Goal: Information Seeking & Learning: Learn about a topic

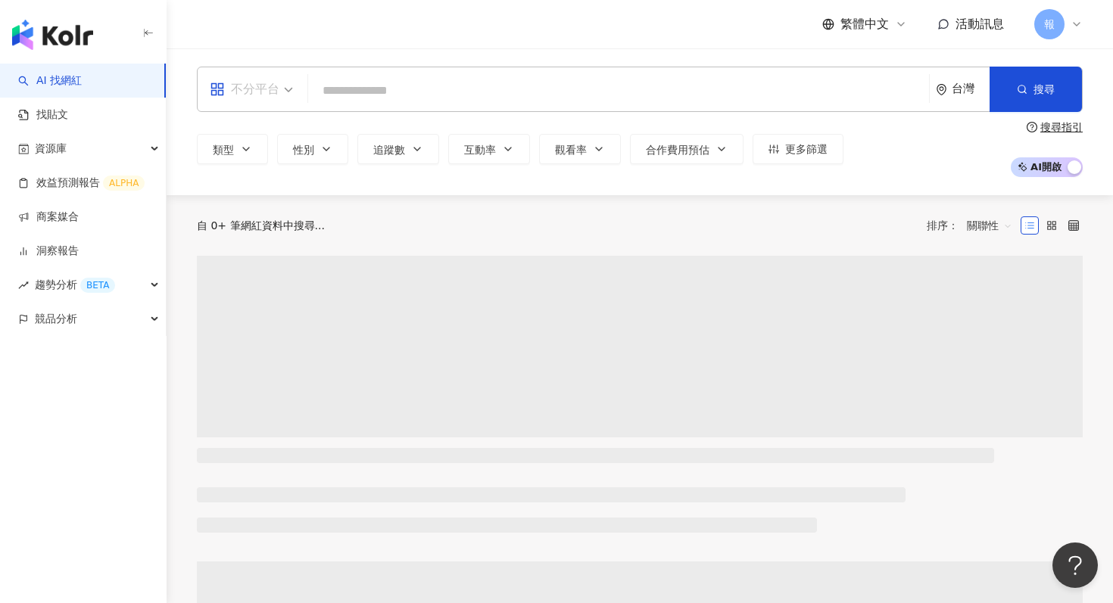
click at [276, 79] on div "不分平台" at bounding box center [245, 89] width 70 height 24
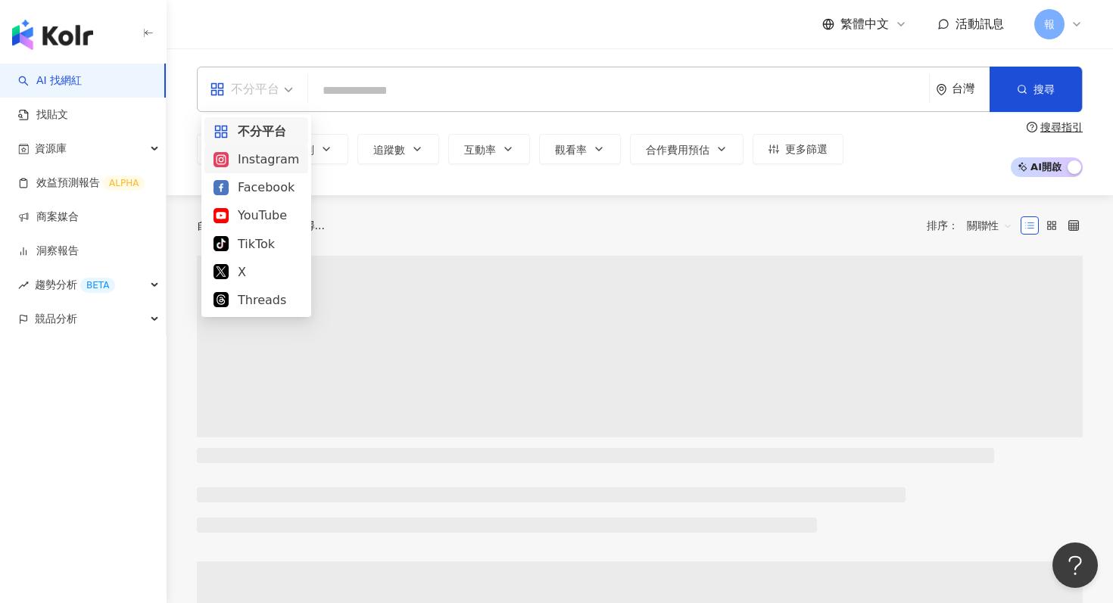
click at [283, 164] on div "Instagram" at bounding box center [256, 159] width 86 height 19
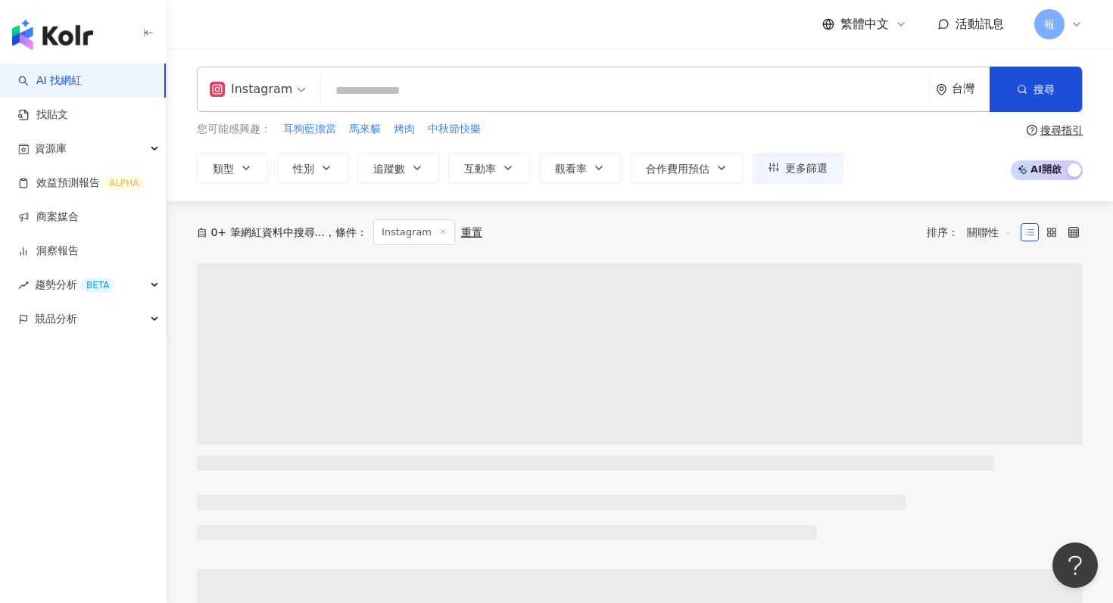
click at [379, 83] on input "search" at bounding box center [625, 90] width 596 height 29
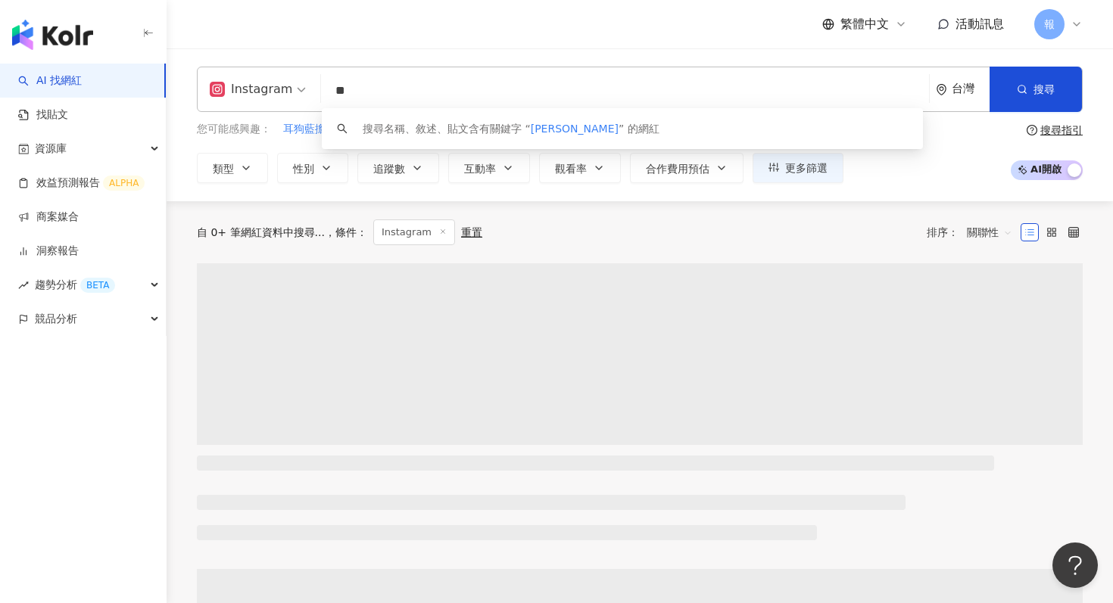
type input "*"
paste input "***"
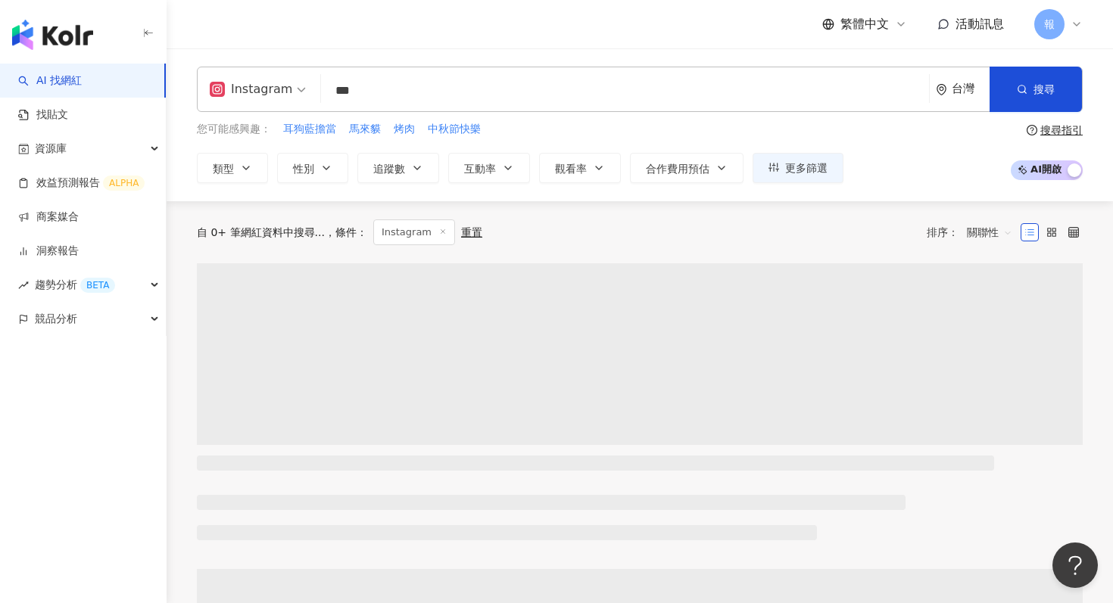
type input "***"
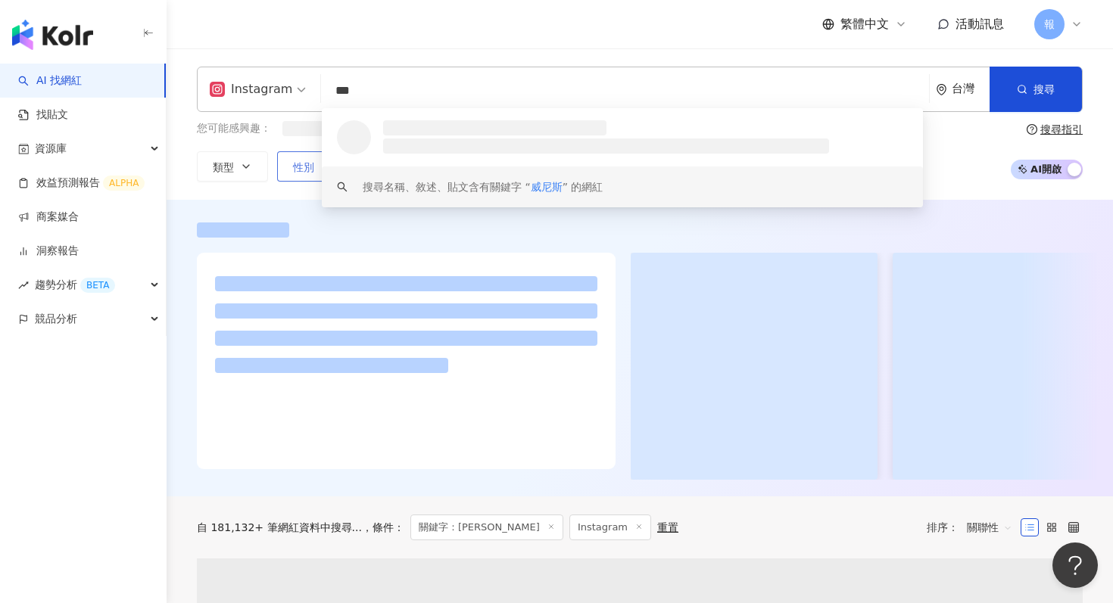
click at [314, 172] on button "性別" at bounding box center [312, 166] width 71 height 30
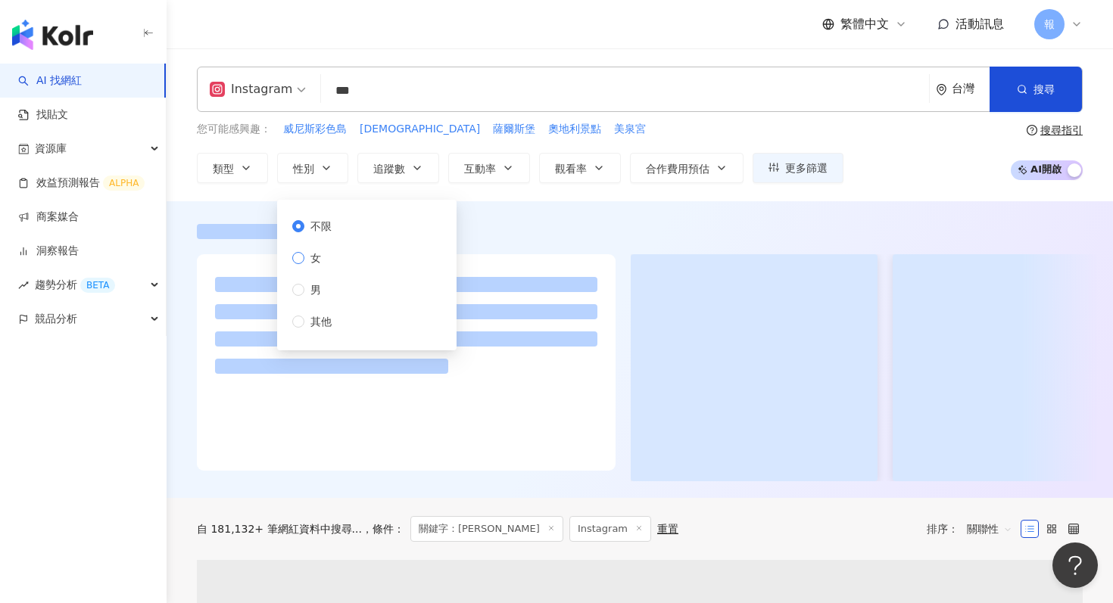
click at [326, 250] on span "女" at bounding box center [315, 258] width 23 height 17
click at [404, 169] on span "追蹤數" at bounding box center [389, 169] width 32 height 12
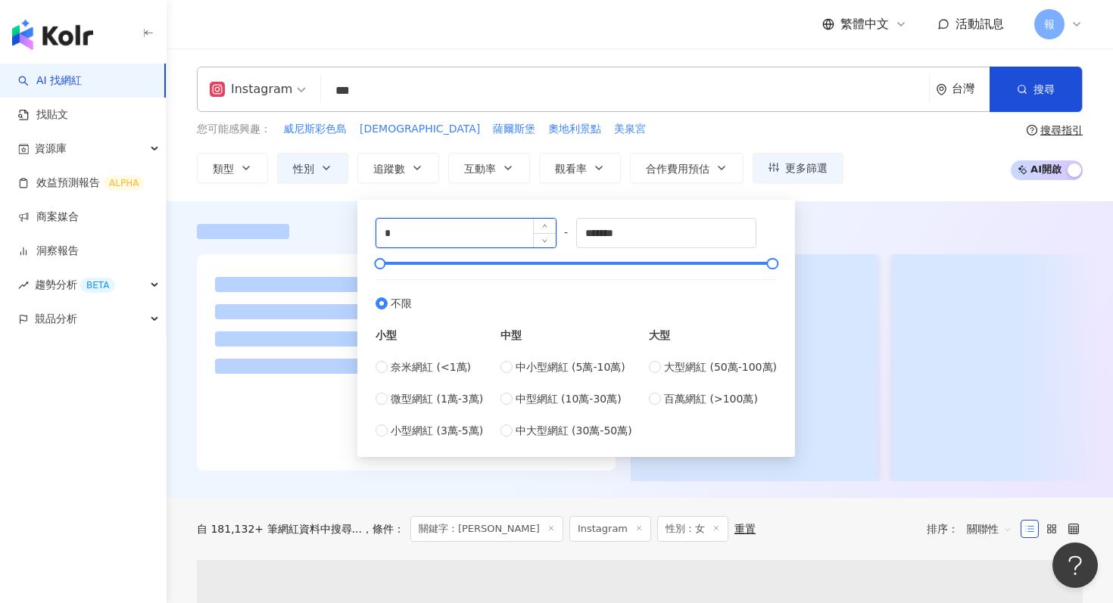
click at [421, 241] on input "*" at bounding box center [465, 233] width 179 height 29
type input "*"
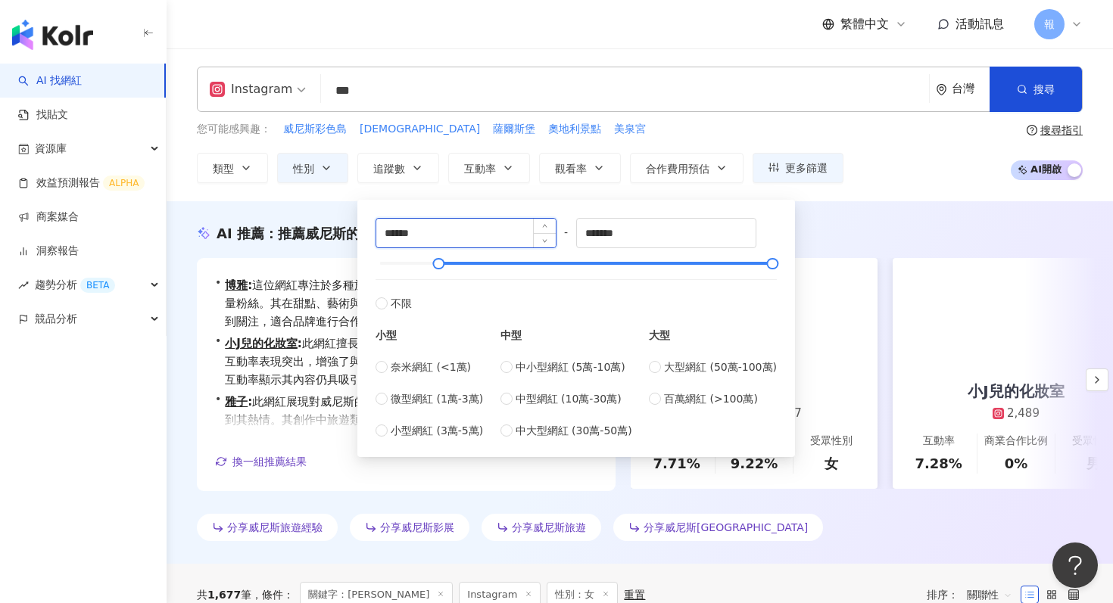
type input "******"
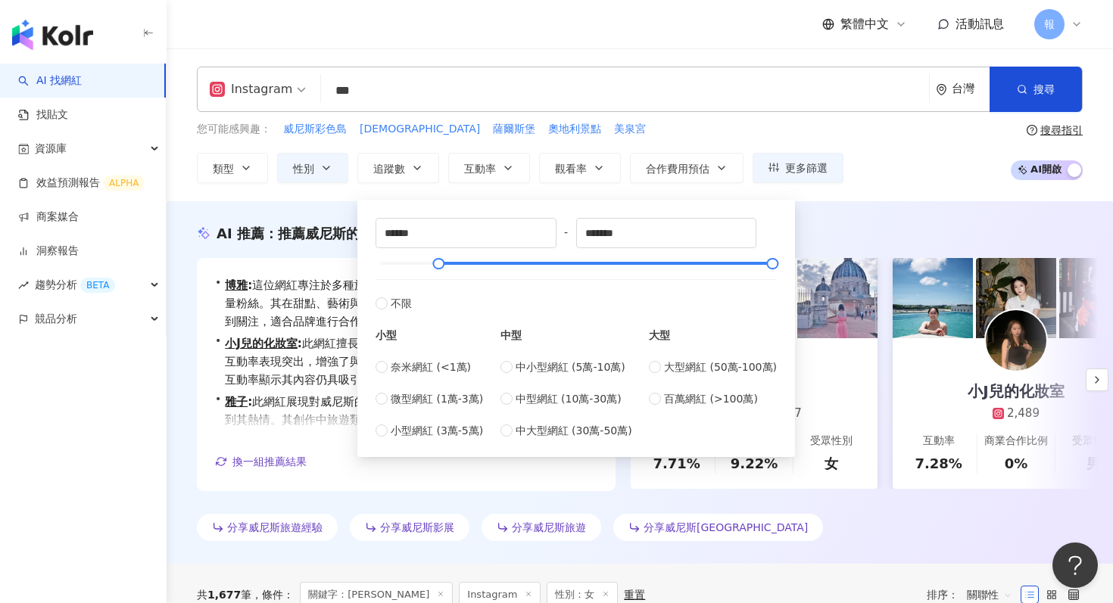
click at [814, 214] on div "AI 推薦 ： 推薦威尼斯的網紅 • 博雅 : 這位網紅專注於多種旅遊與美食主題，旅遊內容佔比過半，吸引了大量粉絲。其在甜點、藝術與娛樂等特定領域的互動率顯著…" at bounding box center [640, 382] width 946 height 363
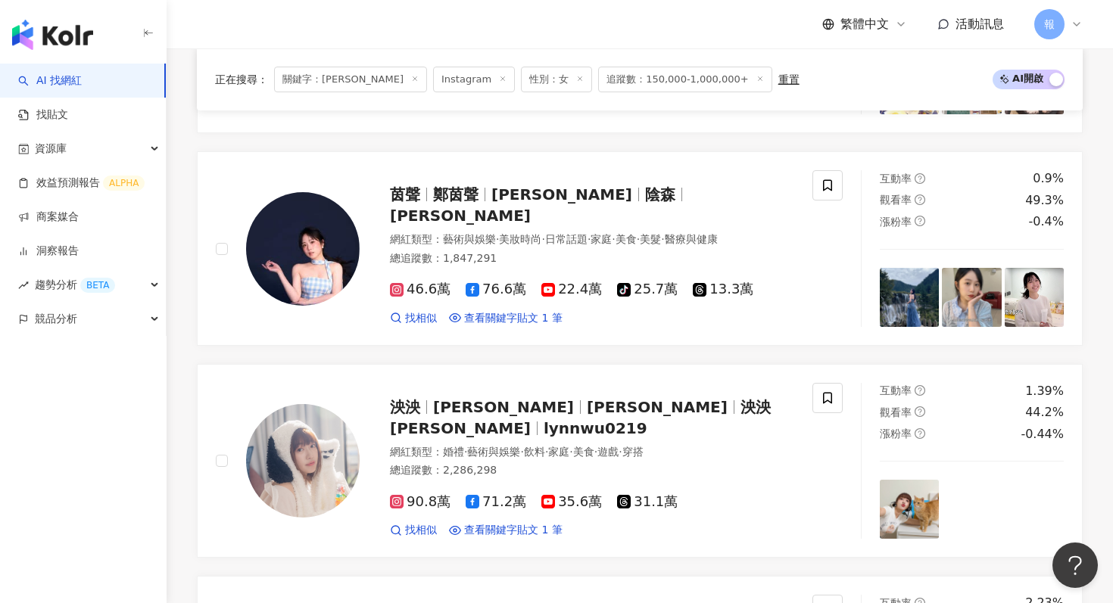
scroll to position [394, 0]
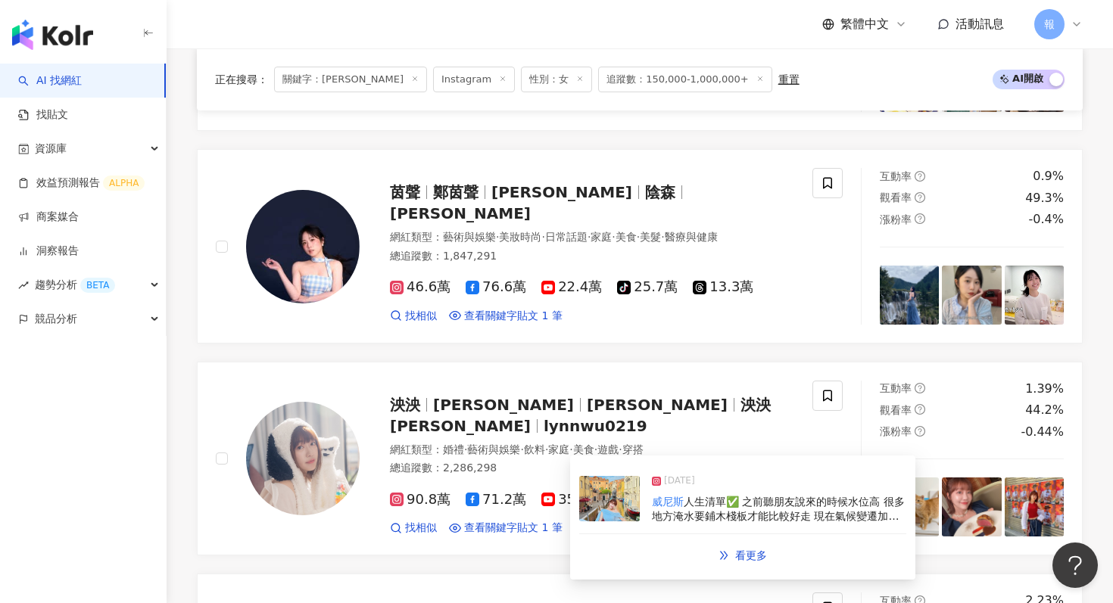
click at [603, 505] on img at bounding box center [609, 498] width 61 height 45
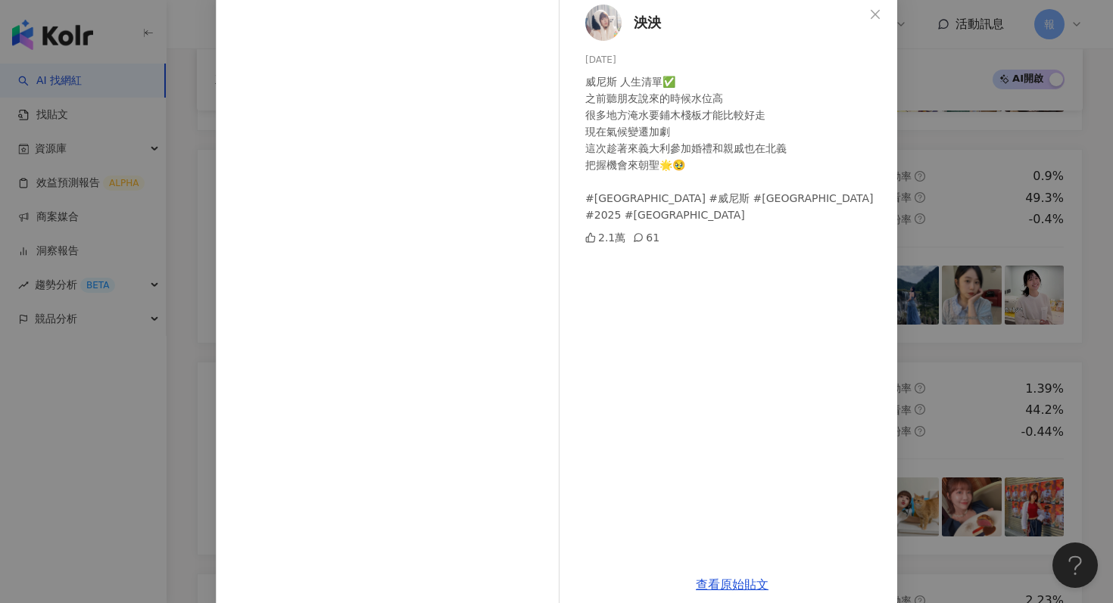
scroll to position [104, 0]
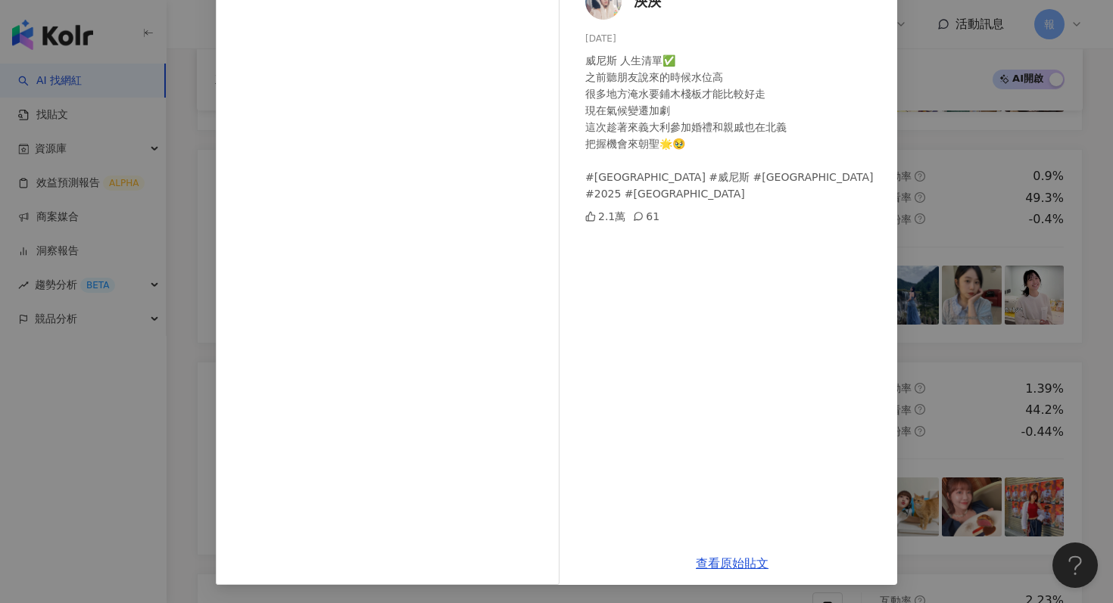
click at [971, 183] on div "泱泱 2025/6/18 威尼斯 人生清單✅ 之前聽朋友說來的時候水位高 很多地方淹水要鋪木棧板才能比較好走 現在氣候變遷加劇 這次趁著來義大利參加婚禮和親戚…" at bounding box center [556, 301] width 1113 height 603
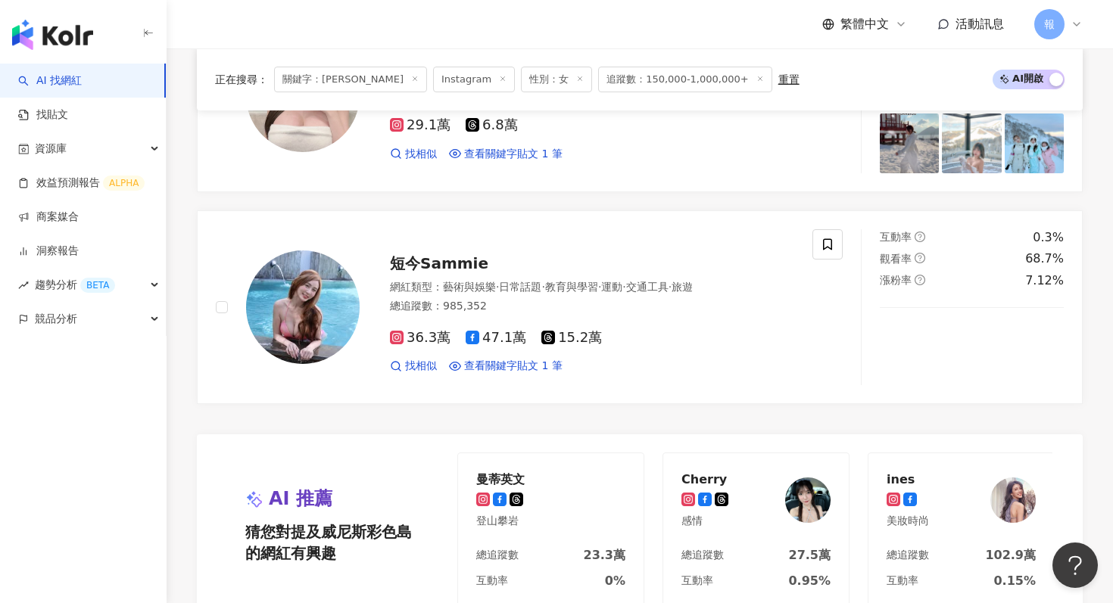
scroll to position [2465, 0]
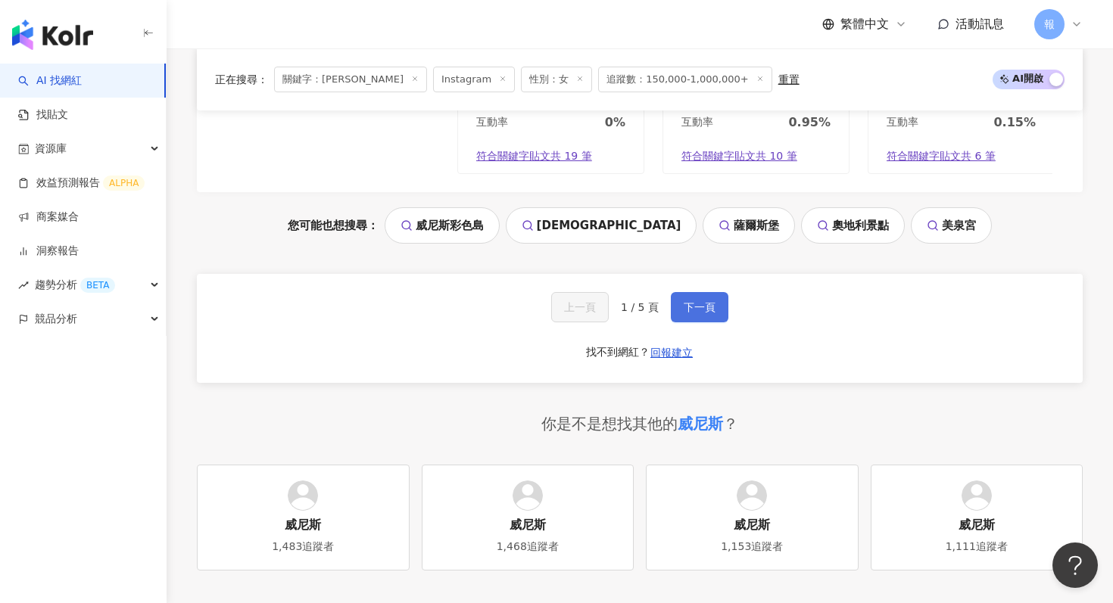
click at [686, 306] on span "下一頁" at bounding box center [700, 307] width 32 height 12
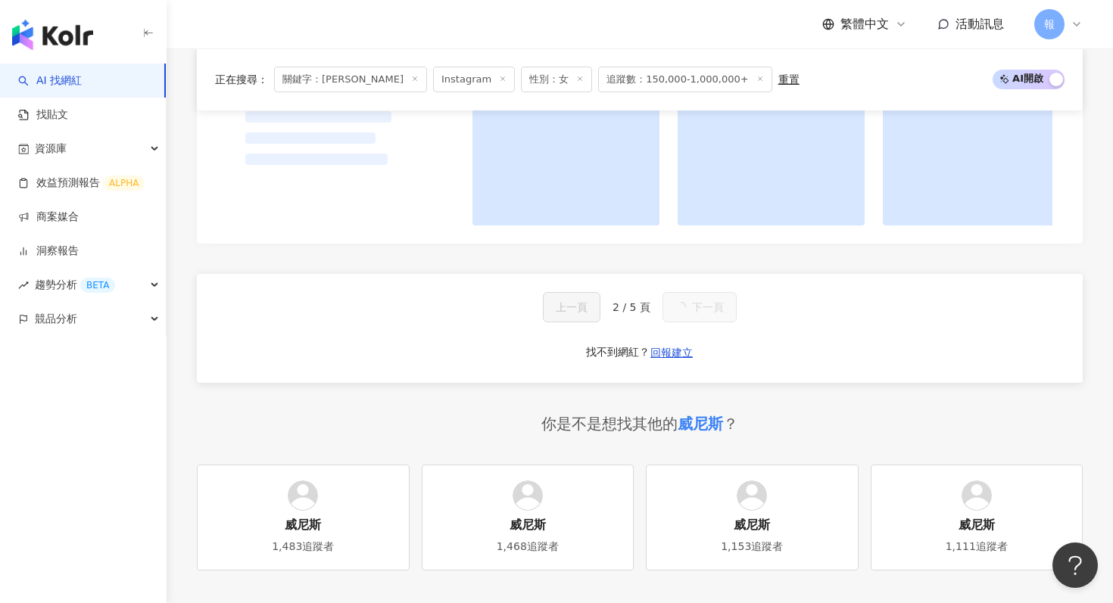
drag, startPoint x: 664, startPoint y: 389, endPoint x: 674, endPoint y: 539, distance: 150.2
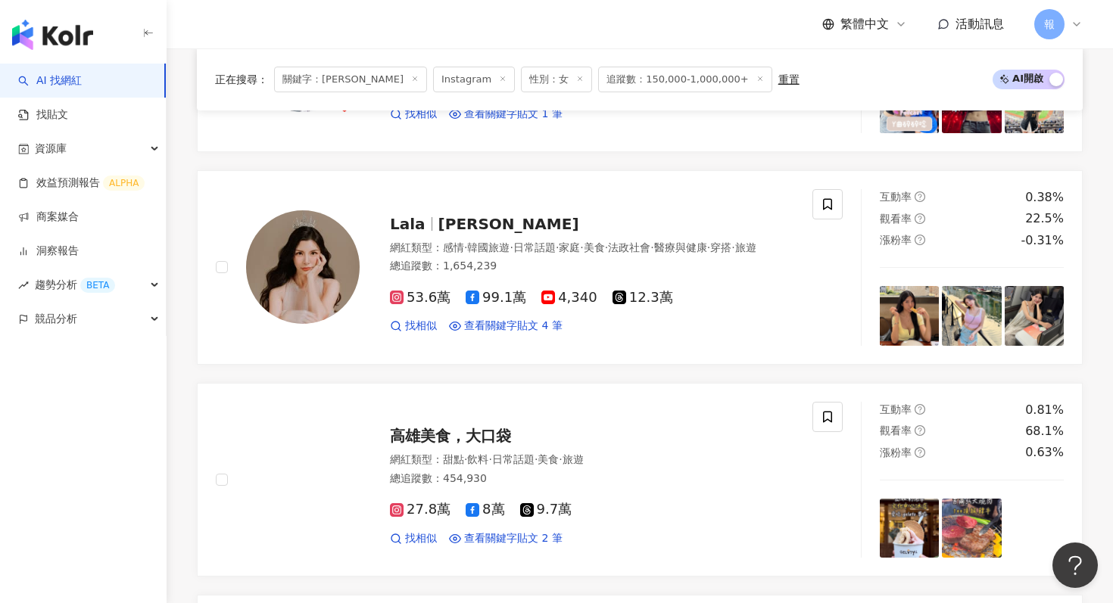
scroll to position [1082, 0]
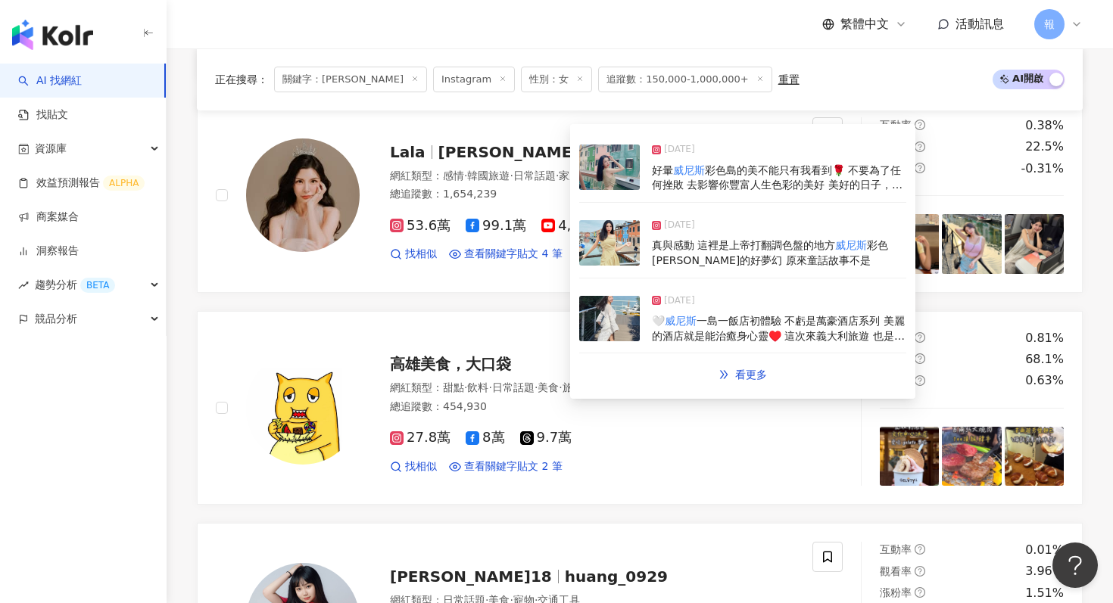
click at [610, 313] on img at bounding box center [609, 318] width 61 height 45
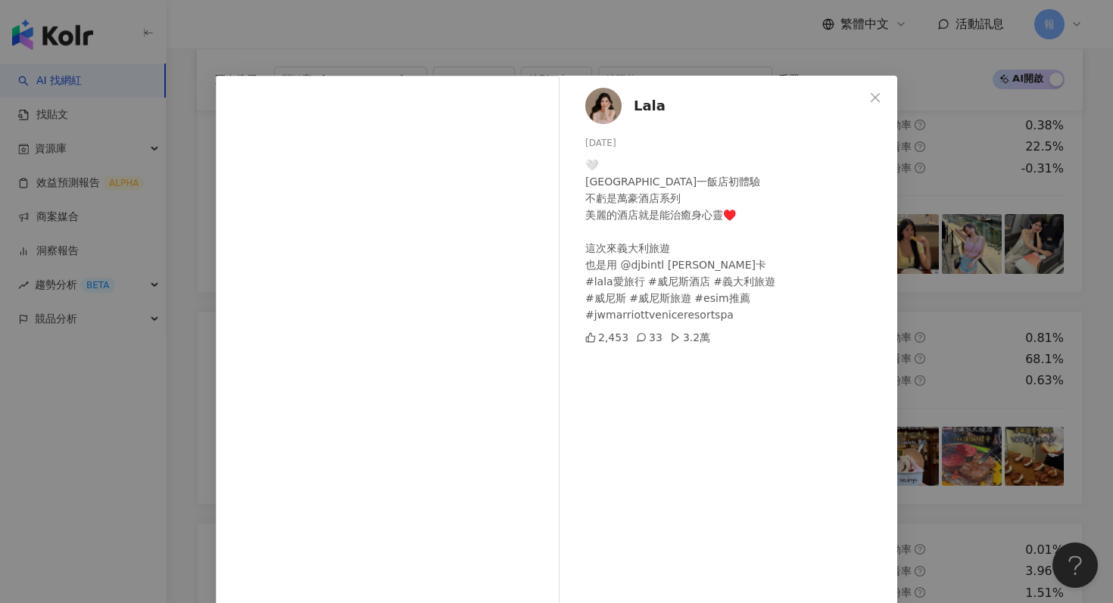
scroll to position [76, 0]
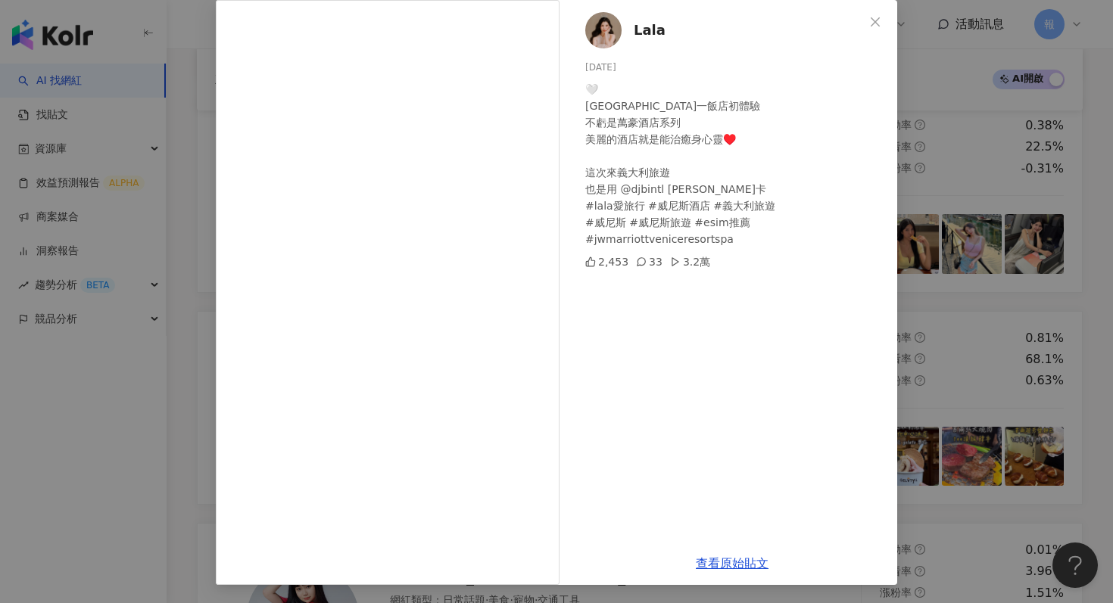
click at [938, 223] on div "Lala 2024/9/28 🤍 威尼斯一島一飯店初體驗 不虧是萬豪酒店系列 美麗的酒店就是能治癒身心靈♥️ 這次來義大利旅遊 也是用 @djbintl eS…" at bounding box center [556, 301] width 1113 height 603
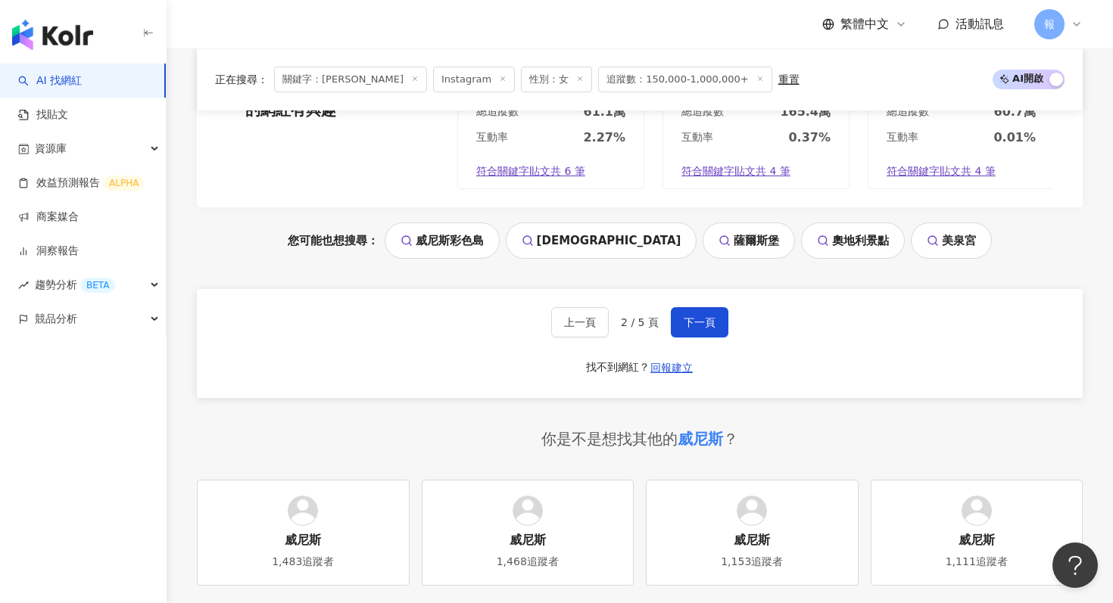
scroll to position [2905, 0]
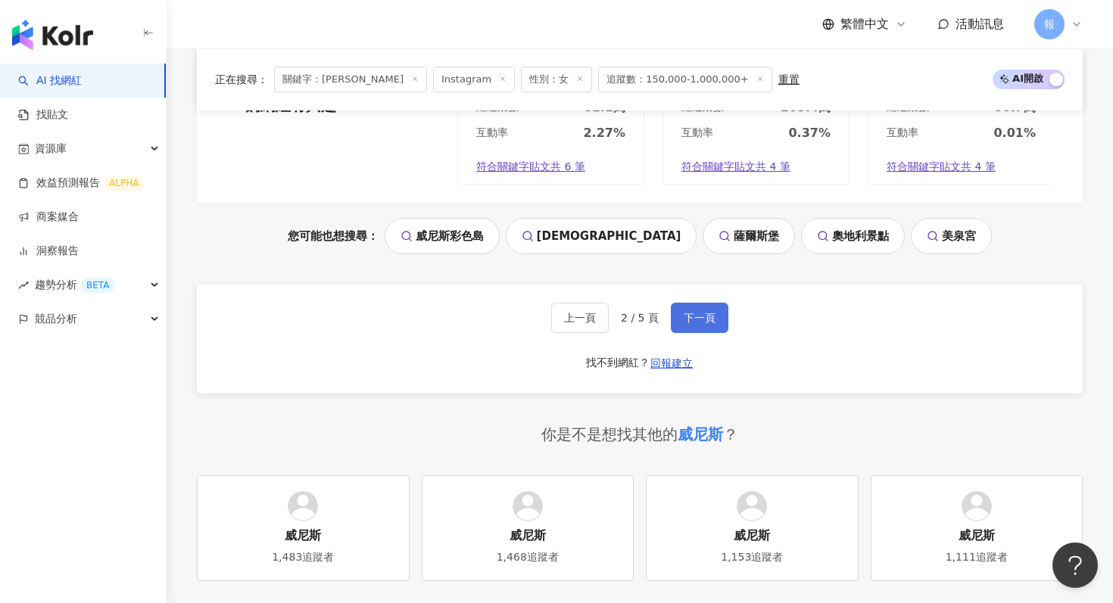
click at [687, 318] on span "下一頁" at bounding box center [700, 318] width 32 height 12
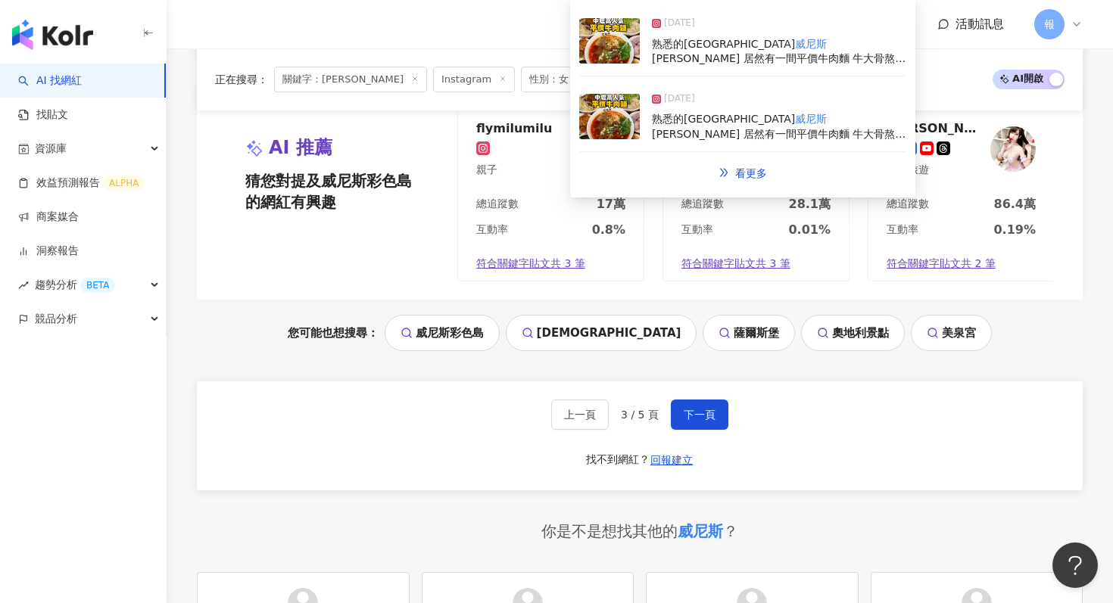
scroll to position [3036, 0]
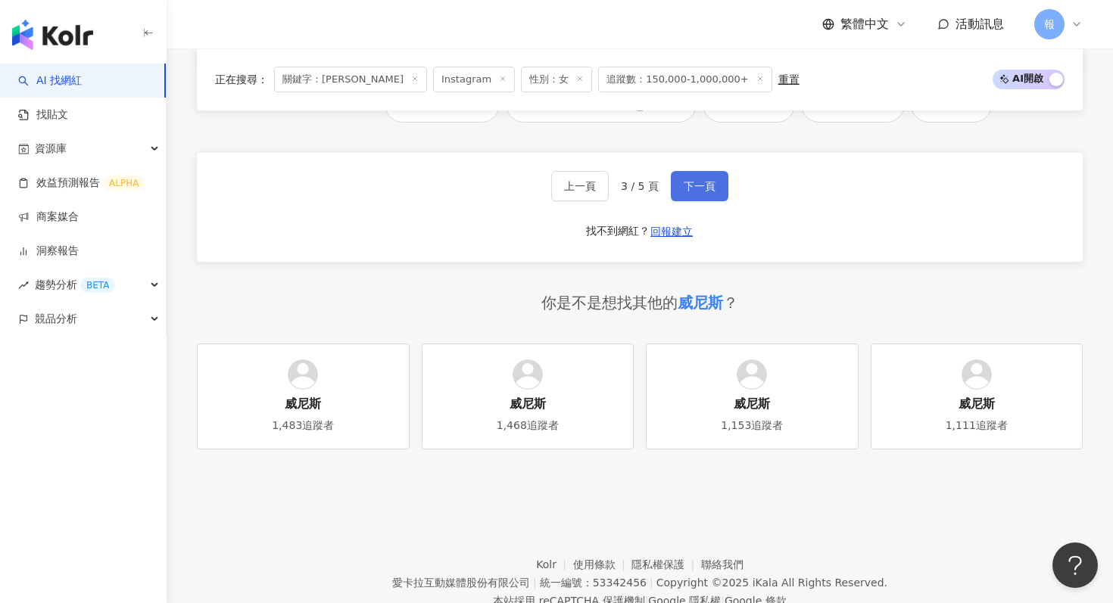
click at [690, 187] on span "下一頁" at bounding box center [700, 186] width 32 height 12
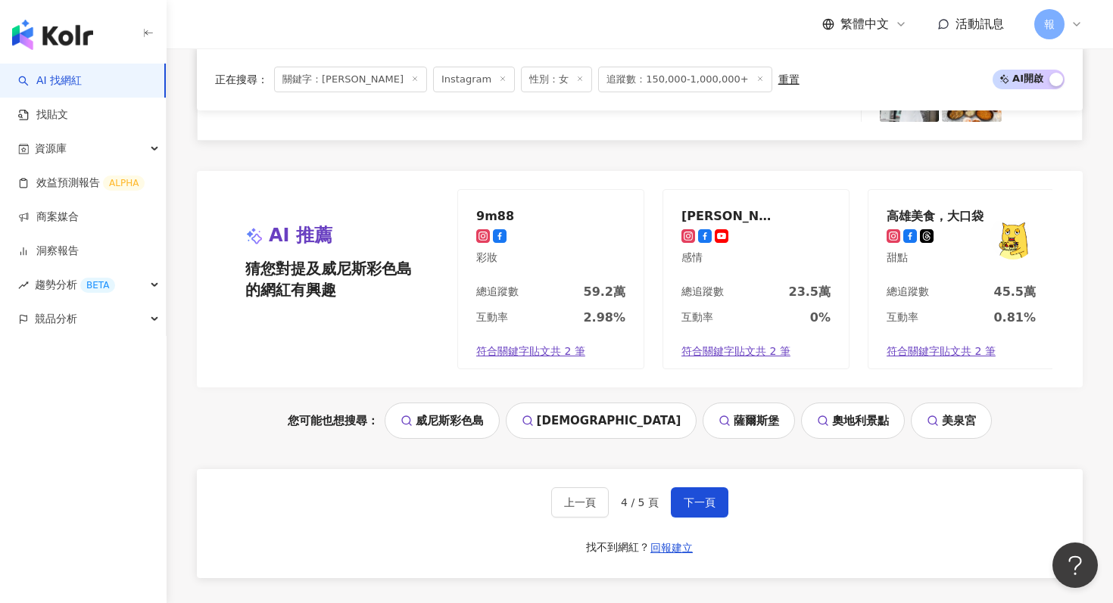
scroll to position [3089, 0]
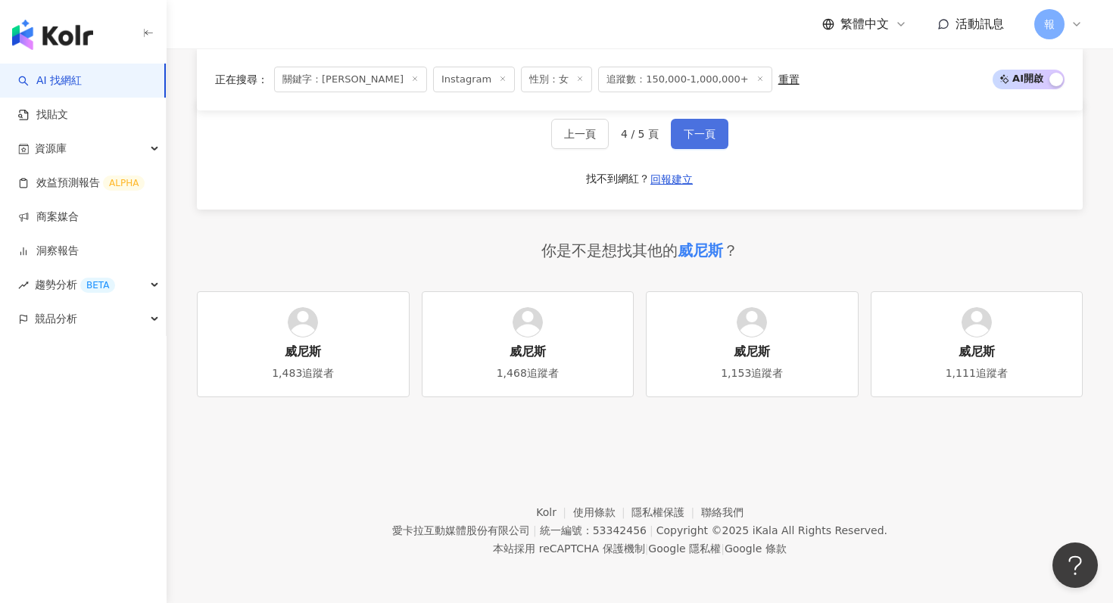
click at [694, 142] on button "下一頁" at bounding box center [700, 134] width 58 height 30
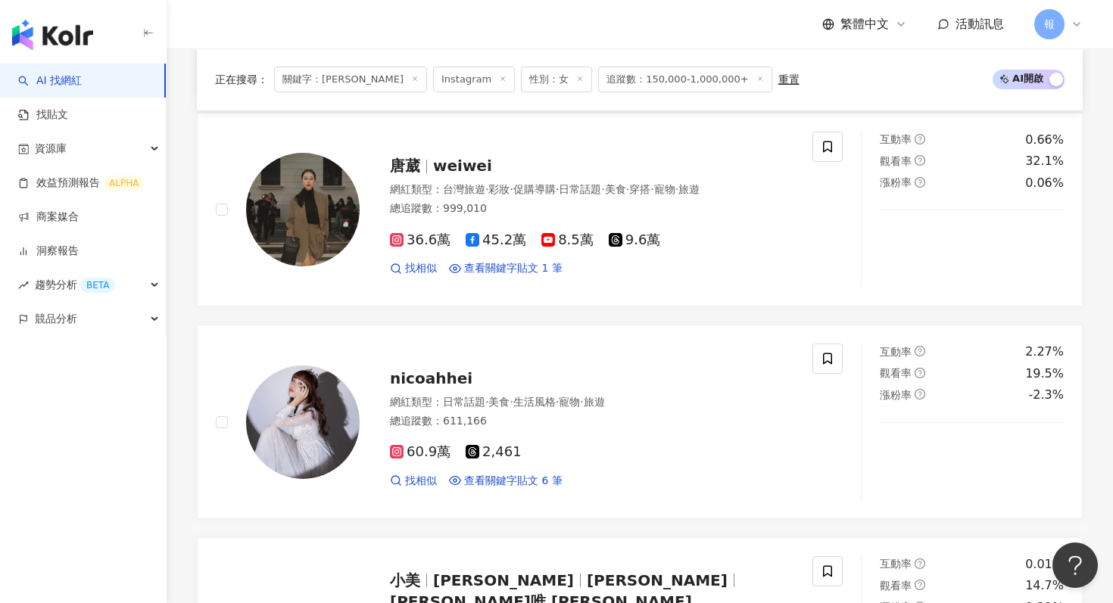
scroll to position [1560, 0]
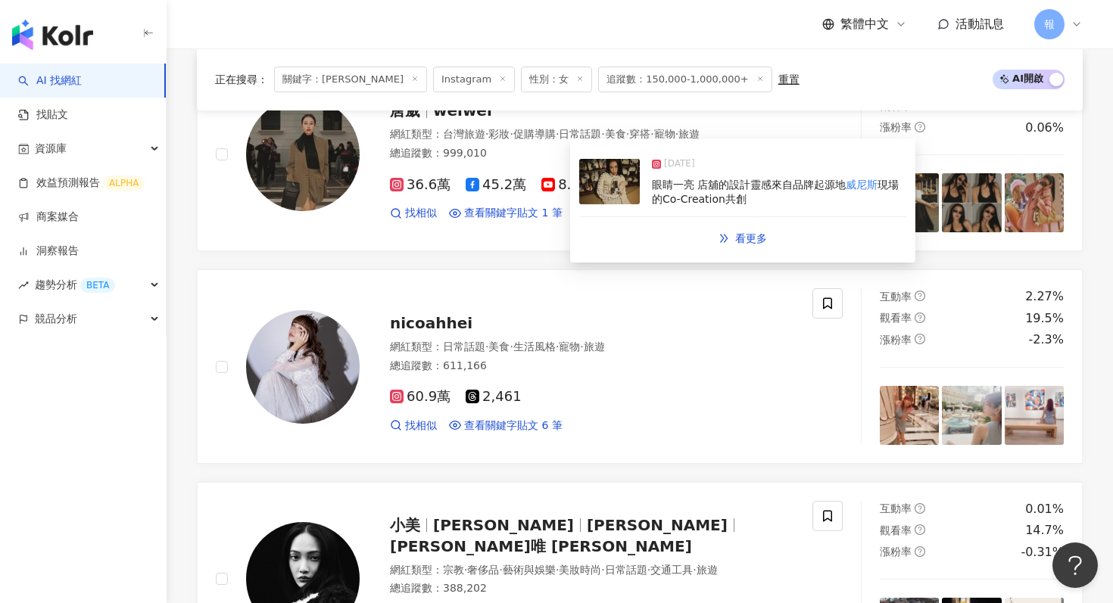
click at [590, 192] on img at bounding box center [609, 181] width 61 height 45
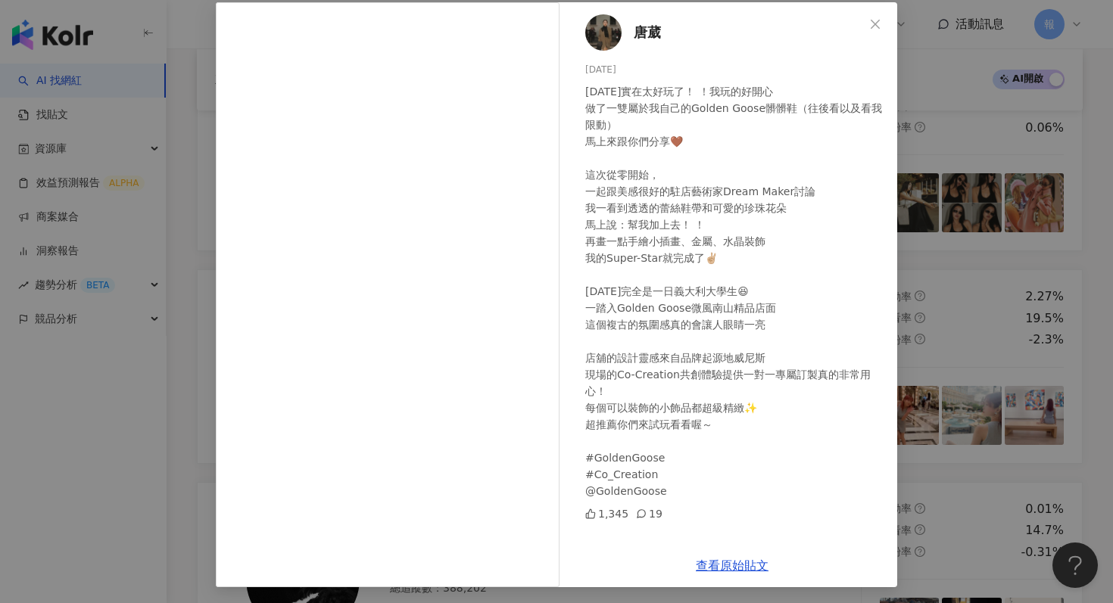
scroll to position [76, 0]
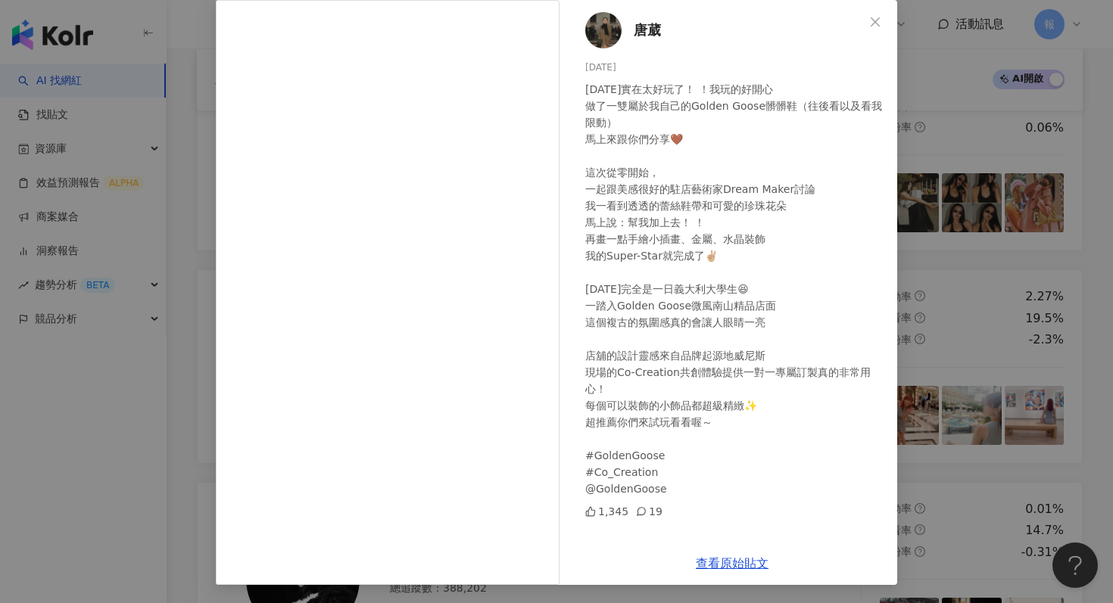
click at [942, 104] on div "唐葳 2025/5/9 昨天實在太好玩了！ ！我玩的好開心 做了一雙屬於我自己的Golden Goose髒髒鞋（往後看以及看我限動） 馬上來跟你們分享🤎 這次…" at bounding box center [556, 301] width 1113 height 603
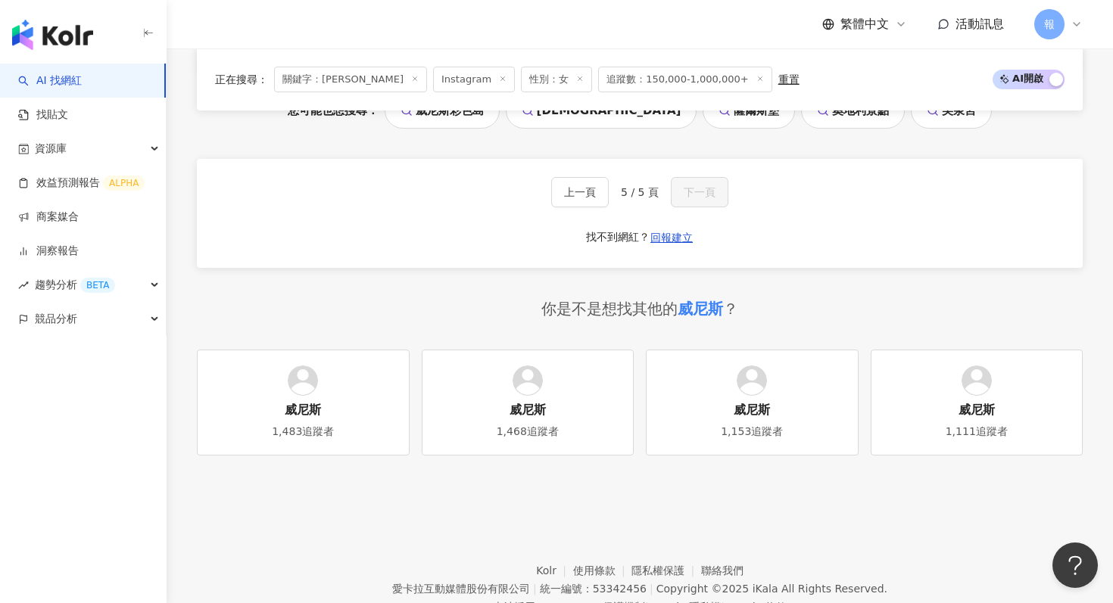
scroll to position [2876, 0]
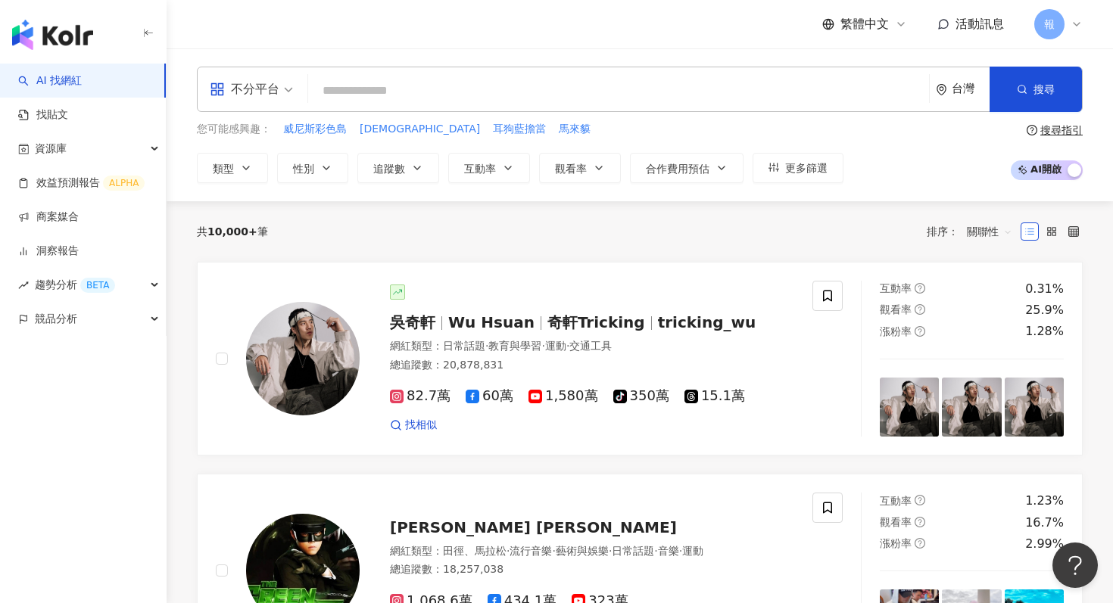
click at [503, 78] on input "search" at bounding box center [618, 90] width 609 height 29
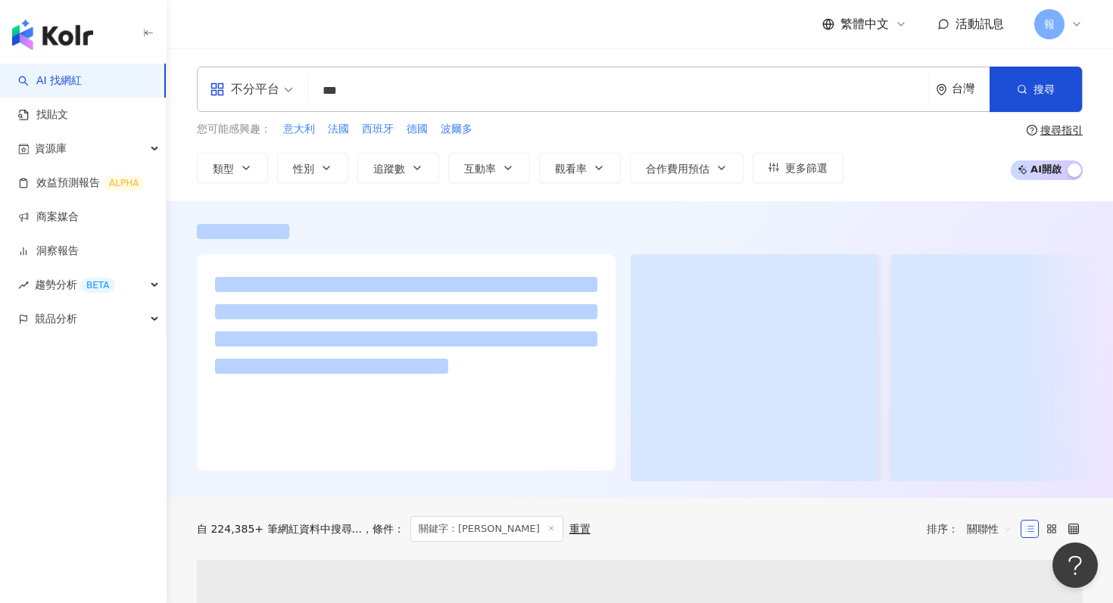
click at [285, 88] on span "不分平台" at bounding box center [251, 89] width 83 height 24
type input "***"
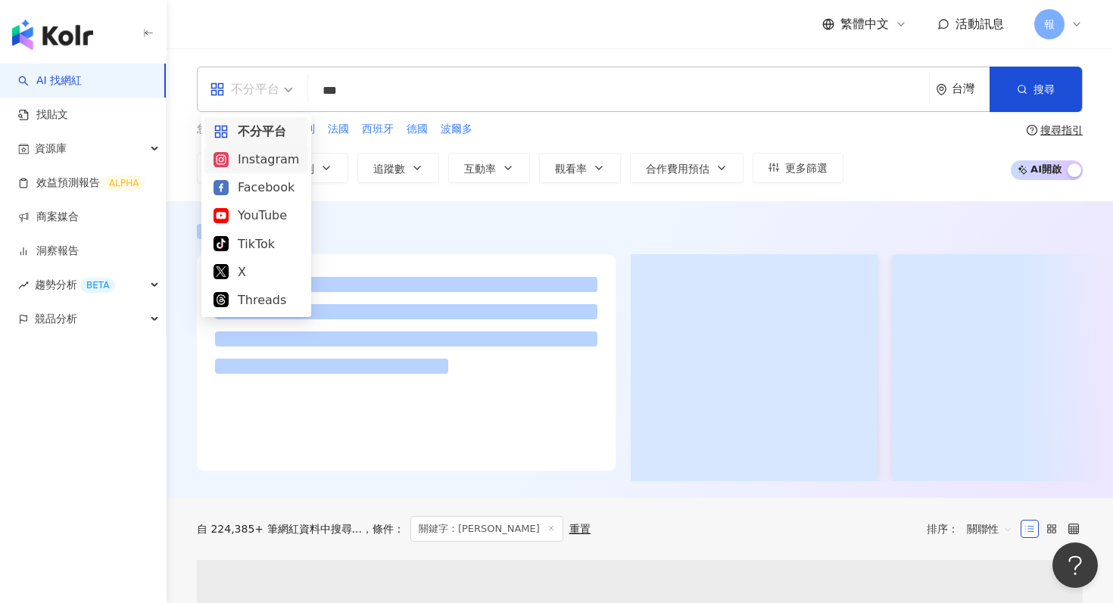
click at [275, 167] on div "Instagram" at bounding box center [256, 159] width 86 height 19
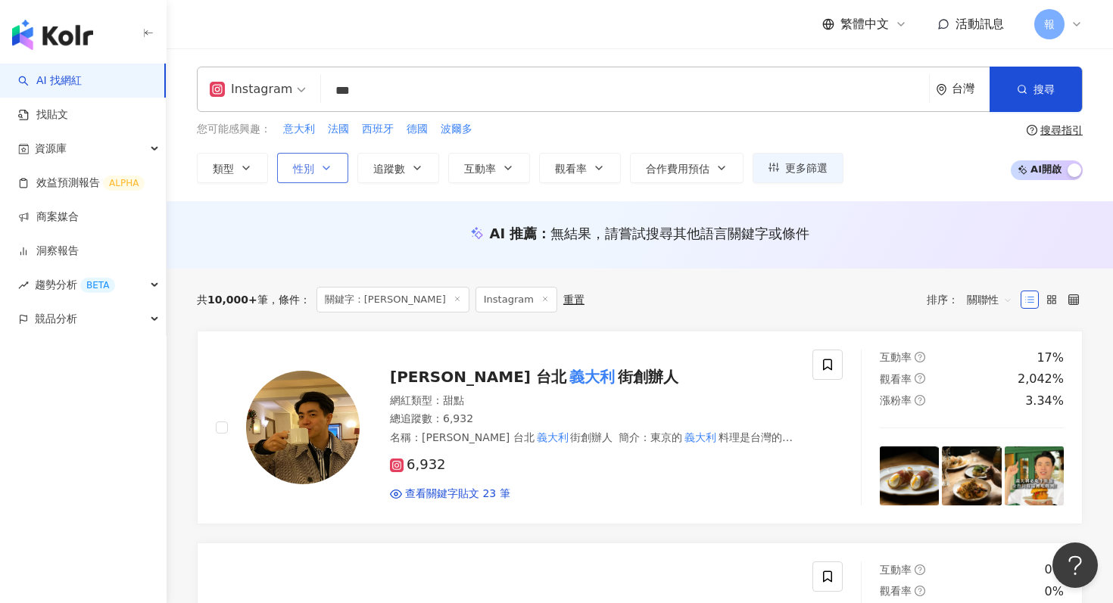
click at [326, 174] on button "性別" at bounding box center [312, 168] width 71 height 30
click at [391, 177] on button "追蹤數" at bounding box center [398, 168] width 82 height 30
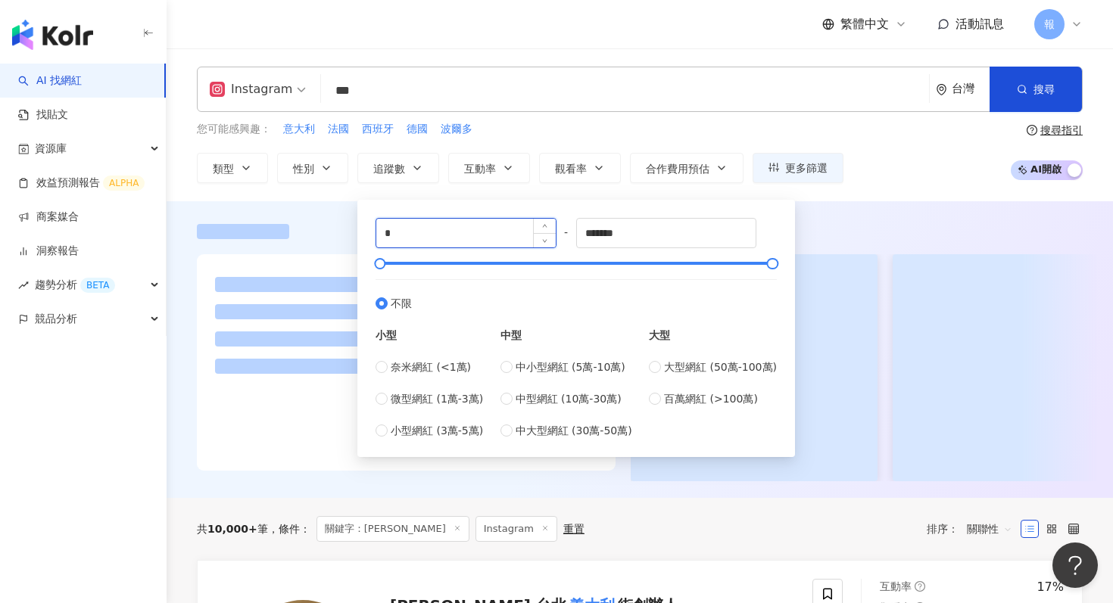
click at [432, 229] on input "*" at bounding box center [465, 233] width 179 height 29
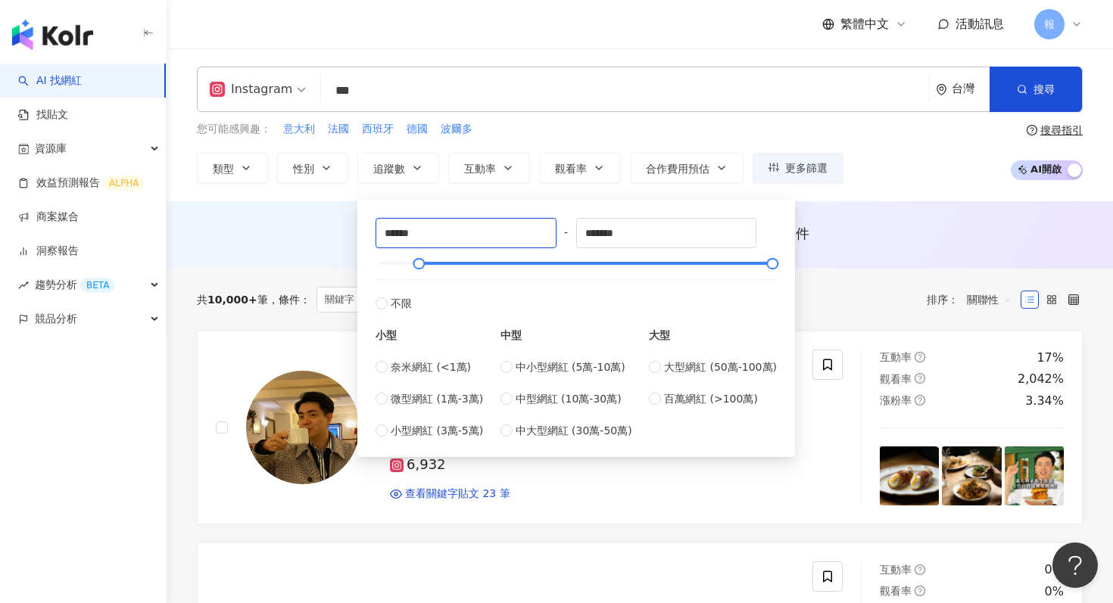
type input "******"
click at [294, 242] on div "AI 推薦 ： 無結果，請嘗試搜尋其他語言關鍵字或條件" at bounding box center [640, 233] width 886 height 19
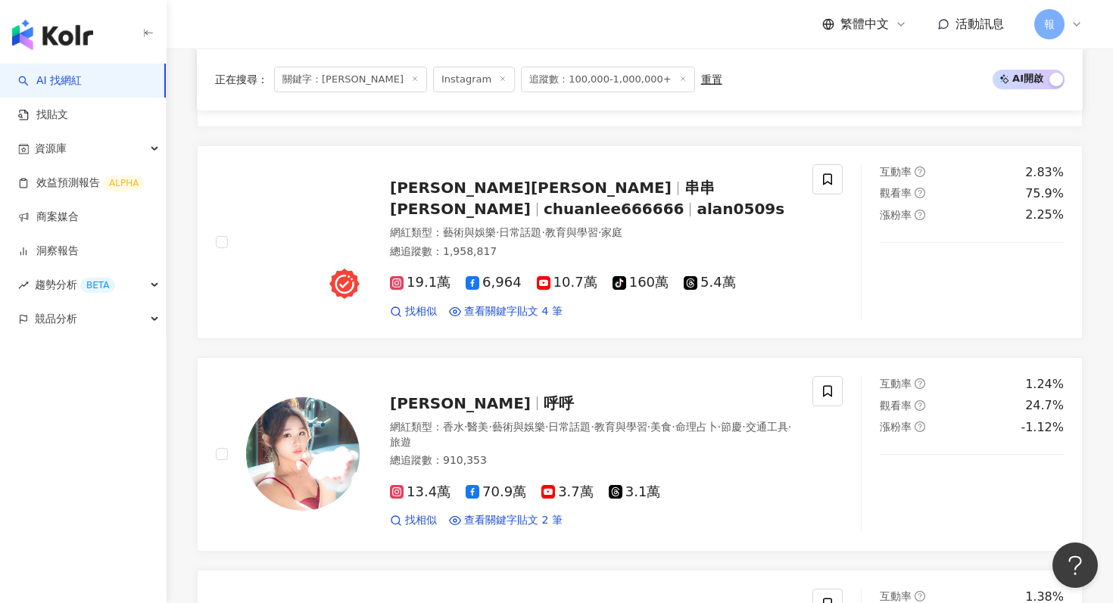
scroll to position [1214, 0]
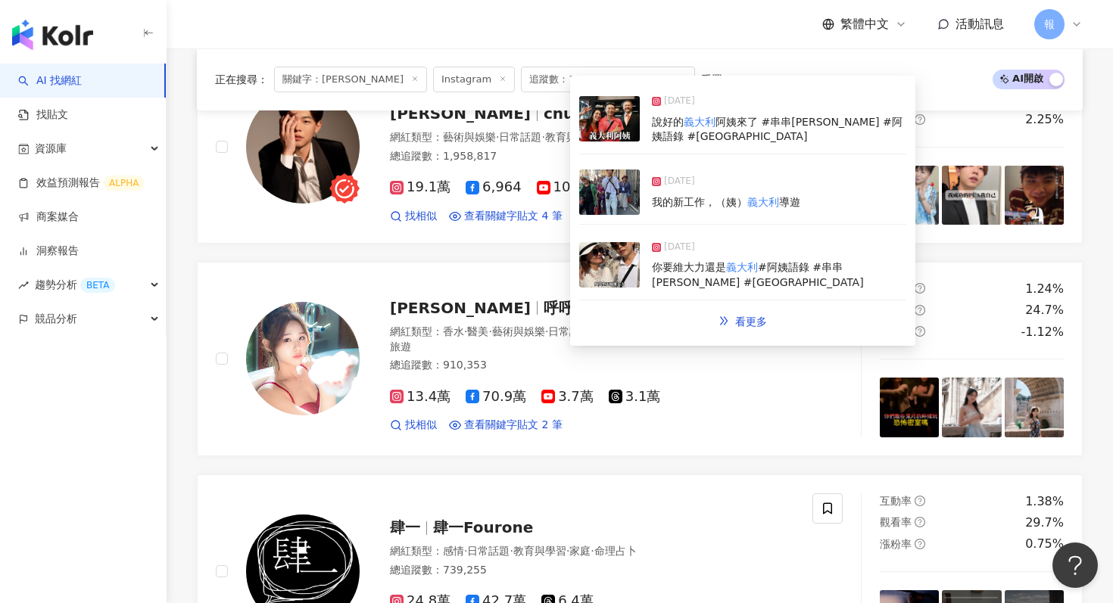
click at [609, 194] on img at bounding box center [609, 192] width 61 height 45
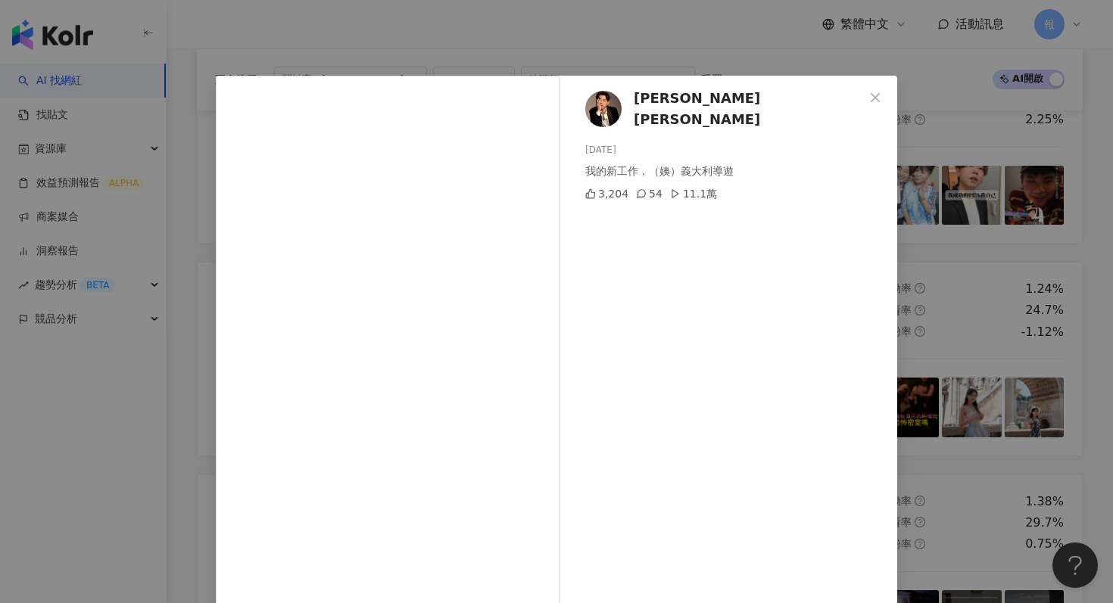
scroll to position [76, 0]
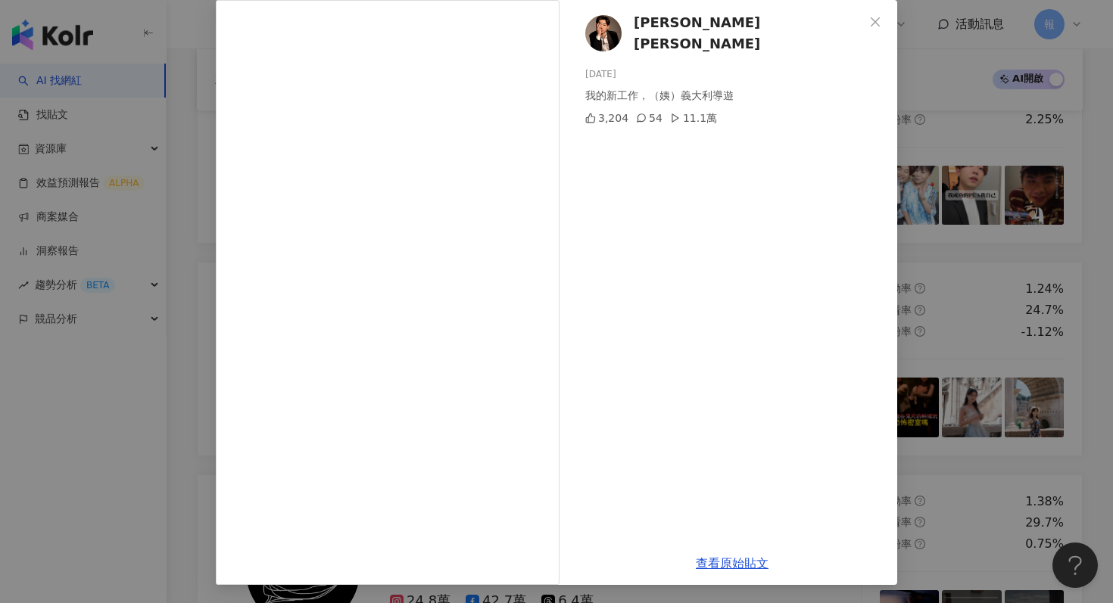
click at [952, 123] on div "Alan李川 2025/6/25 我的新工作，（姨）義大利導遊 3,204 54 11.1萬 查看原始貼文" at bounding box center [556, 301] width 1113 height 603
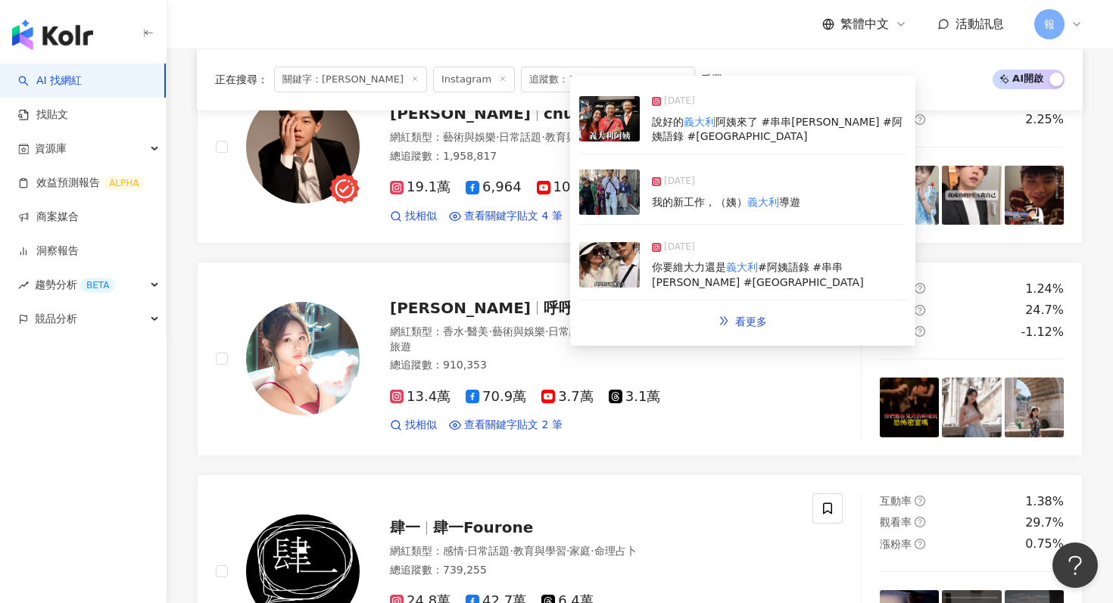
click at [605, 125] on img at bounding box center [609, 118] width 61 height 45
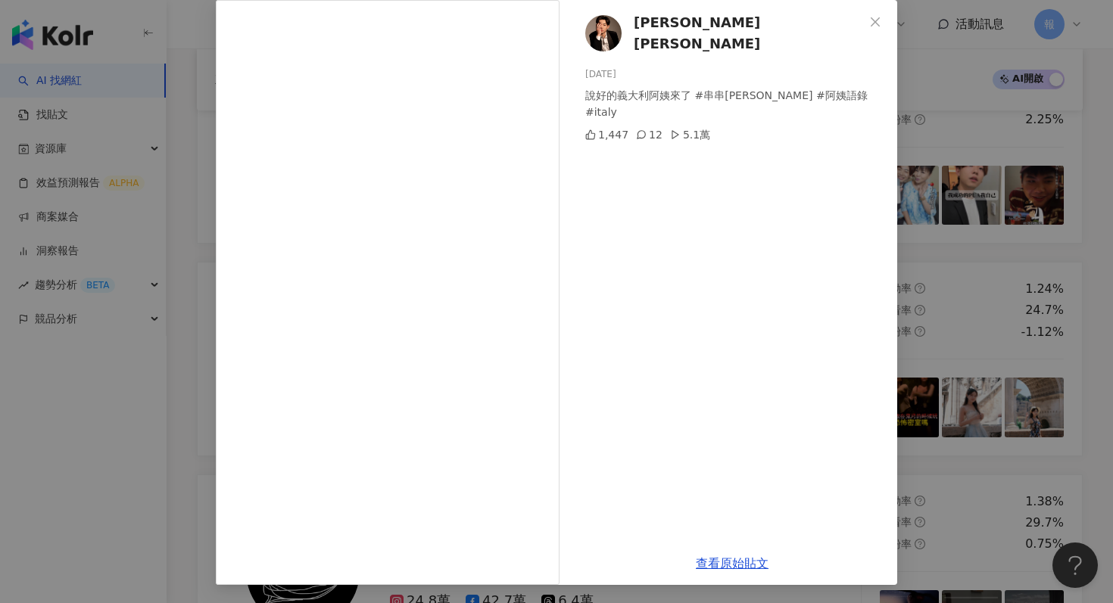
click at [930, 354] on div "Alan李川 2025/7/28 說好的義大利阿姨來了 #串串李川 #阿姨語錄 #italy 1,447 12 5.1萬 查看原始貼文" at bounding box center [556, 301] width 1113 height 603
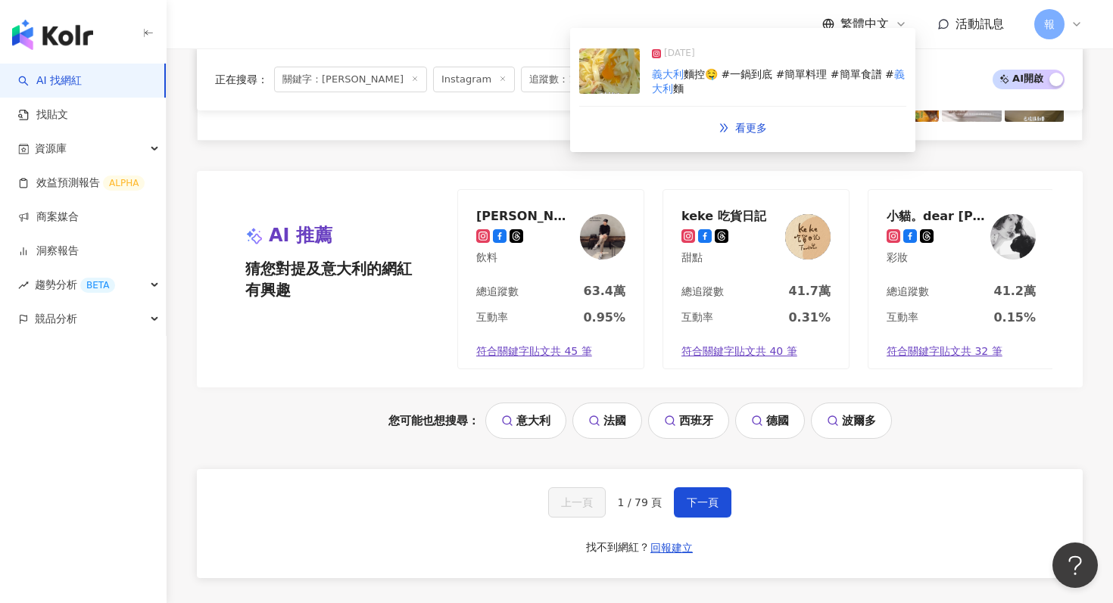
scroll to position [3312, 0]
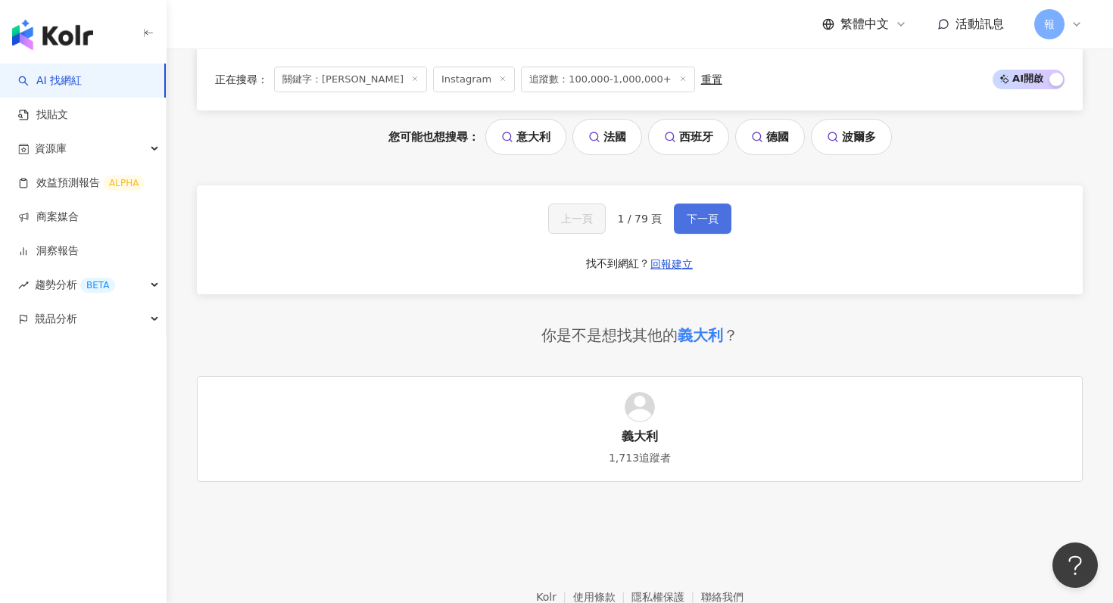
click at [710, 213] on span "下一頁" at bounding box center [703, 219] width 32 height 12
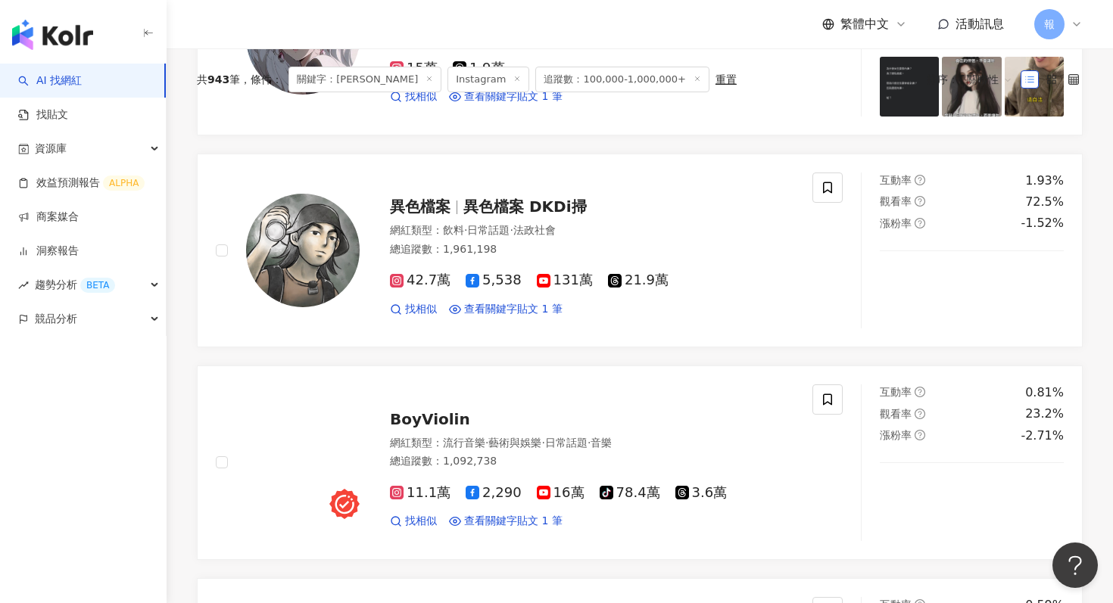
scroll to position [0, 0]
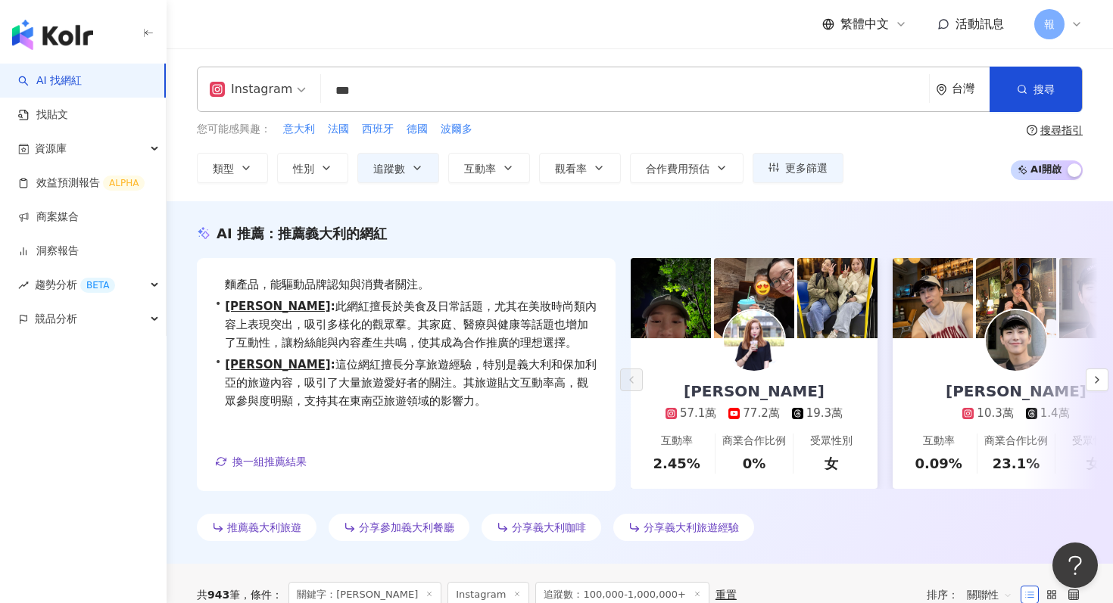
click at [347, 99] on input "***" at bounding box center [625, 90] width 596 height 29
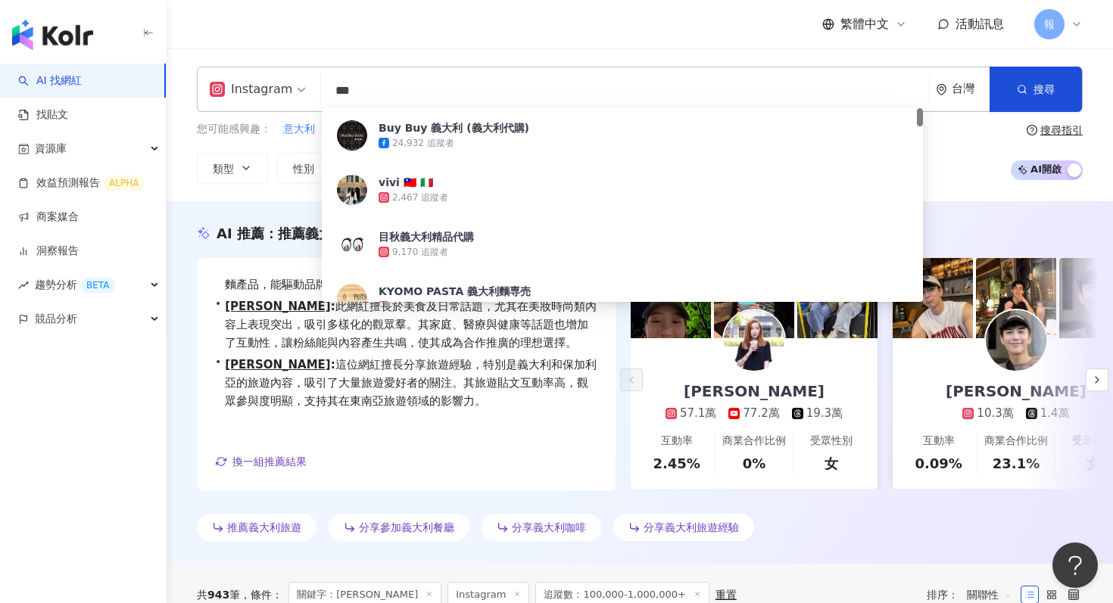
paste input "*"
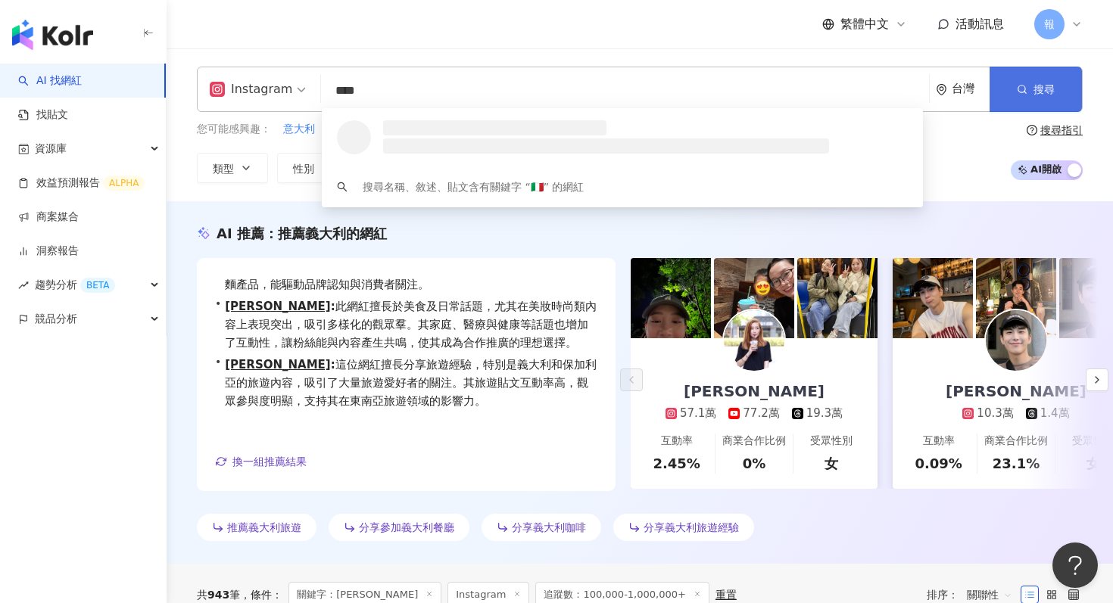
click at [1030, 95] on button "搜尋" at bounding box center [1035, 89] width 92 height 45
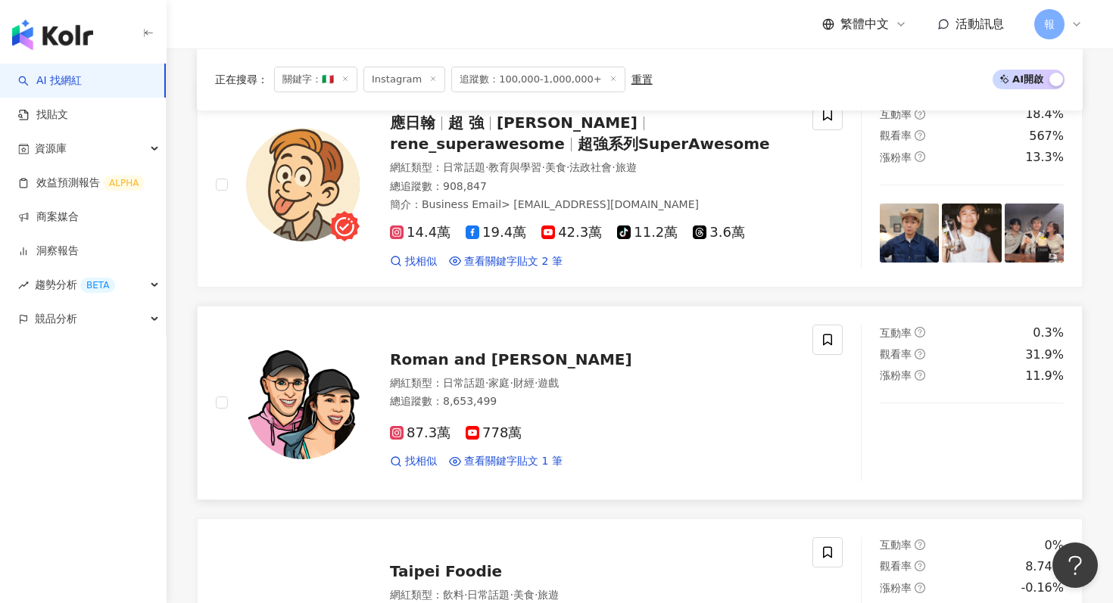
scroll to position [365, 0]
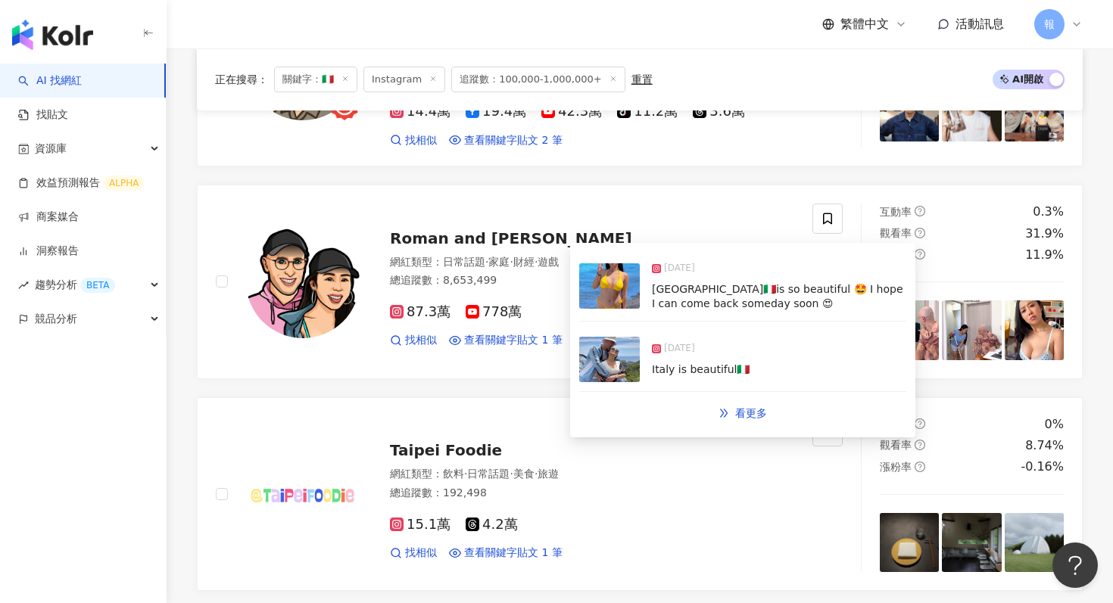
click at [606, 292] on img at bounding box center [609, 285] width 61 height 45
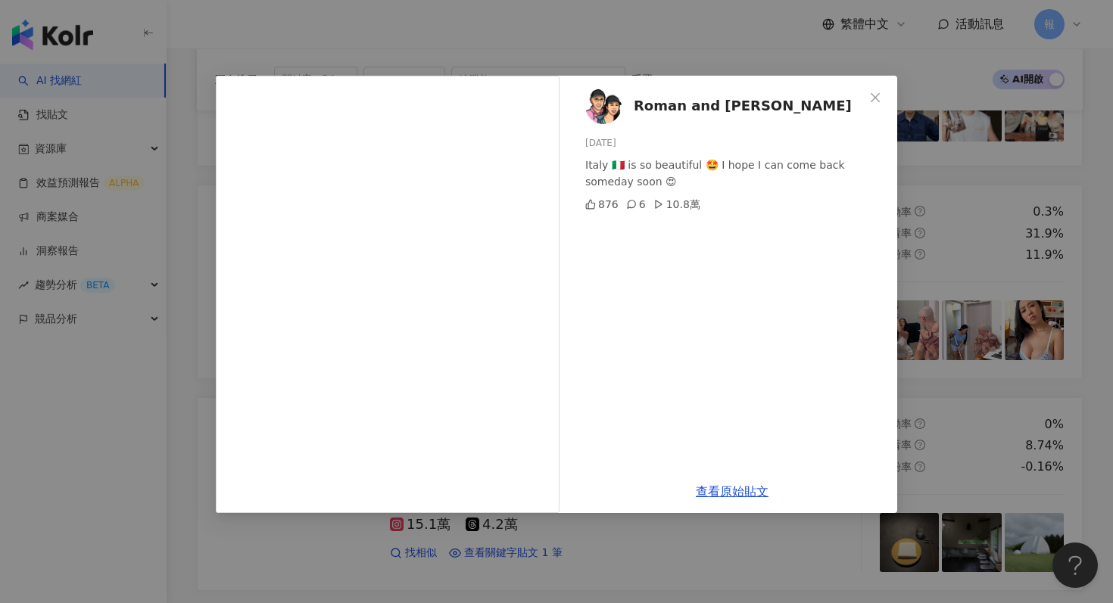
click at [663, 115] on span "Roman and Sharon" at bounding box center [743, 105] width 218 height 21
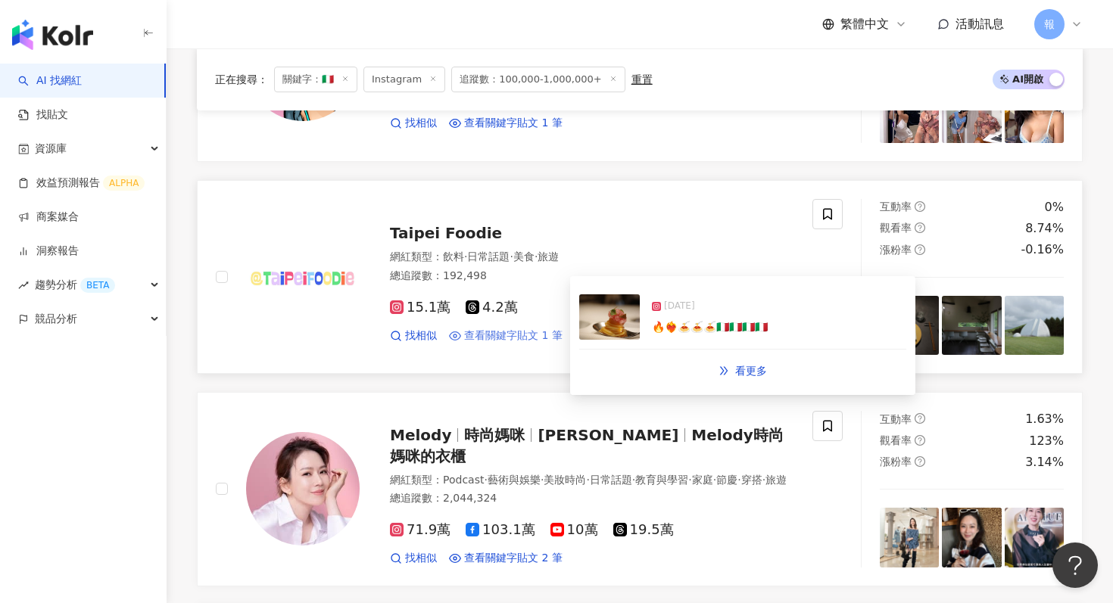
scroll to position [675, 0]
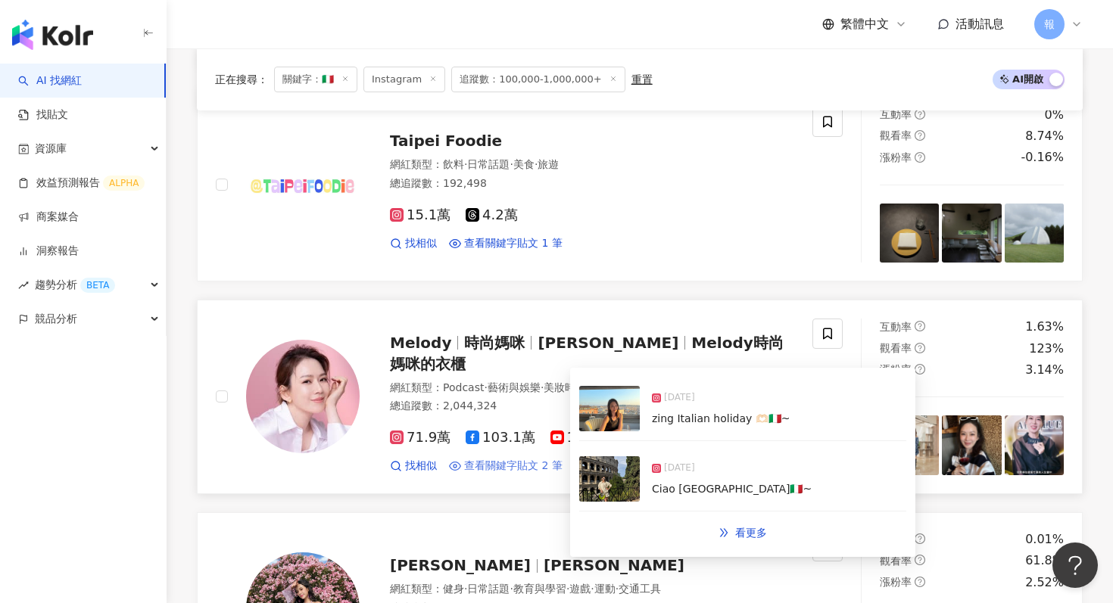
click at [532, 459] on span "查看關鍵字貼文 2 筆" at bounding box center [513, 466] width 98 height 15
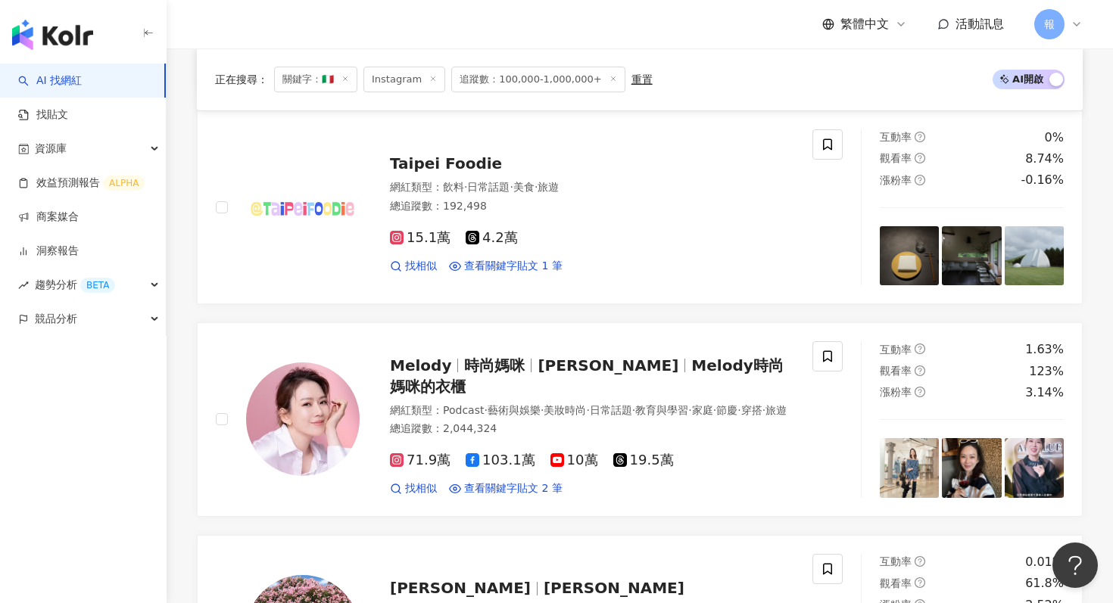
scroll to position [0, 0]
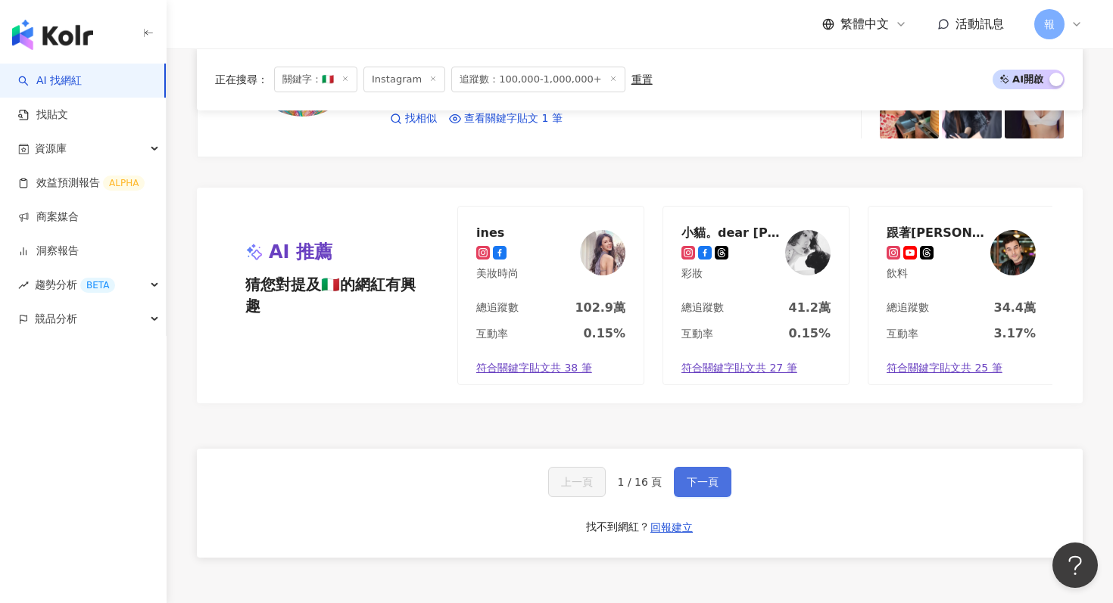
click at [694, 467] on button "下一頁" at bounding box center [703, 482] width 58 height 30
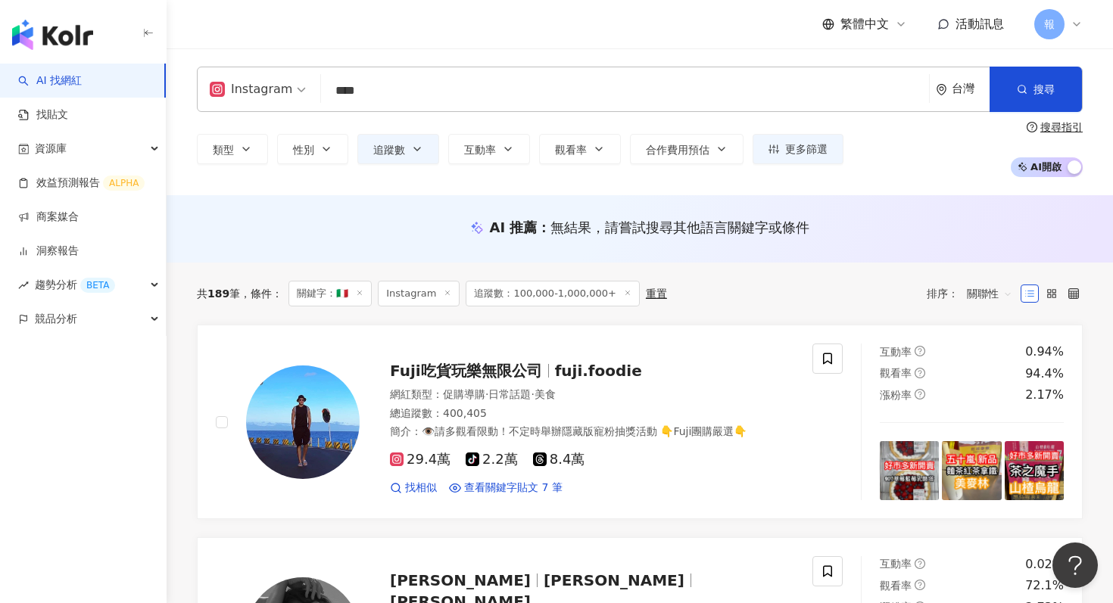
click at [356, 96] on input "****" at bounding box center [625, 90] width 596 height 29
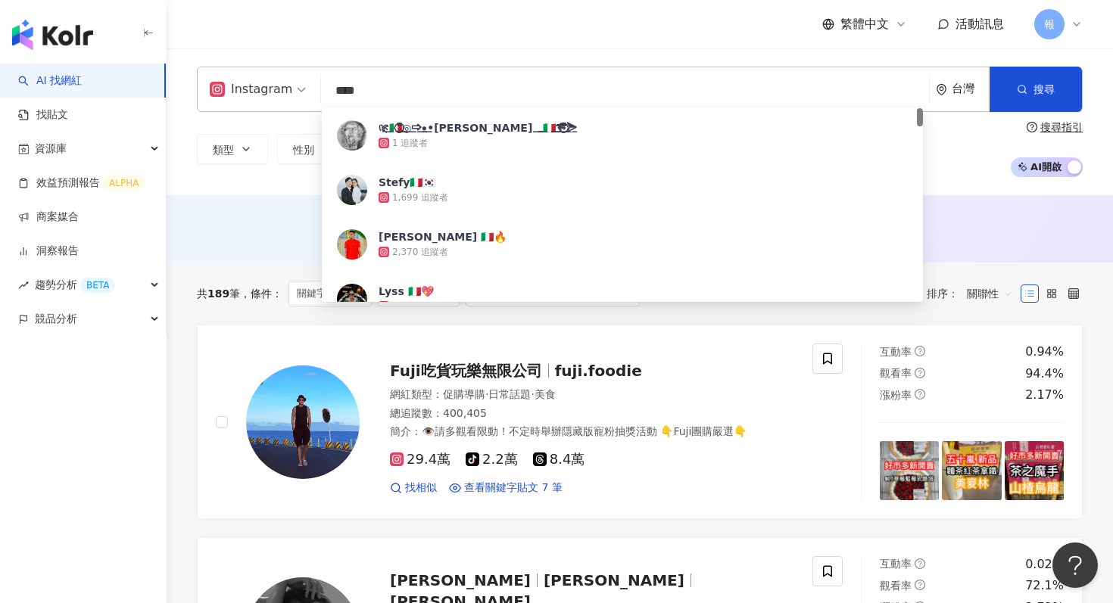
paste input "***"
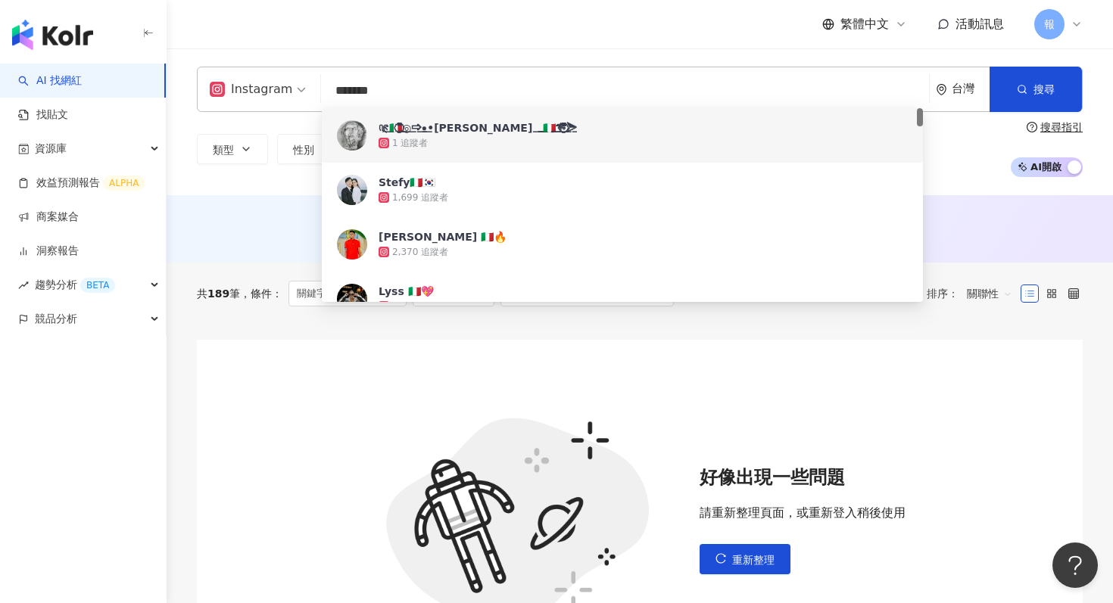
type input "*******"
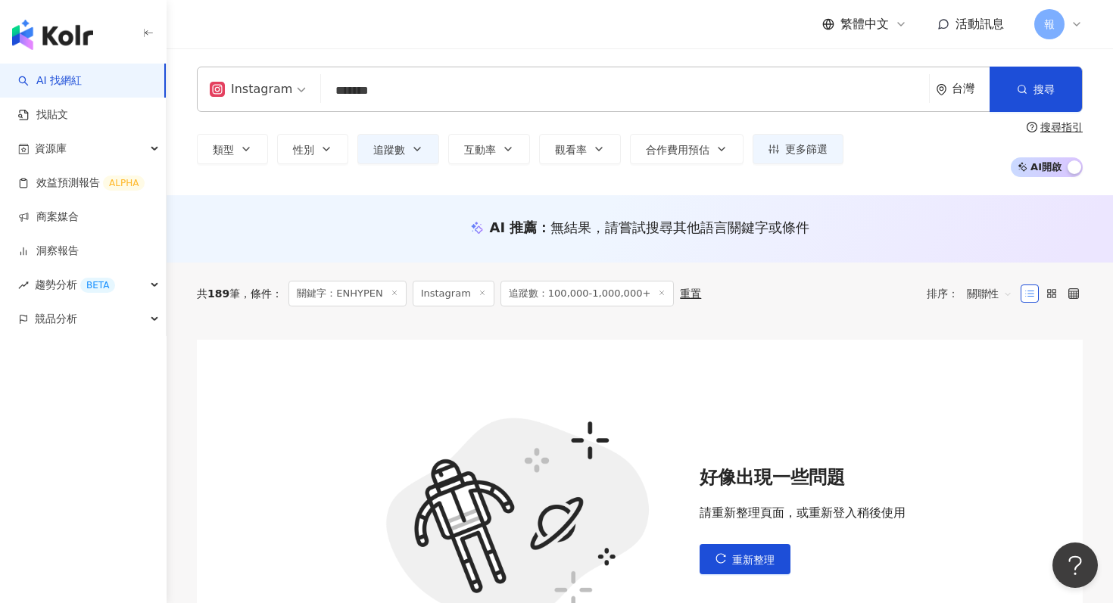
click at [281, 195] on div "AI 推薦 ： 無結果，請嘗試搜尋其他語言關鍵字或條件" at bounding box center [640, 228] width 946 height 67
click at [322, 138] on button "性別" at bounding box center [312, 149] width 71 height 30
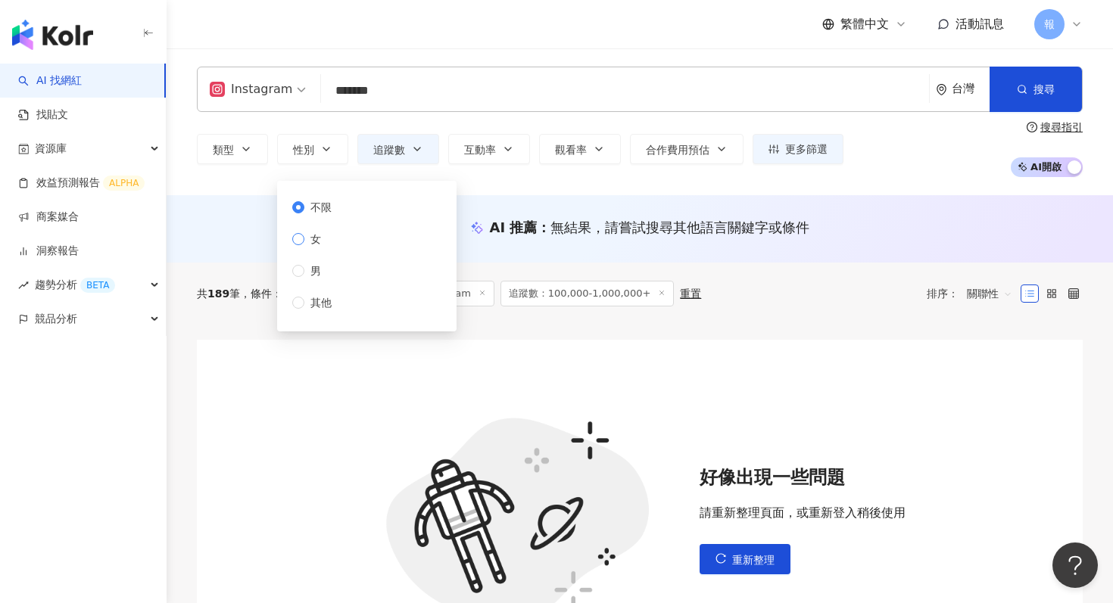
click at [292, 246] on label "女" at bounding box center [314, 239] width 45 height 17
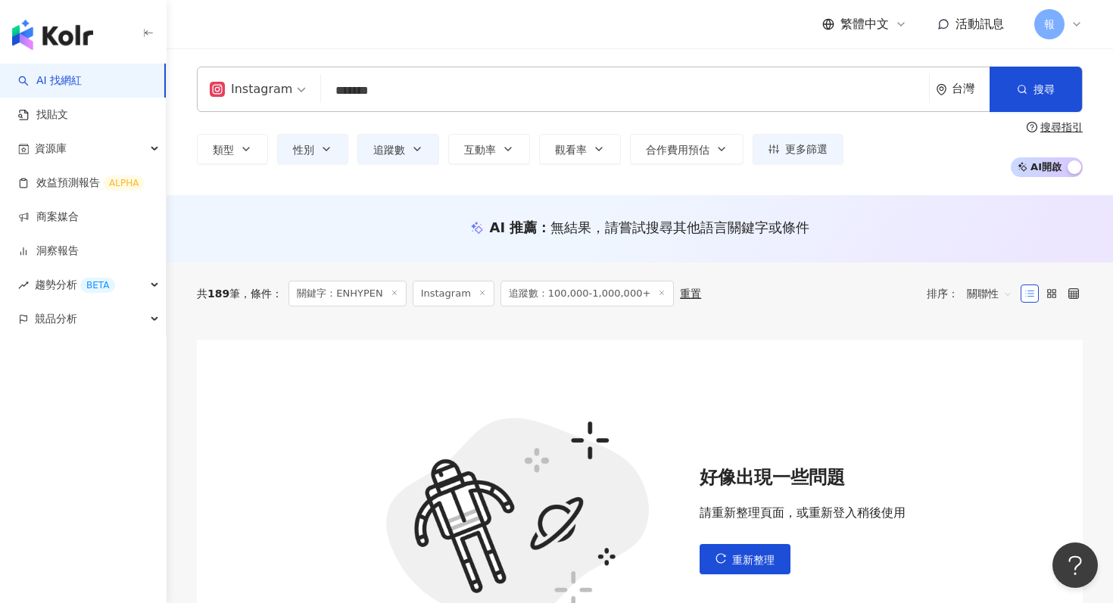
click at [229, 221] on div "AI 推薦 ： 無結果，請嘗試搜尋其他語言關鍵字或條件" at bounding box center [640, 227] width 886 height 19
click at [383, 145] on span "追蹤數" at bounding box center [389, 150] width 32 height 12
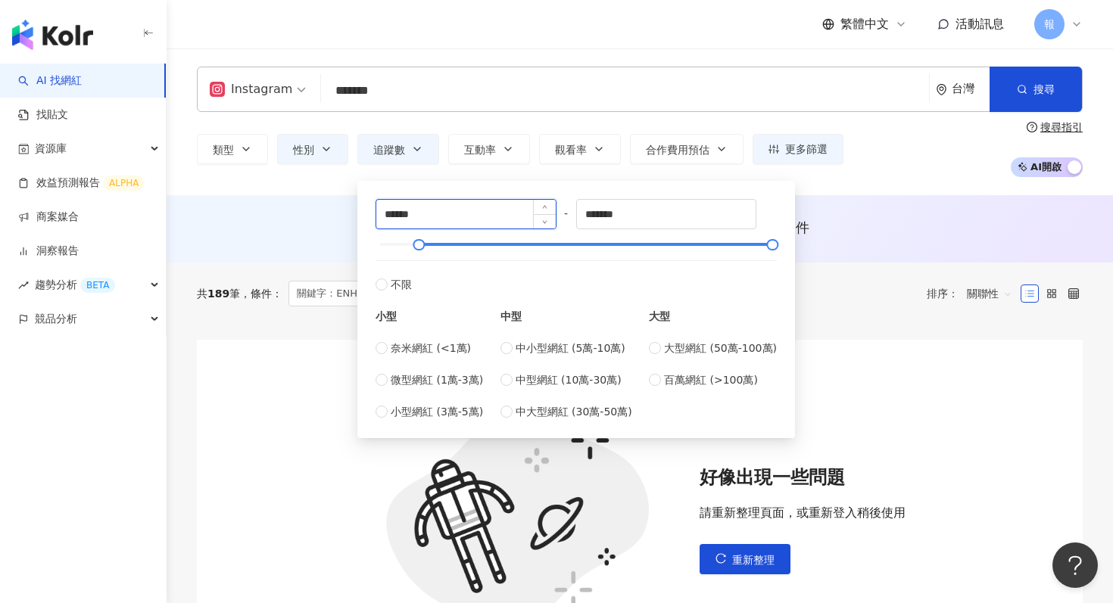
click at [451, 220] on input "******" at bounding box center [465, 214] width 179 height 29
type input "******"
click at [307, 215] on div "AI 推薦 ： 無結果，請嘗試搜尋其他語言關鍵字或條件" at bounding box center [640, 228] width 946 height 67
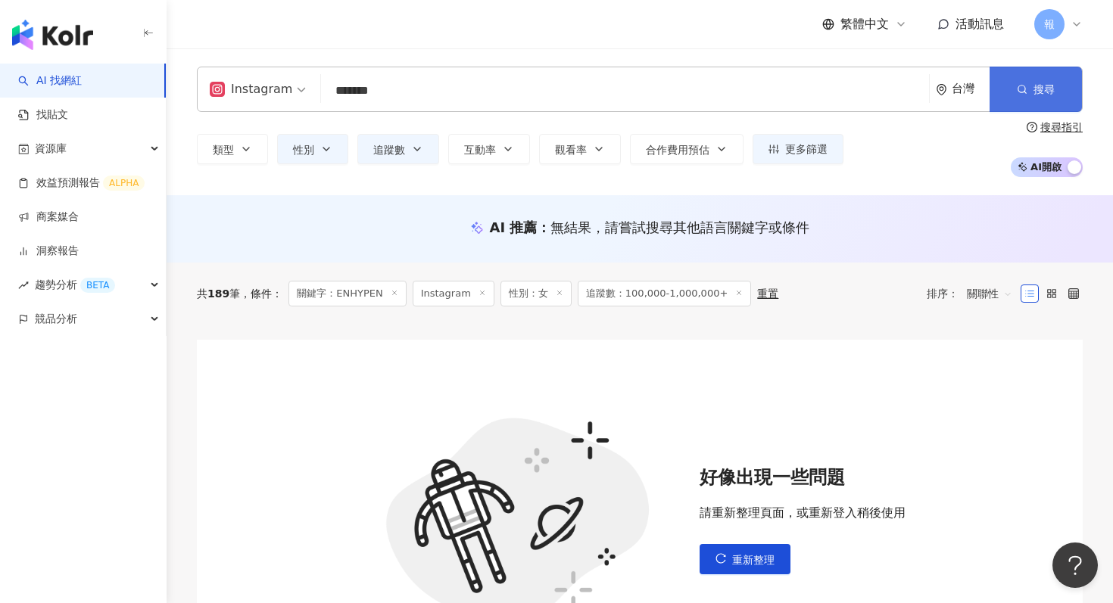
click at [1014, 83] on button "搜尋" at bounding box center [1035, 89] width 92 height 45
click at [480, 83] on input "*******" at bounding box center [625, 90] width 596 height 29
click at [1055, 91] on button "搜尋" at bounding box center [1035, 89] width 92 height 45
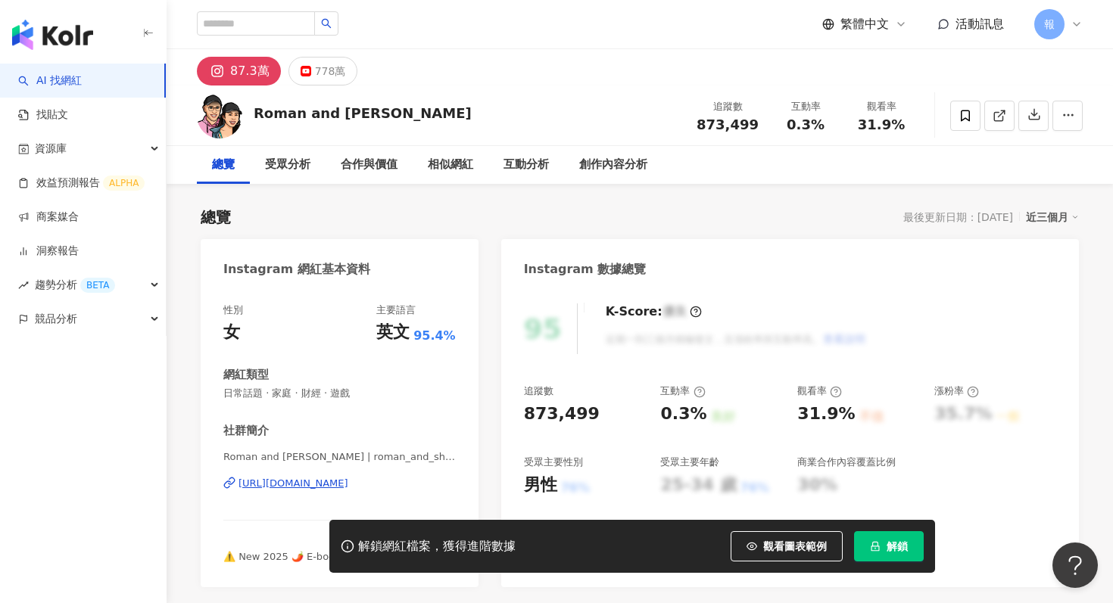
click at [348, 485] on div "https://www.instagram.com/roman_and_sharon/" at bounding box center [293, 484] width 110 height 14
drag, startPoint x: 254, startPoint y: 114, endPoint x: 440, endPoint y: 114, distance: 185.5
click at [440, 114] on div "Roman and Sharon 追蹤數 873,499 互動率 0.3% 觀看率 31.9%" at bounding box center [640, 116] width 946 height 60
click at [332, 79] on div "778萬" at bounding box center [330, 71] width 31 height 21
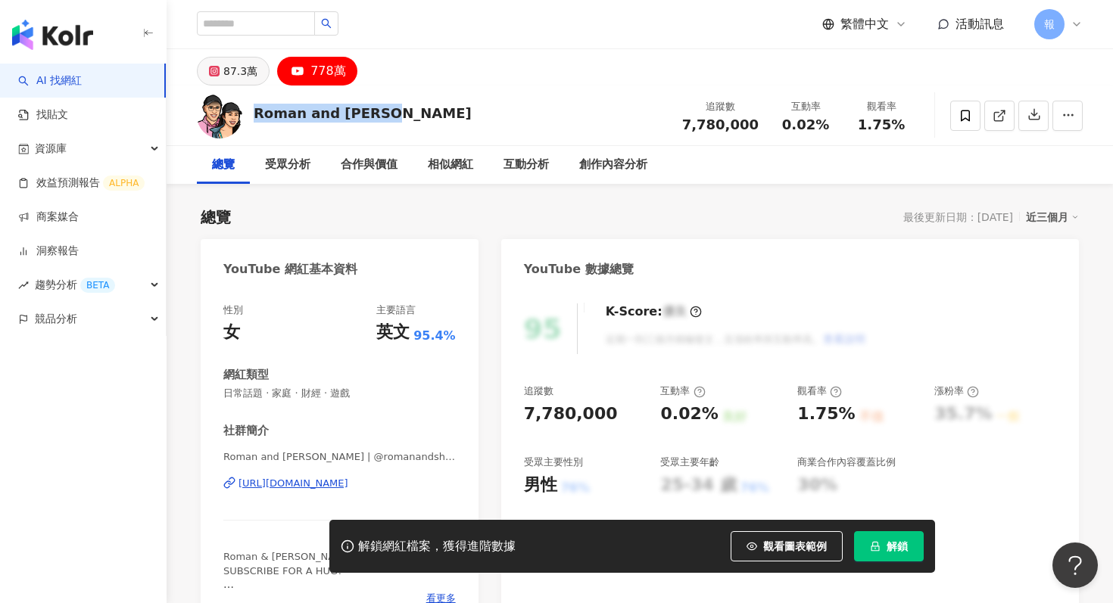
click at [246, 72] on div "87.3萬" at bounding box center [240, 71] width 34 height 21
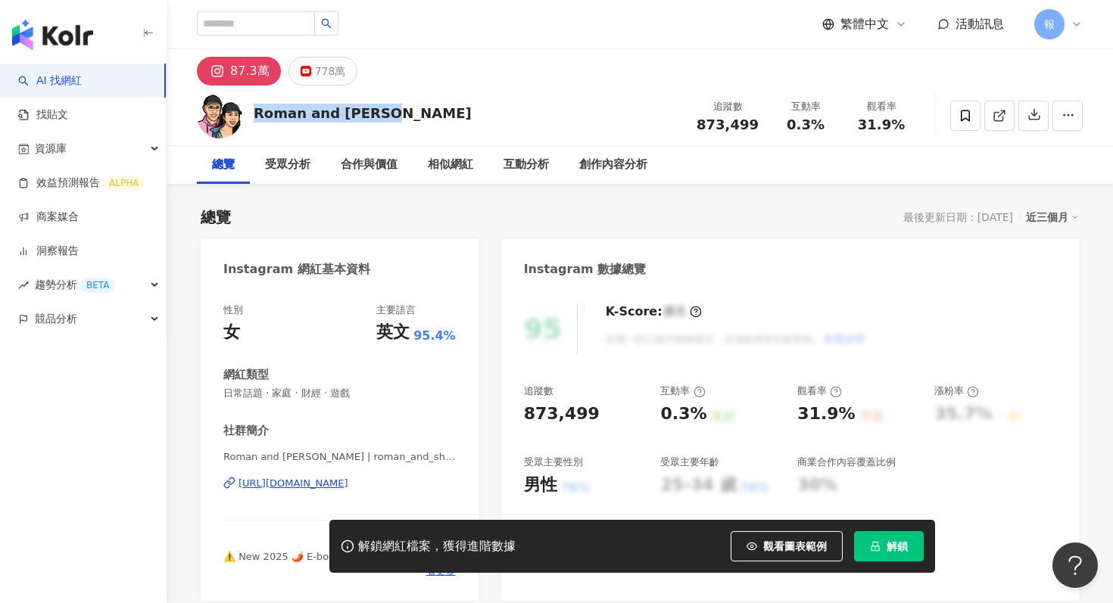
click at [391, 82] on div "87.3萬 778萬" at bounding box center [640, 67] width 946 height 36
drag, startPoint x: 255, startPoint y: 112, endPoint x: 435, endPoint y: 112, distance: 180.2
click at [435, 112] on div "Roman and Sharon 追蹤數 873,499 互動率 0.3% 觀看率 31.9%" at bounding box center [640, 116] width 946 height 60
copy div "Roman and Sharon"
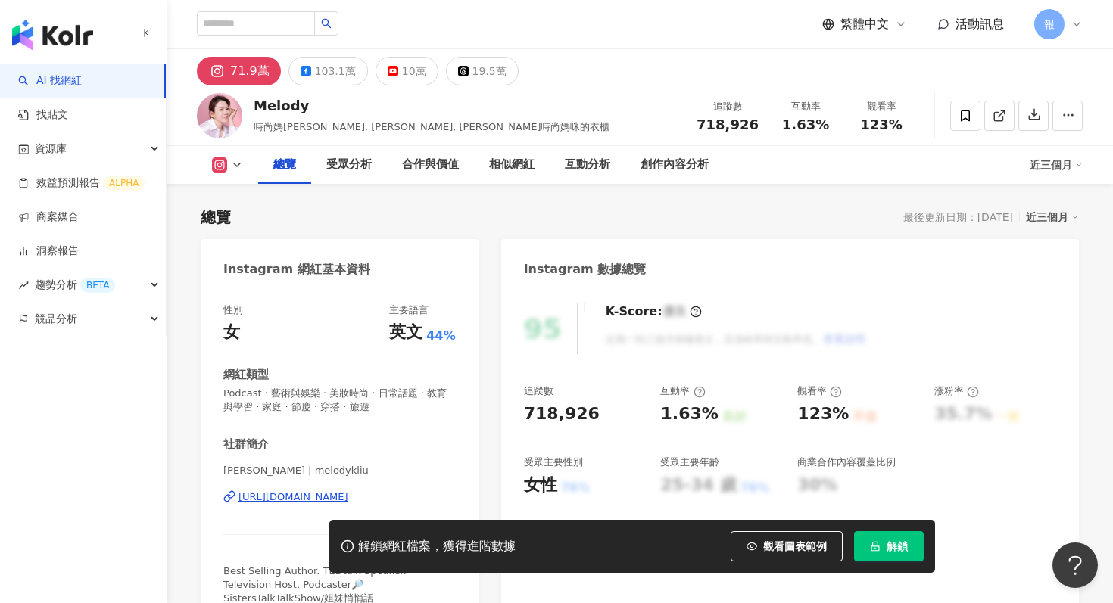
click at [341, 493] on div "https://www.instagram.com/melodykliu/" at bounding box center [293, 498] width 110 height 14
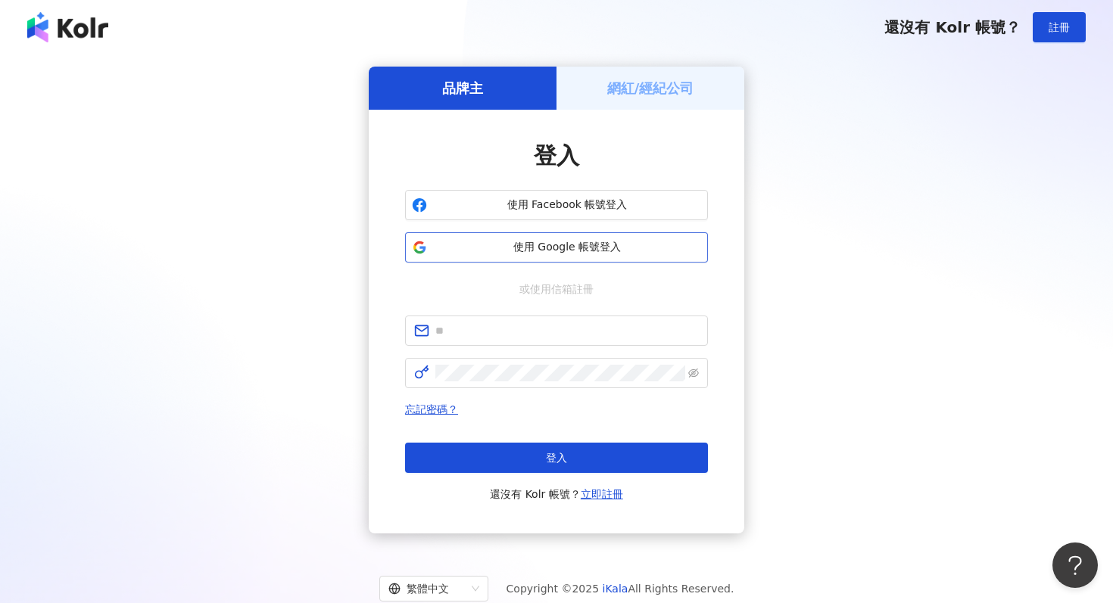
click at [573, 238] on button "使用 Google 帳號登入" at bounding box center [556, 247] width 303 height 30
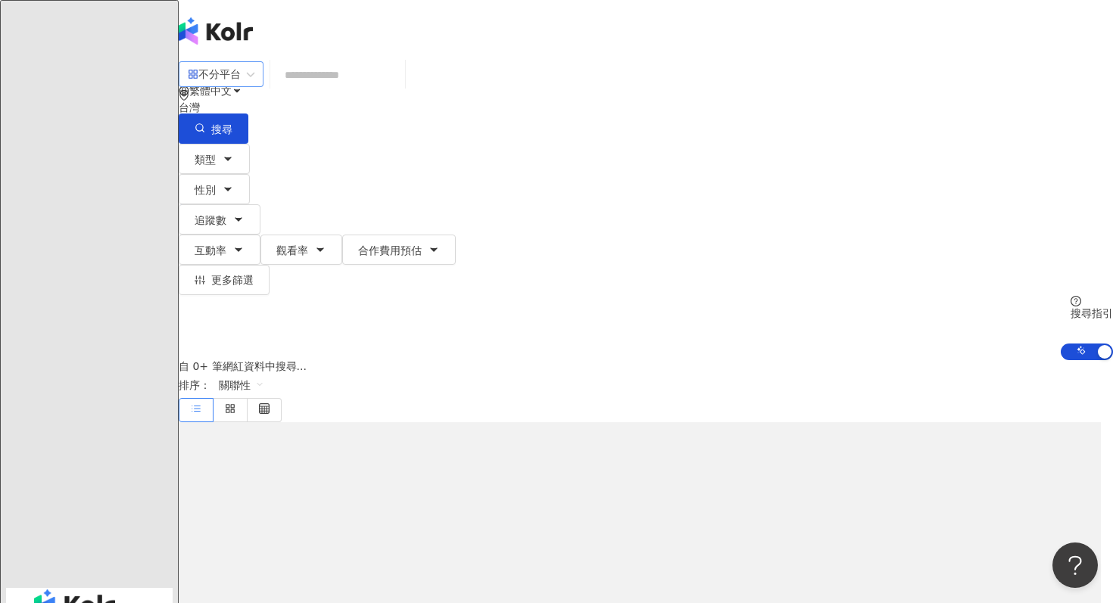
click at [248, 73] on input "search" at bounding box center [221, 74] width 67 height 24
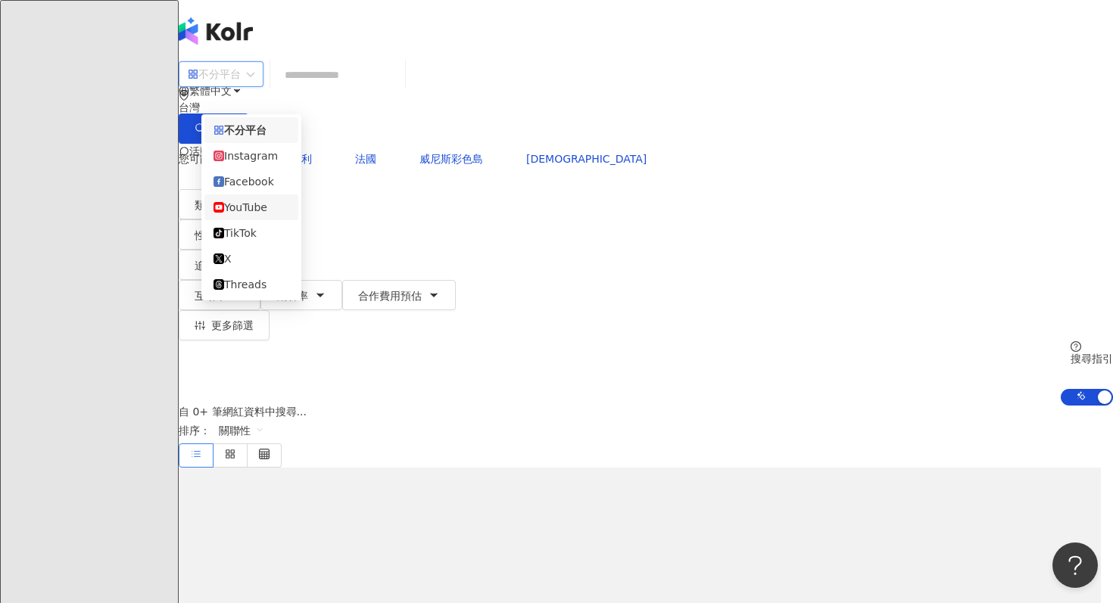
click at [262, 214] on div "YouTube" at bounding box center [251, 207] width 76 height 17
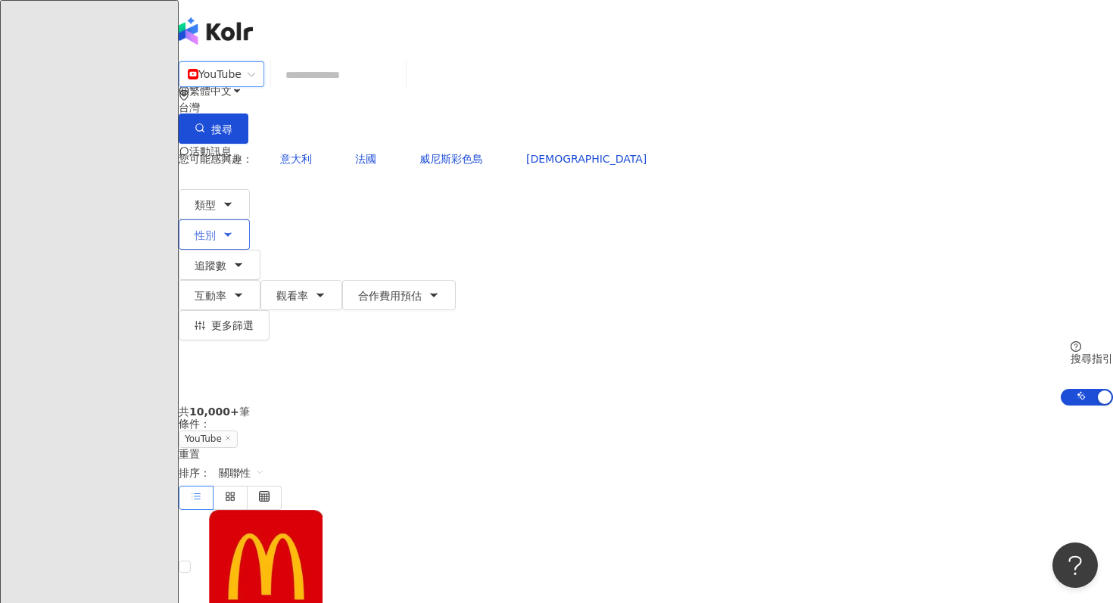
click at [250, 220] on button "性別" at bounding box center [214, 235] width 71 height 30
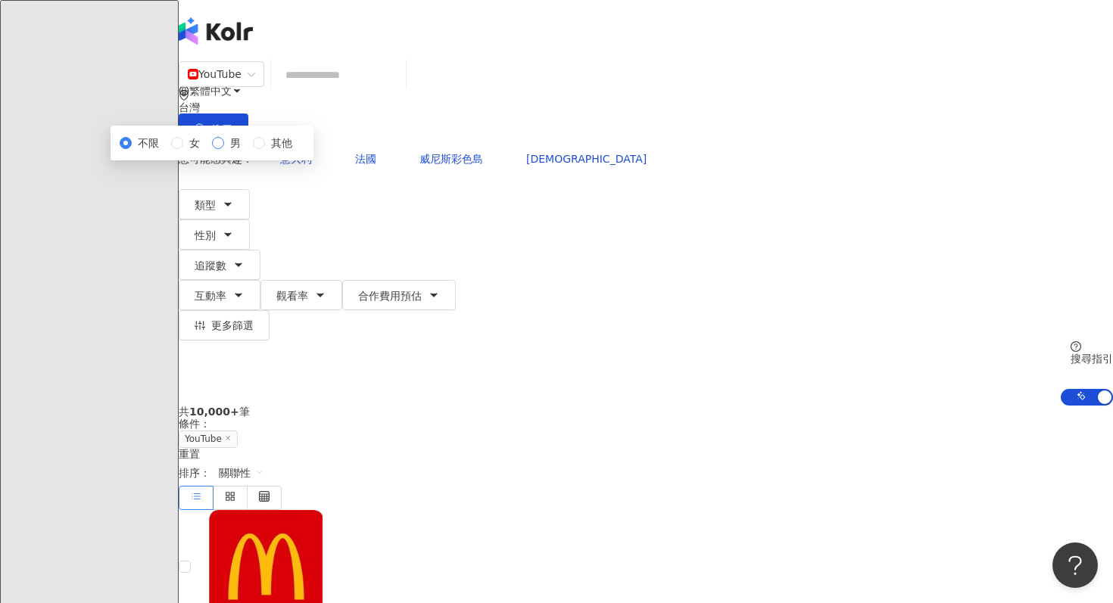
click at [247, 151] on span "男" at bounding box center [235, 143] width 23 height 17
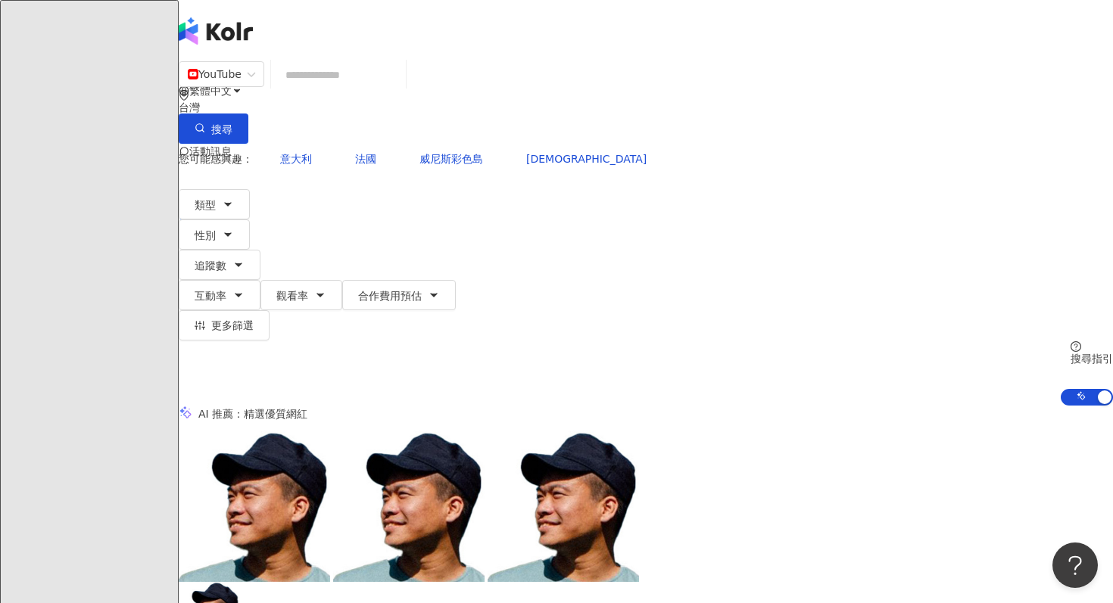
click at [400, 89] on input "search" at bounding box center [338, 75] width 123 height 29
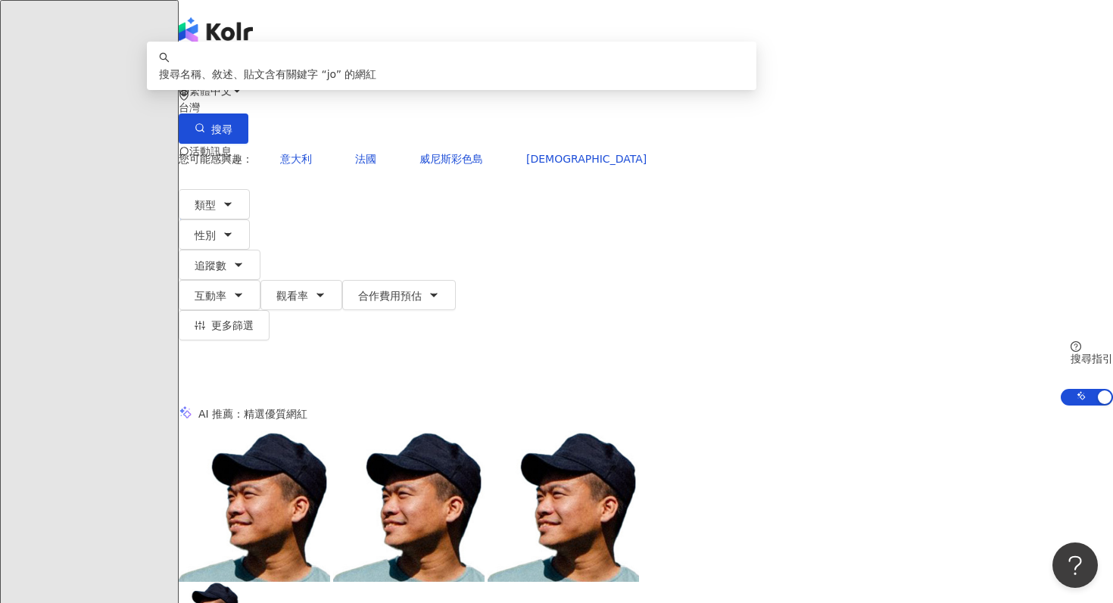
type input "*"
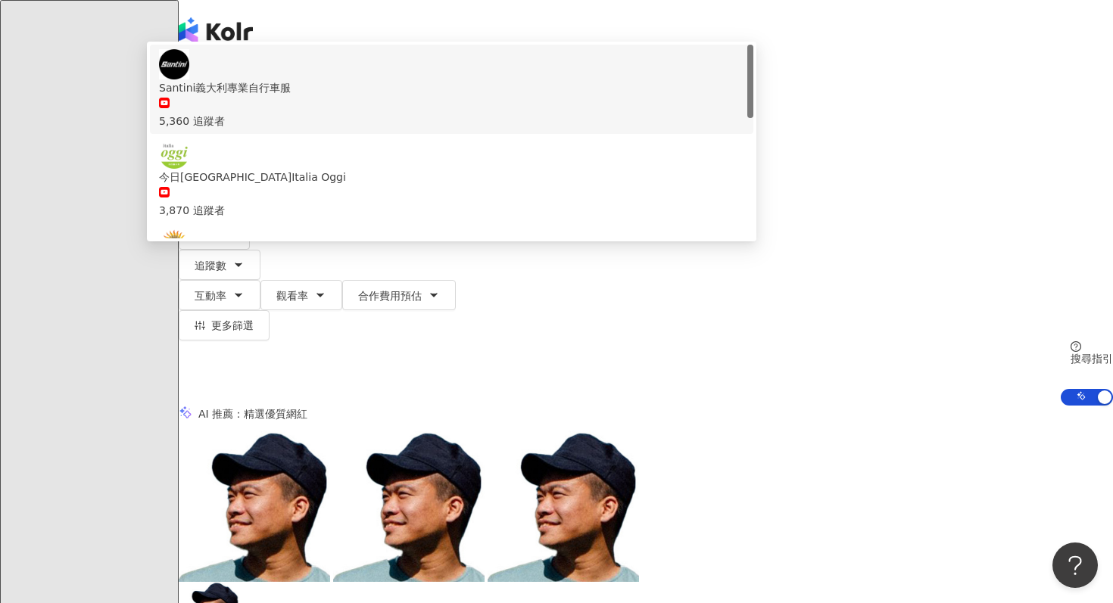
click at [205, 123] on icon "button" at bounding box center [200, 128] width 11 height 11
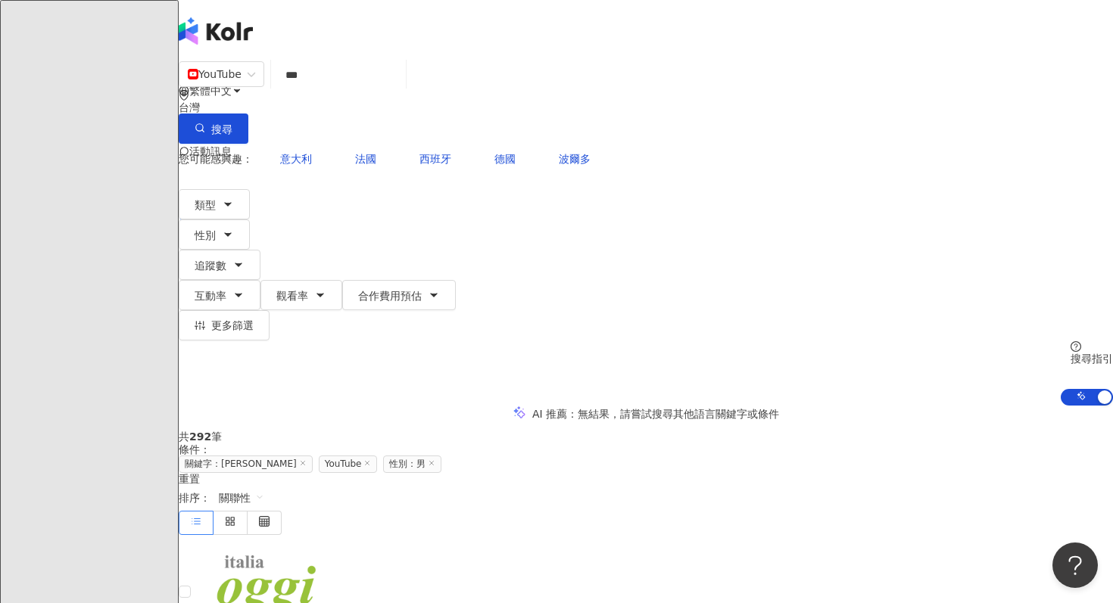
click at [373, 89] on input "***" at bounding box center [338, 75] width 123 height 29
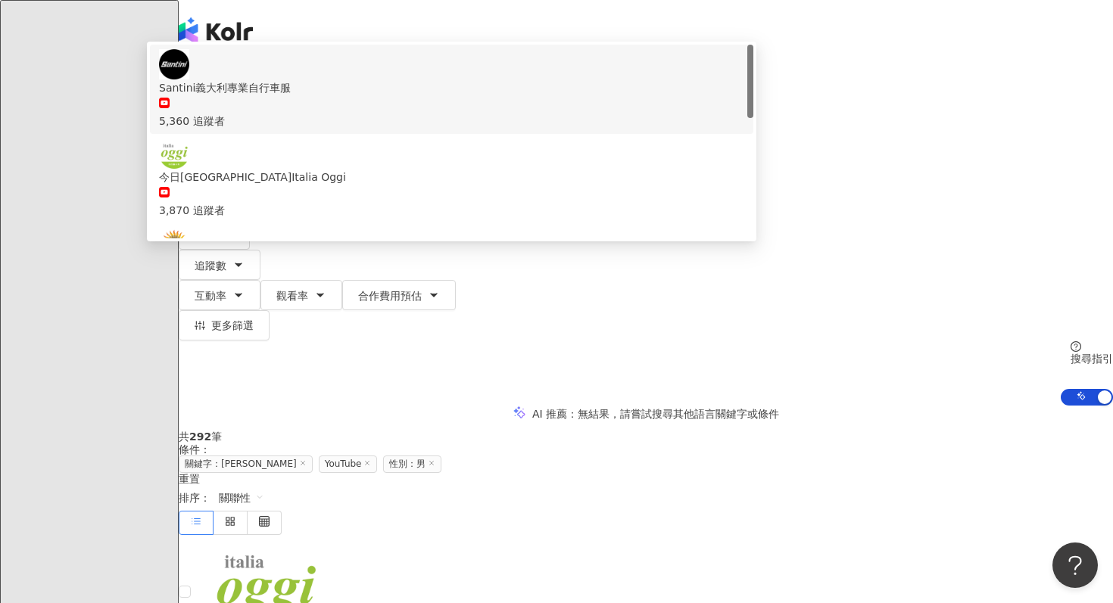
type input "*"
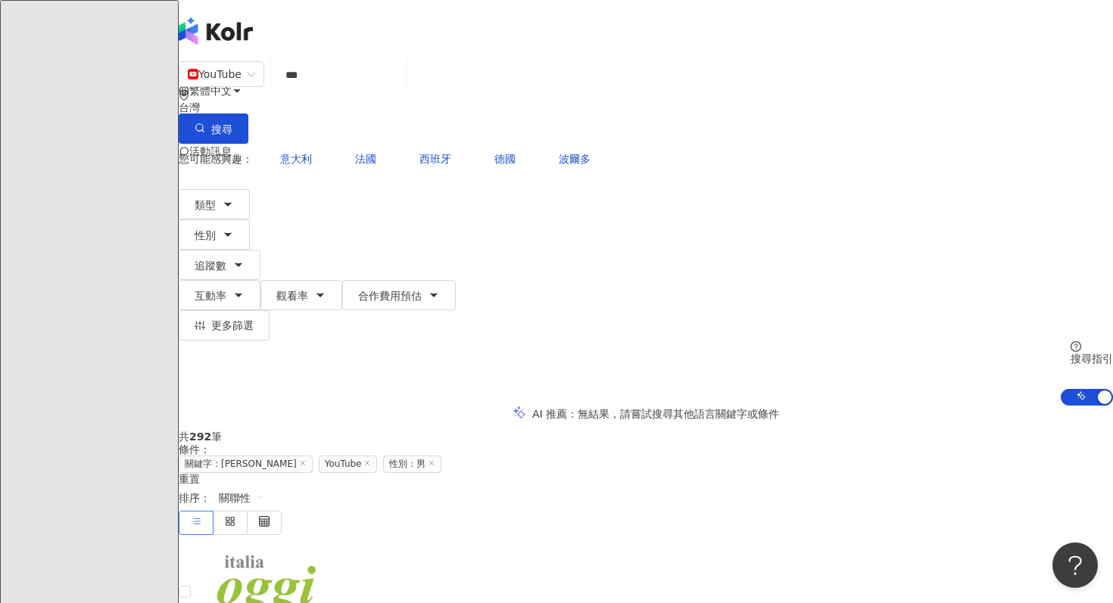
type input "***"
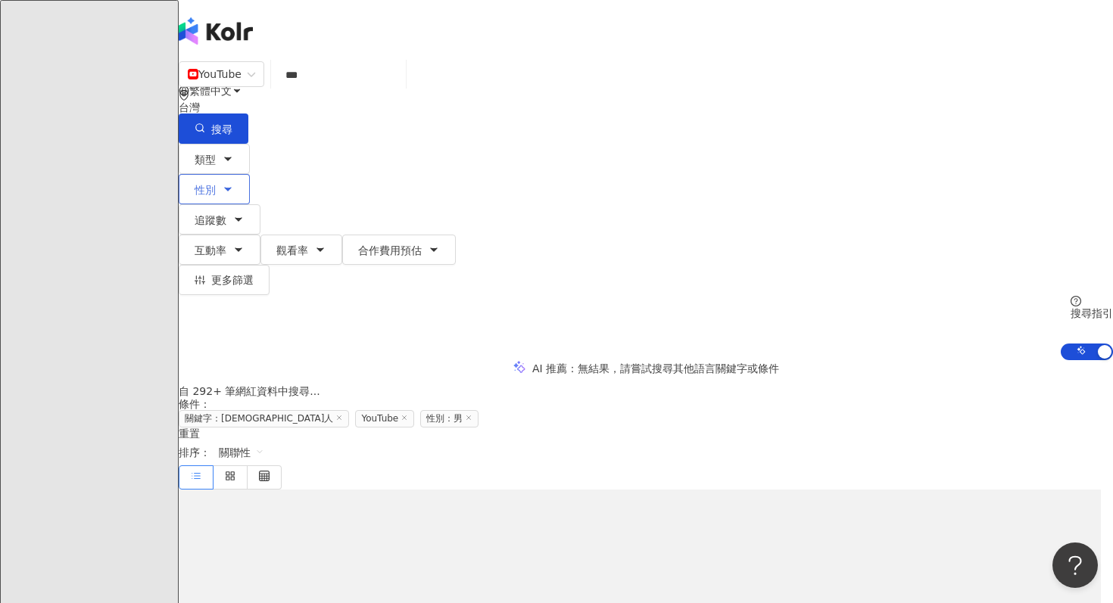
click at [250, 174] on button "性別" at bounding box center [214, 189] width 71 height 30
click at [239, 193] on div "YouTube *** 台灣 搜尋 3e57bb7e-dd1a-4df1-8f57-9681afd1731f 伊莉娜俄羅斯 32,246 追蹤者 Lukas …" at bounding box center [646, 211] width 934 height 300
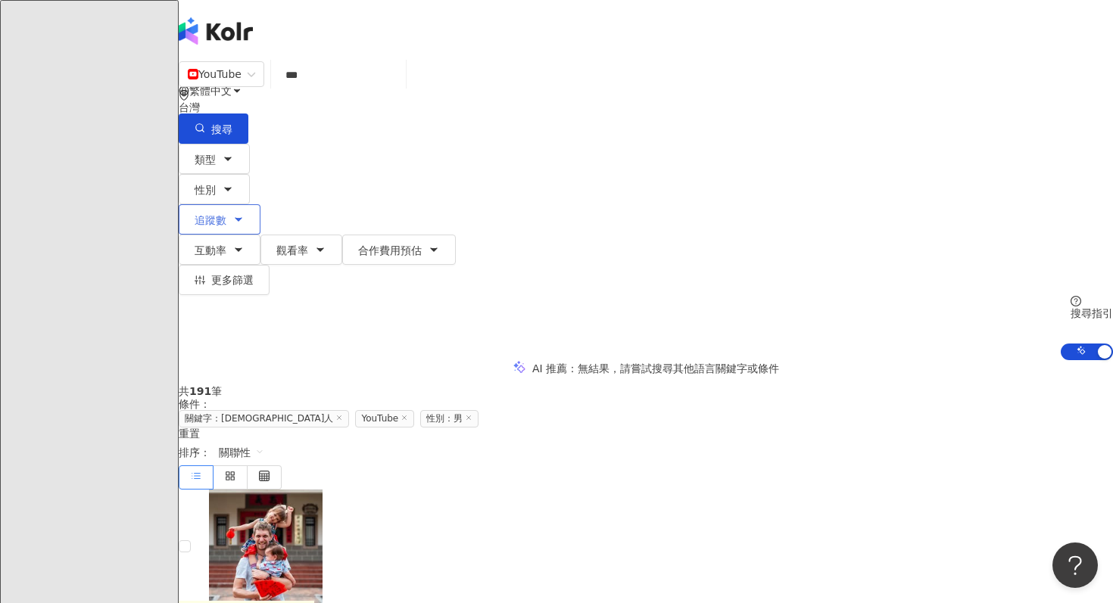
click at [260, 204] on button "追蹤數" at bounding box center [220, 219] width 82 height 30
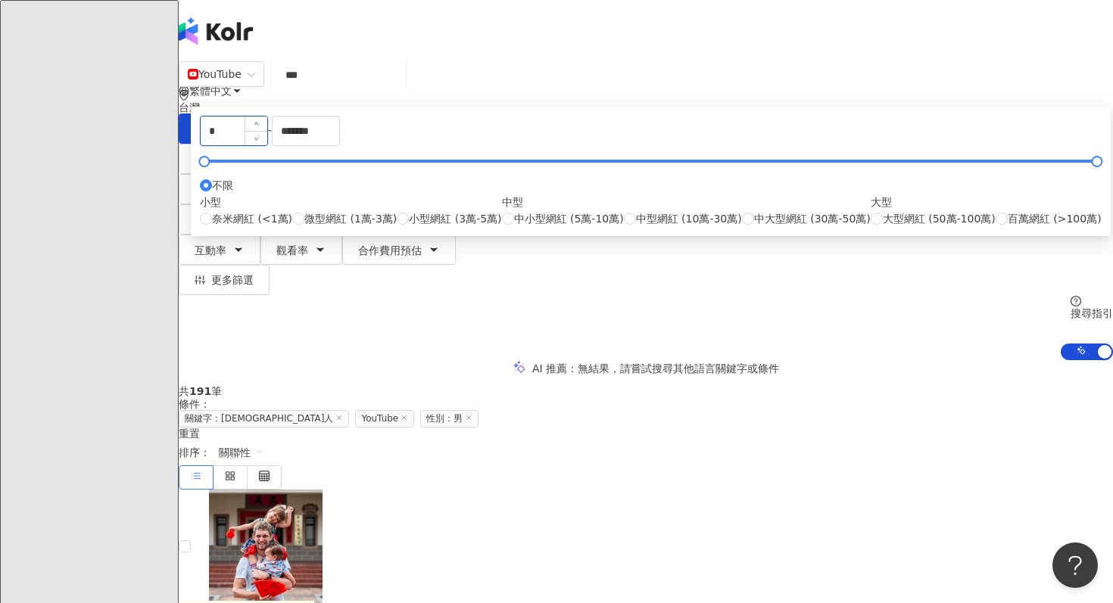
click at [267, 145] on input "*" at bounding box center [234, 131] width 67 height 29
type input "******"
click at [868, 360] on div "AI 推薦 ： 無結果，請嘗試搜尋其他語言關鍵字或條件" at bounding box center [646, 368] width 934 height 16
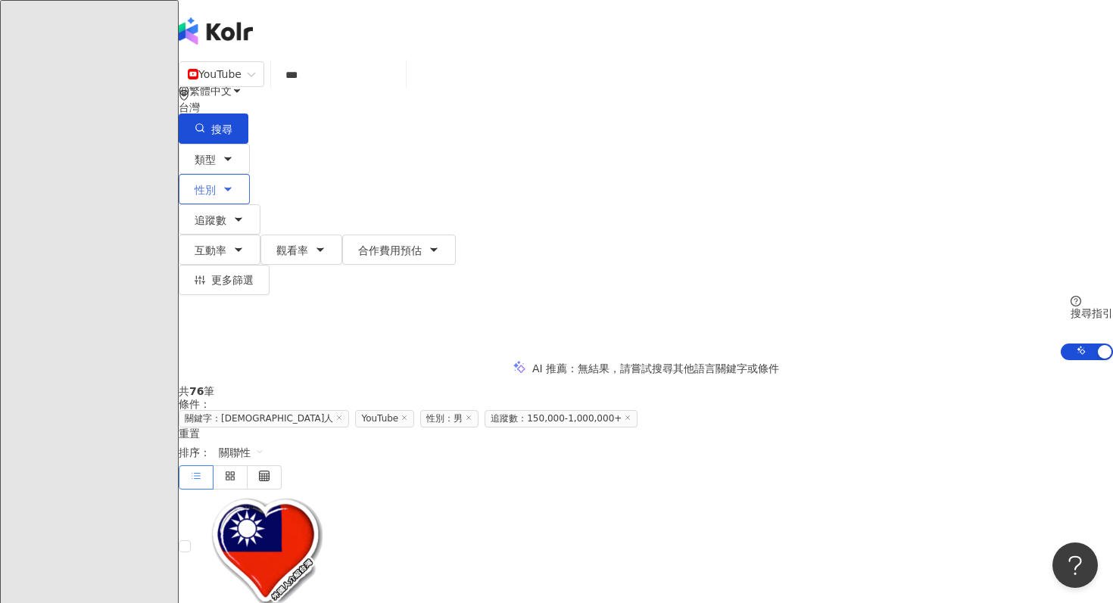
click at [250, 174] on button "性別" at bounding box center [214, 189] width 71 height 30
click at [226, 214] on span "追蹤數" at bounding box center [211, 220] width 32 height 12
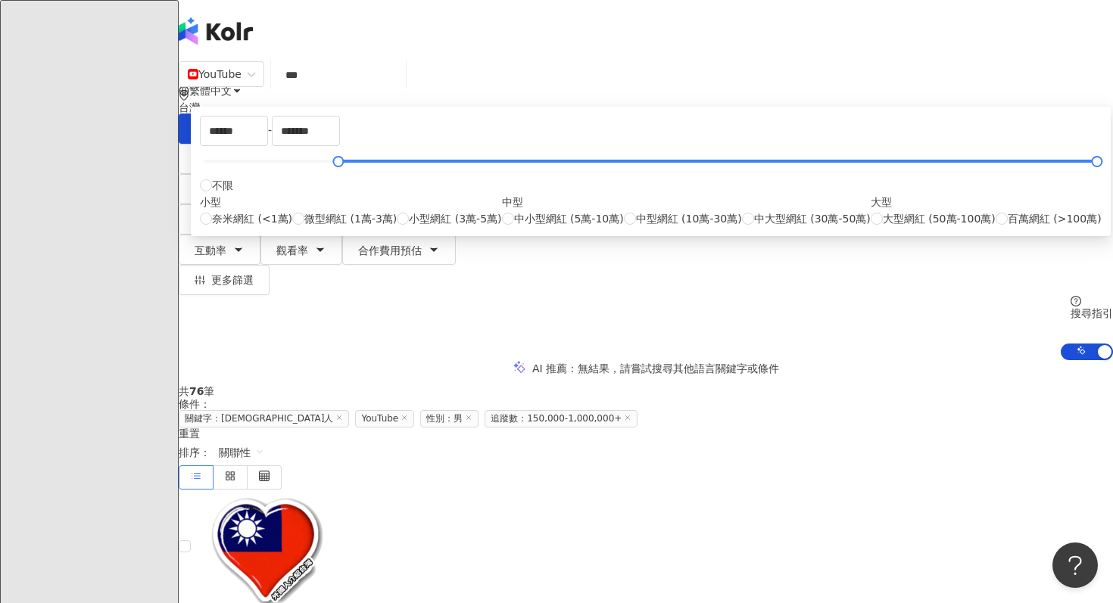
click at [275, 360] on div "AI 推薦 ： 無結果，請嘗試搜尋其他語言關鍵字或條件" at bounding box center [646, 368] width 934 height 16
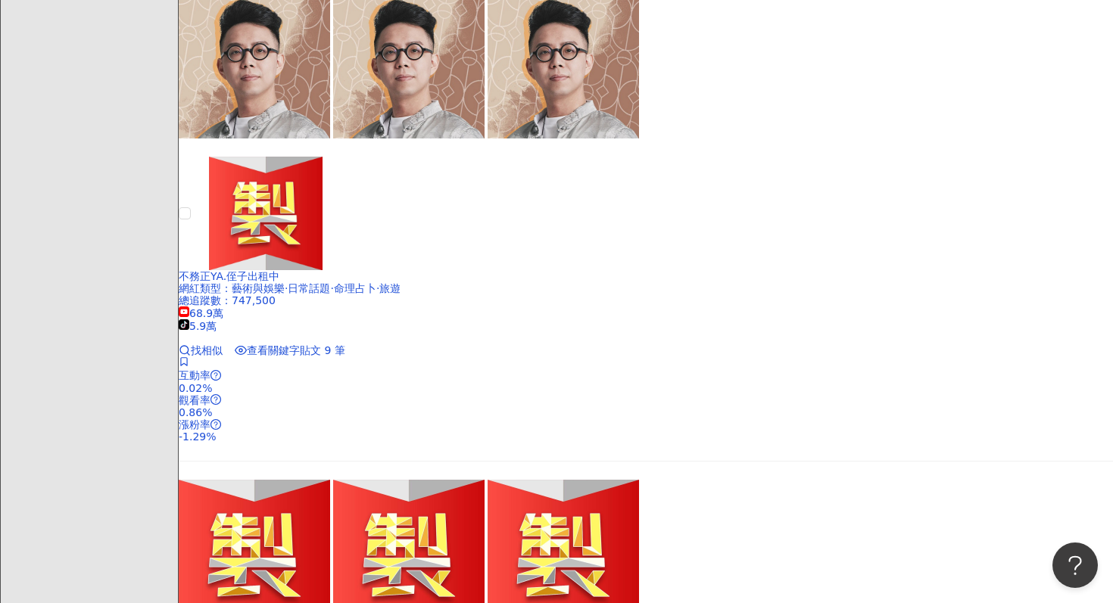
scroll to position [2908, 0]
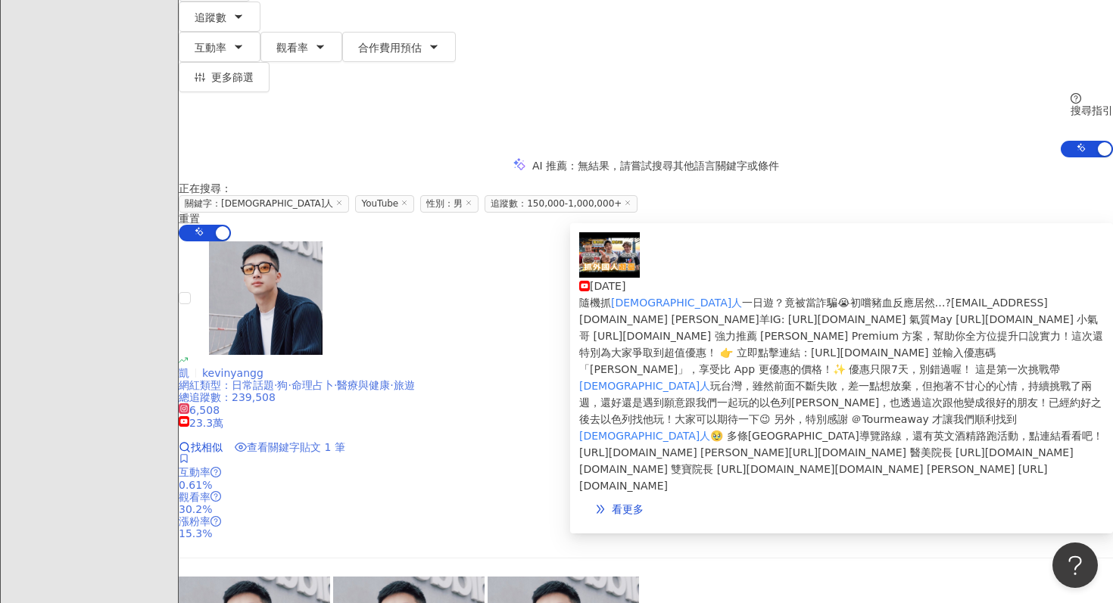
scroll to position [466, 0]
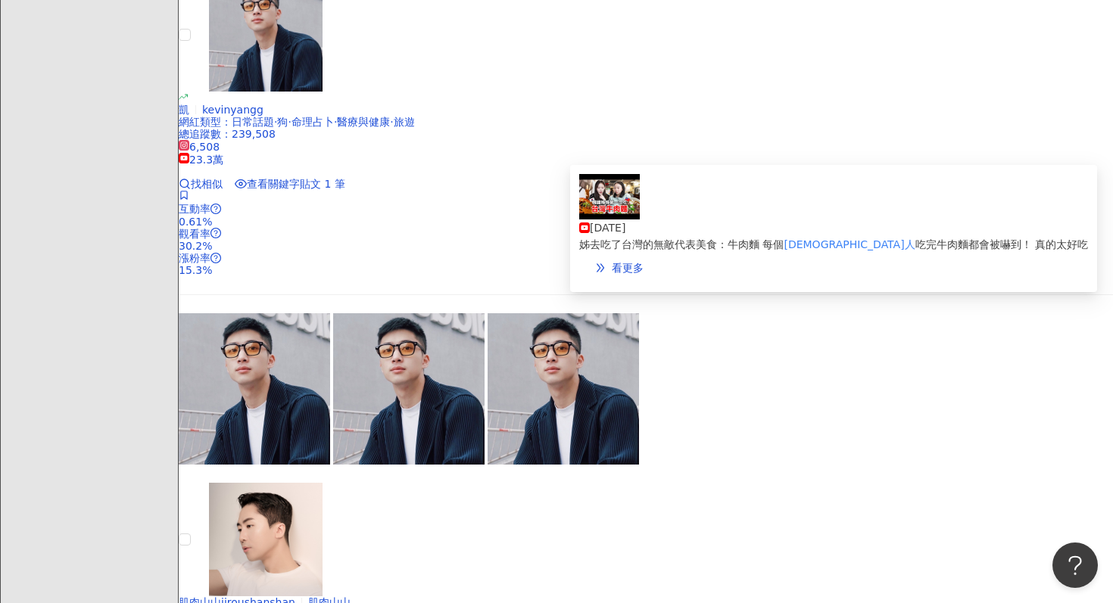
click at [608, 220] on img at bounding box center [609, 196] width 61 height 45
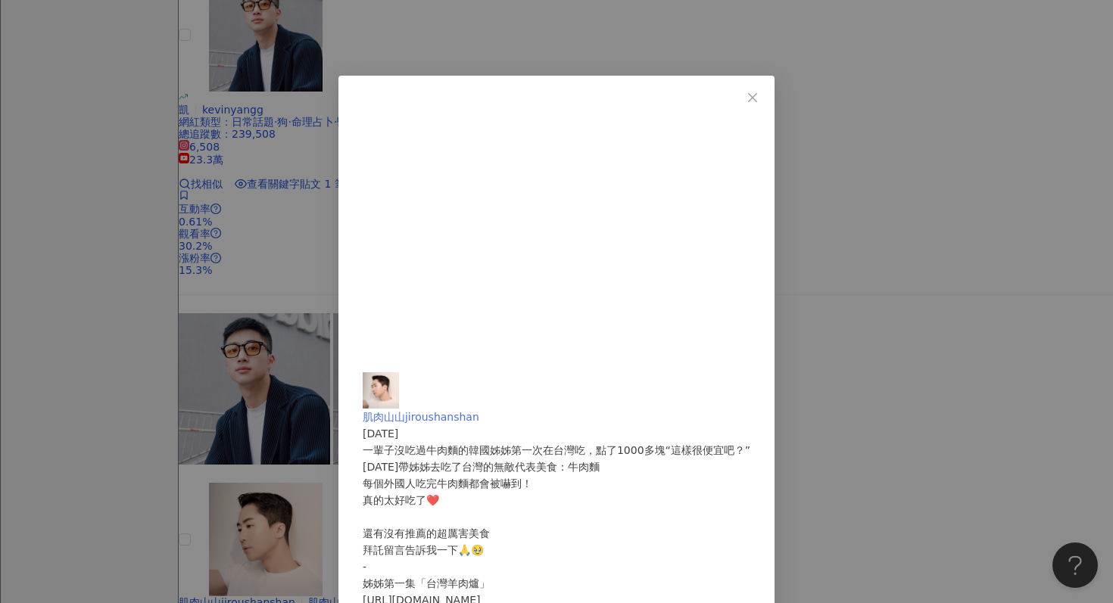
click at [399, 372] on img at bounding box center [381, 390] width 36 height 36
click at [759, 97] on icon "close" at bounding box center [752, 98] width 12 height 12
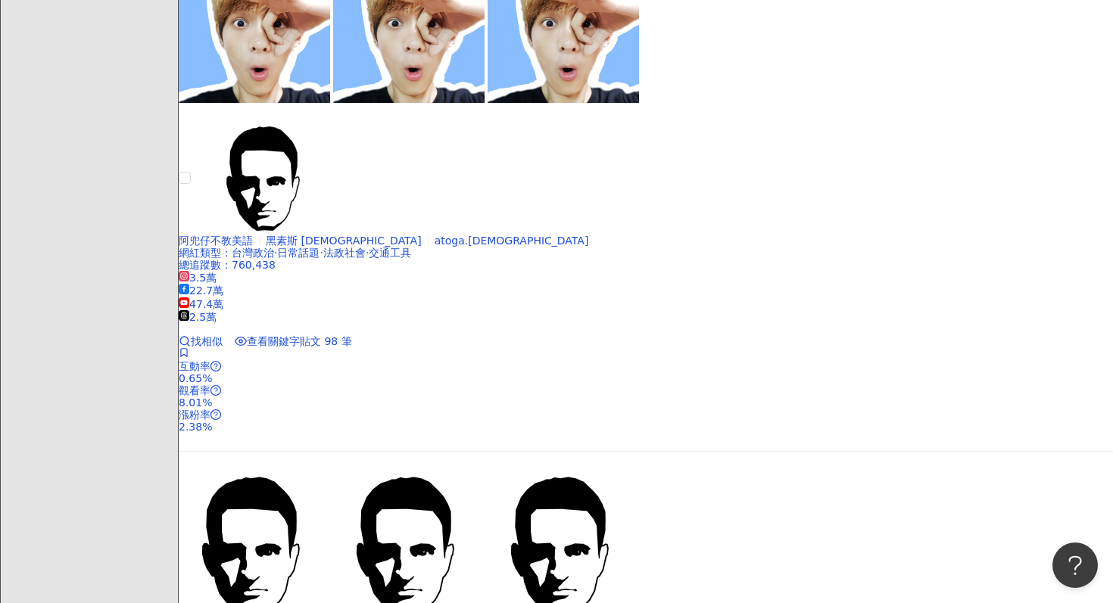
scroll to position [2874, 0]
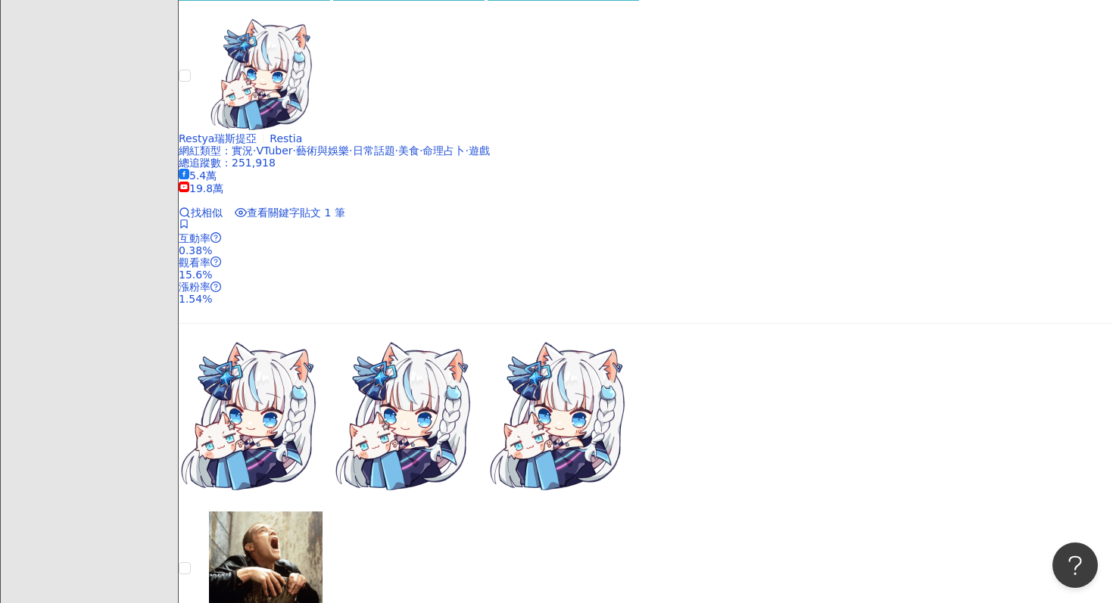
scroll to position [908, 0]
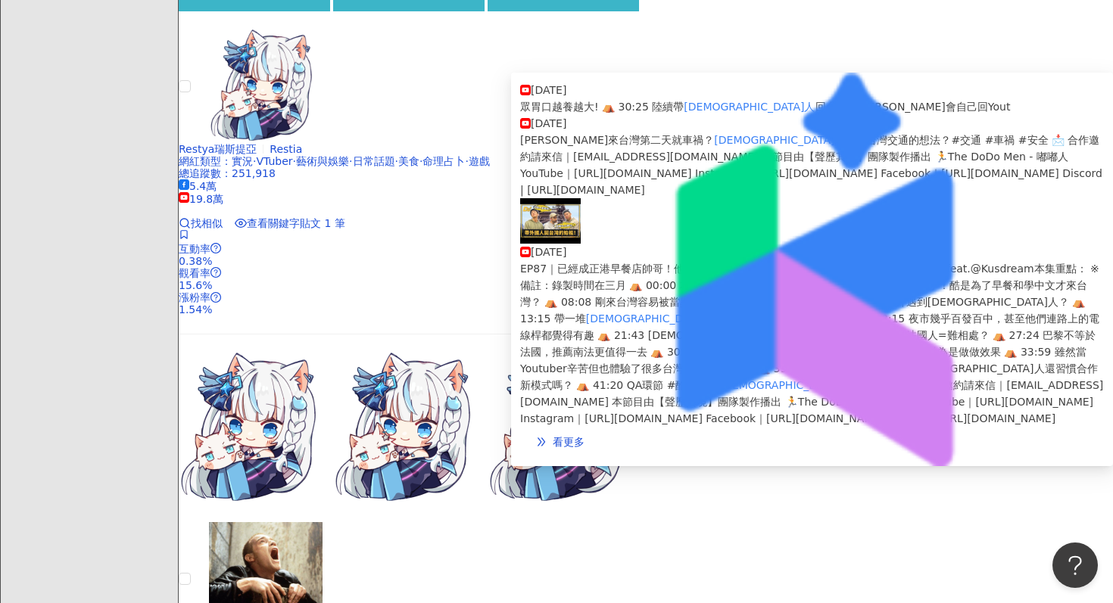
click at [534, 244] on img at bounding box center [550, 220] width 61 height 45
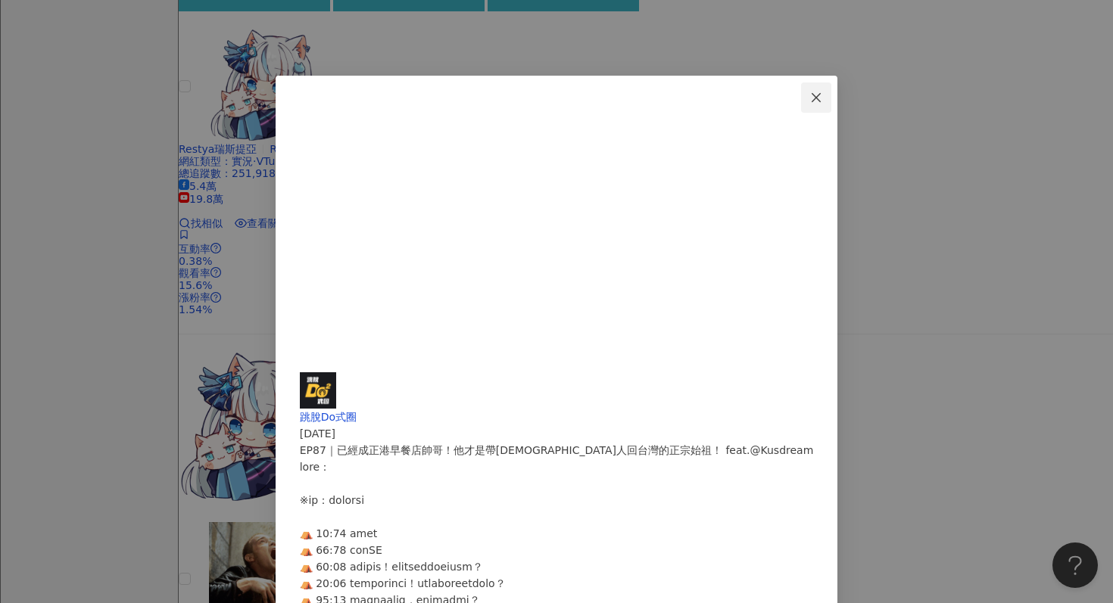
click at [831, 95] on span "Close" at bounding box center [816, 98] width 30 height 12
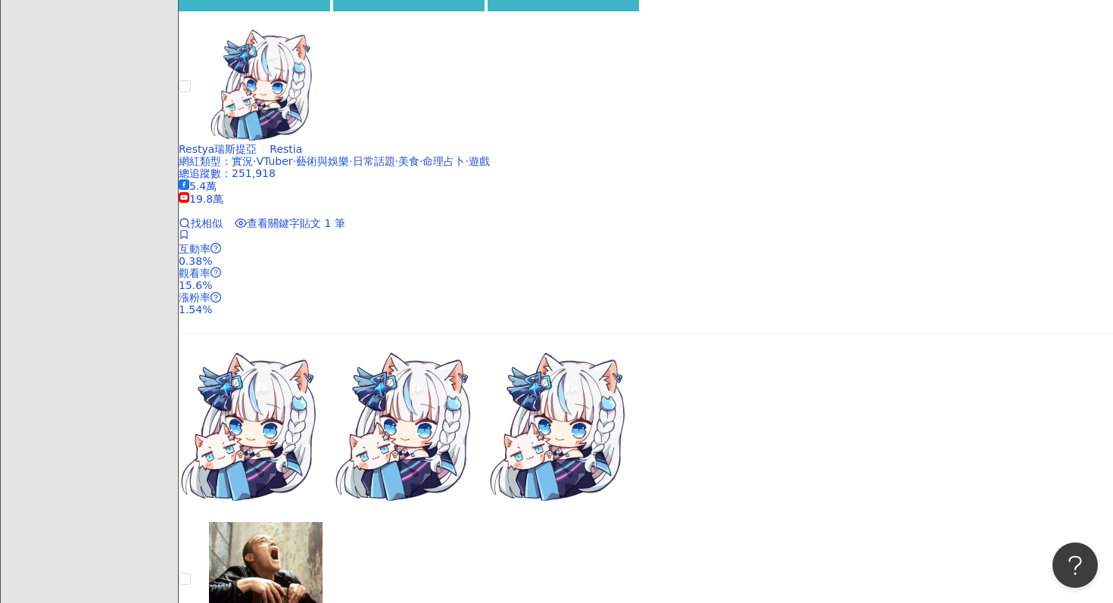
scroll to position [1067, 0]
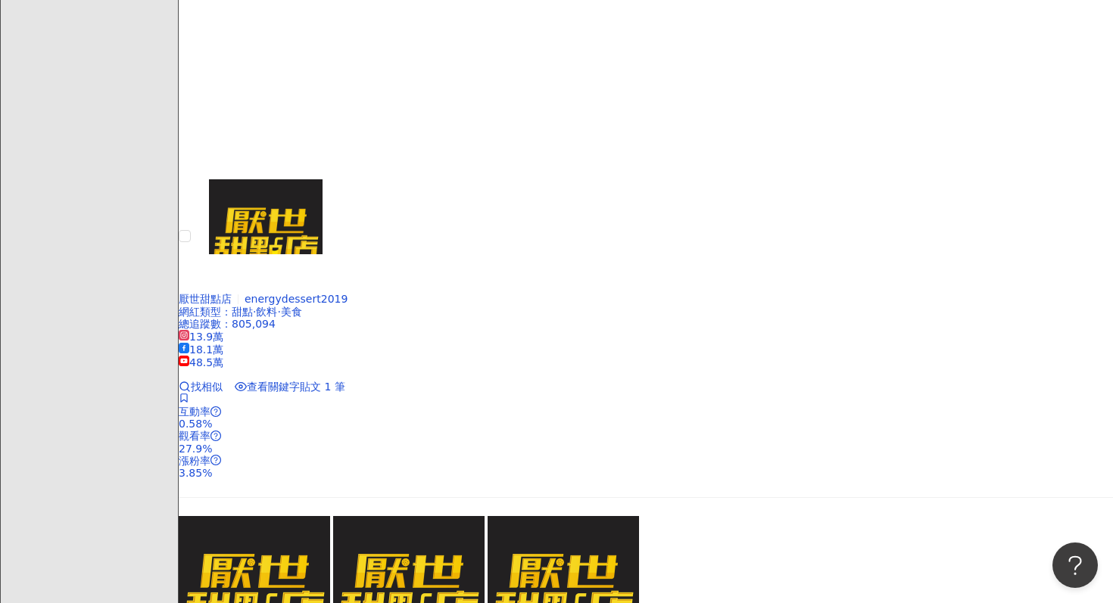
scroll to position [2768, 0]
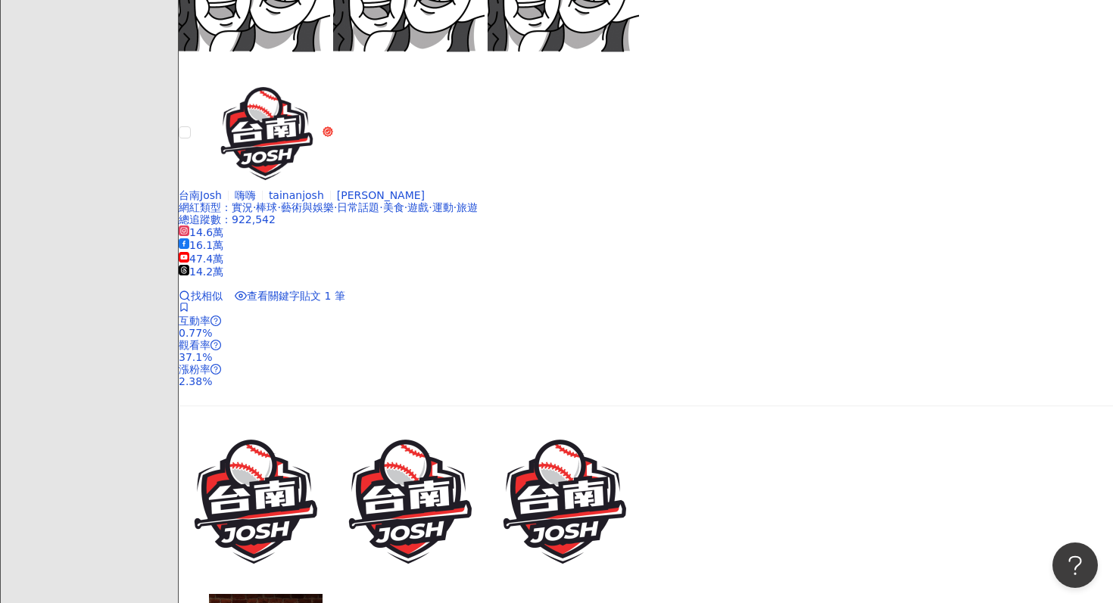
scroll to position [884, 0]
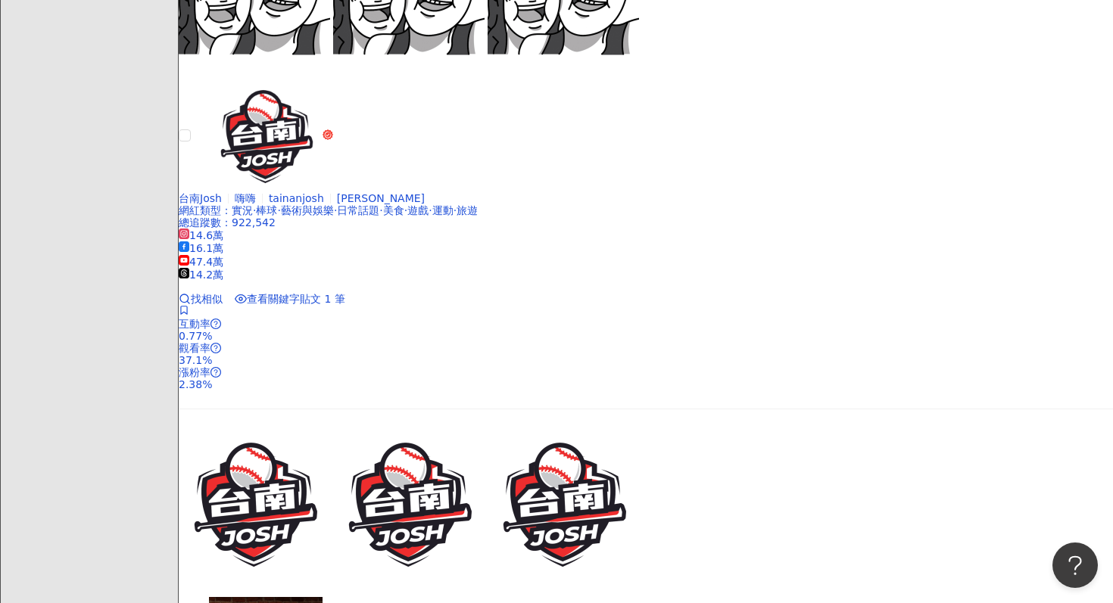
drag, startPoint x: 537, startPoint y: 150, endPoint x: 771, endPoint y: 5, distance: 275.6
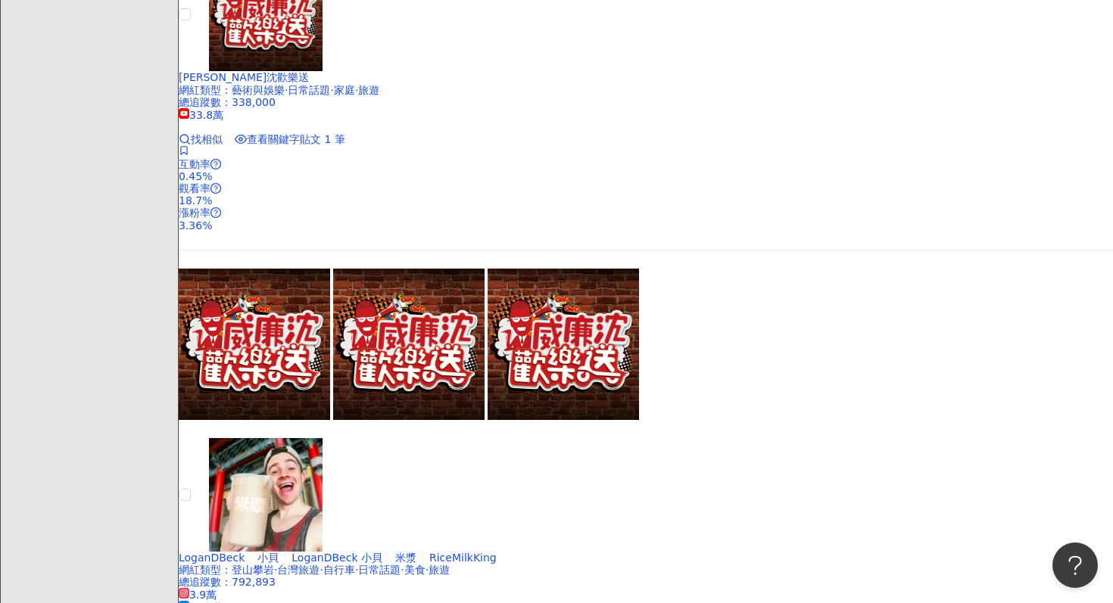
scroll to position [1528, 0]
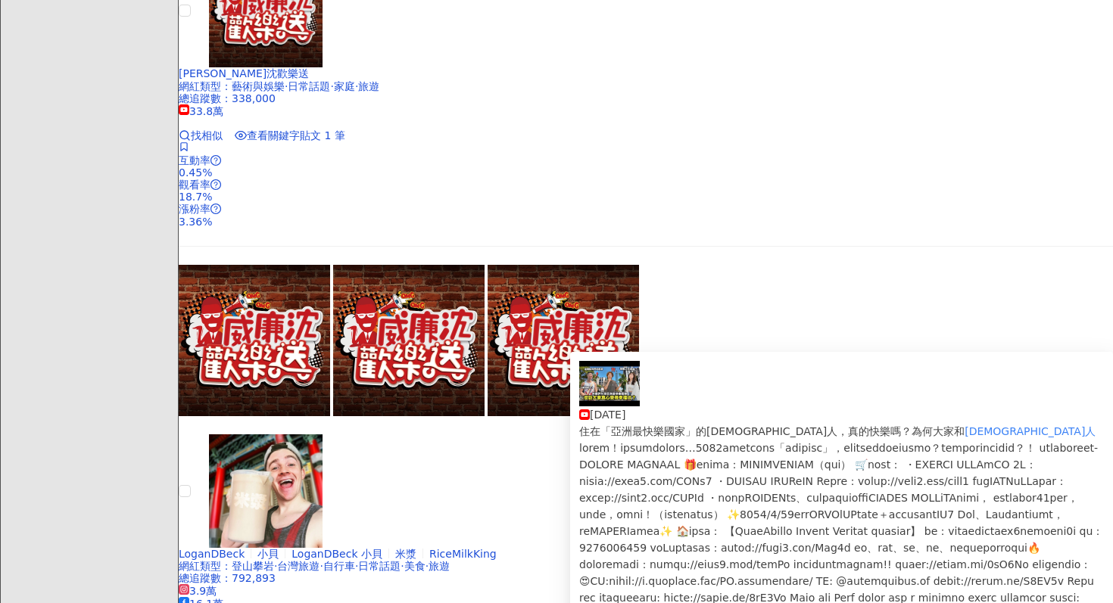
click at [591, 404] on img at bounding box center [609, 383] width 61 height 45
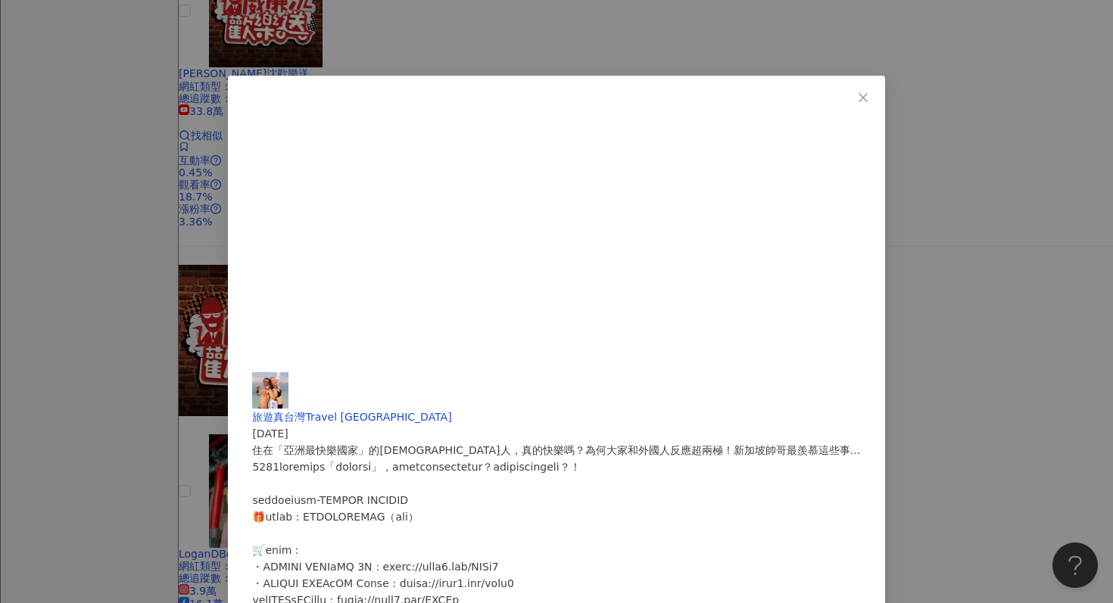
click at [756, 441] on div "旅遊真台灣Travel North Taiwan 2025/5/17 住在「亞洲最快樂國家」的台灣人，真的快樂嗎？為何大家和外國人反應超兩極！新加坡帥哥最羨慕…" at bounding box center [556, 301] width 1113 height 603
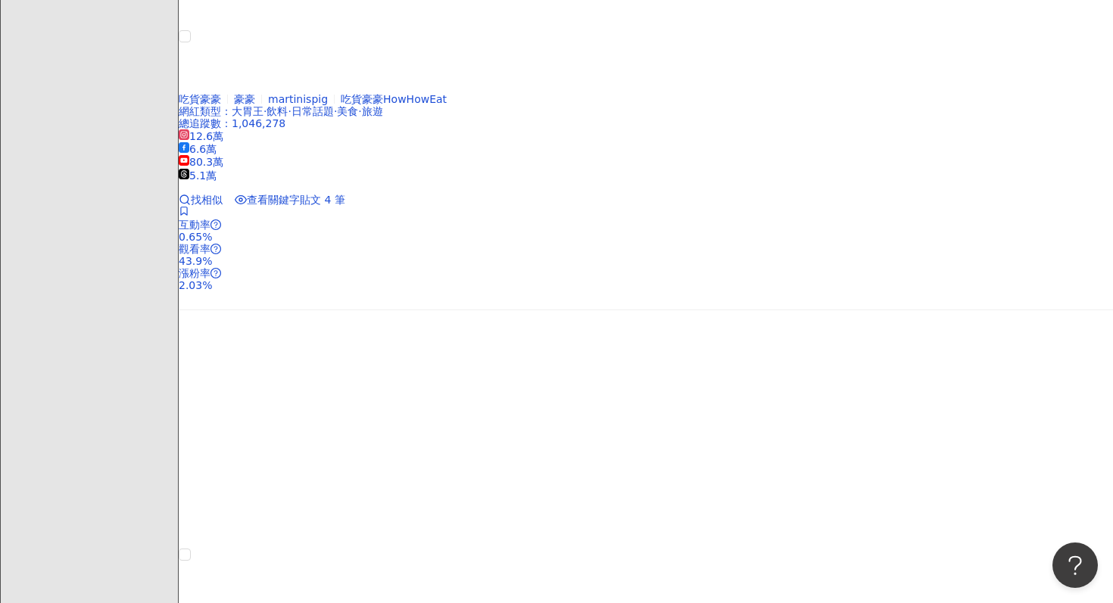
scroll to position [2500, 0]
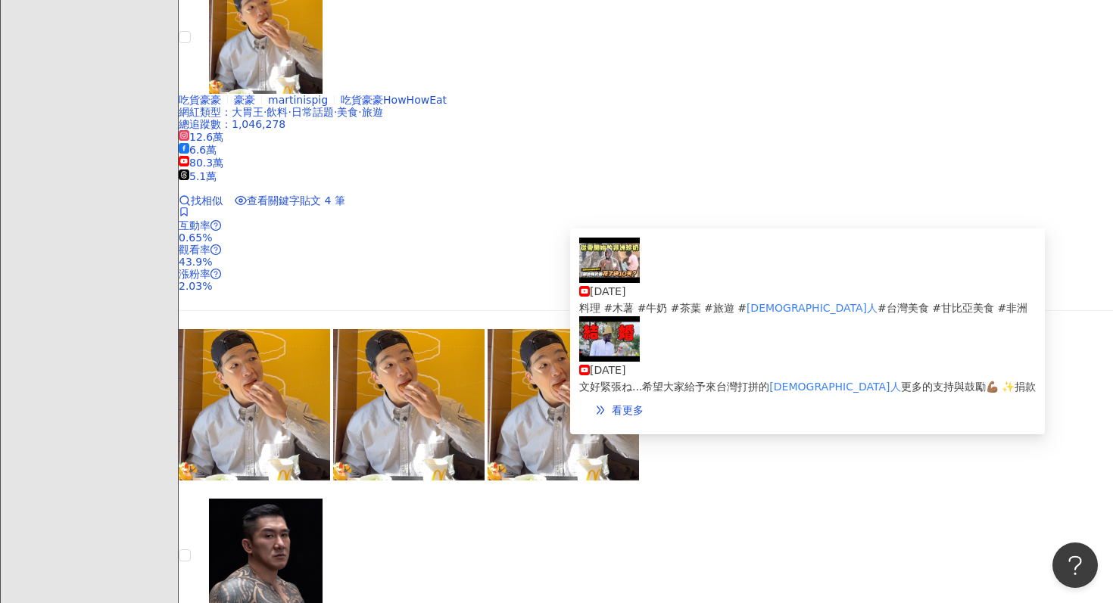
click at [605, 277] on img at bounding box center [609, 260] width 61 height 45
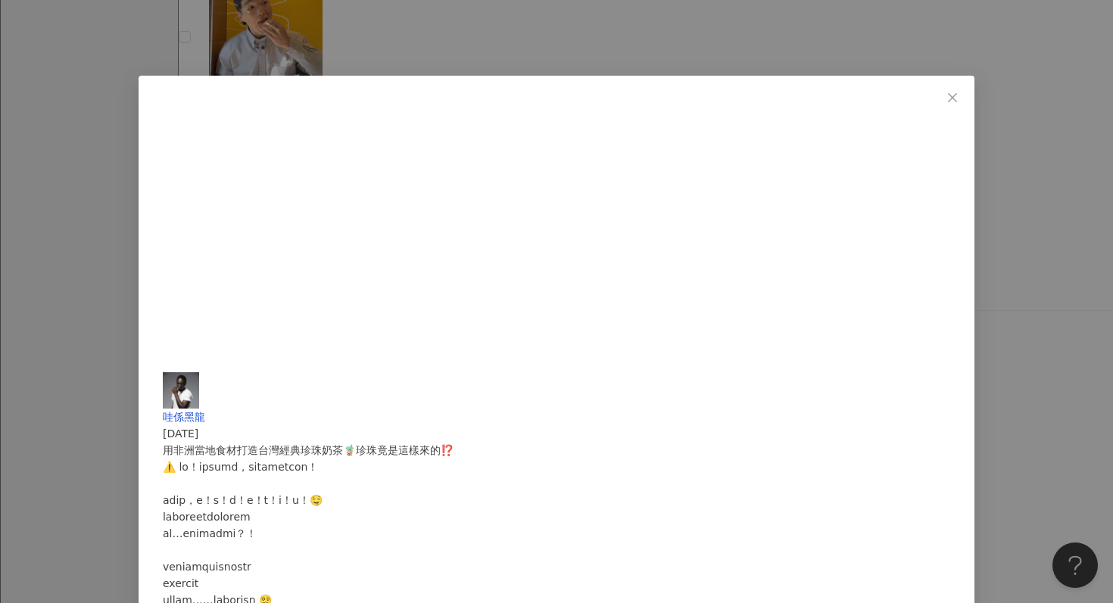
click at [732, 381] on div "哇係黑龍 2025/3/22 用非洲當地食材打造台灣經典珍珠奶茶🧋珍珠竟是這樣來的⁉️ 1.4萬 780 60.8萬 查看原始貼文" at bounding box center [556, 301] width 1113 height 603
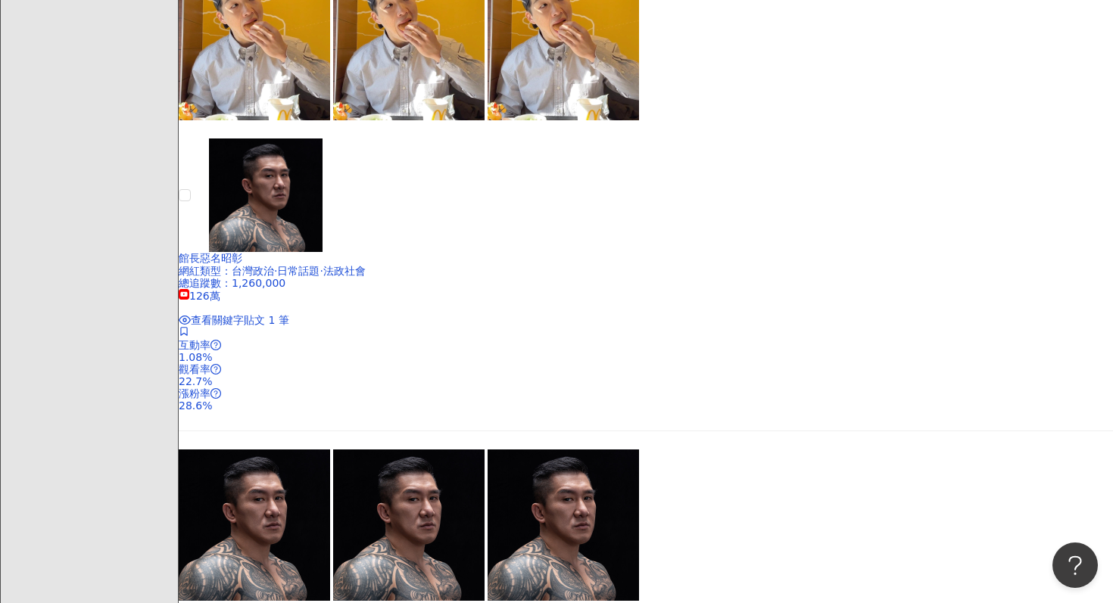
scroll to position [2925, 0]
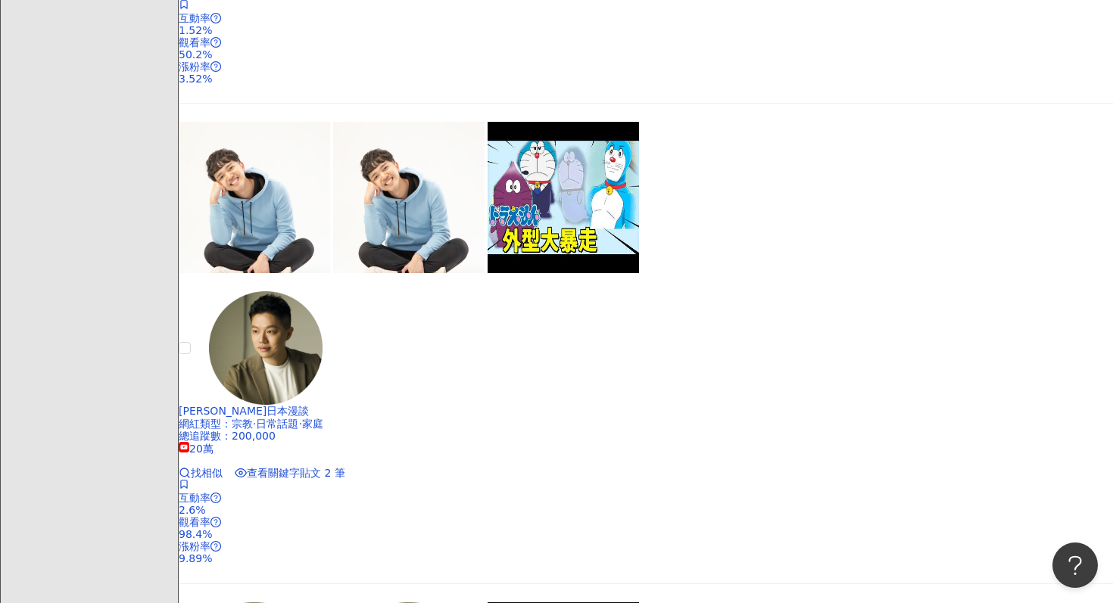
scroll to position [2803, 0]
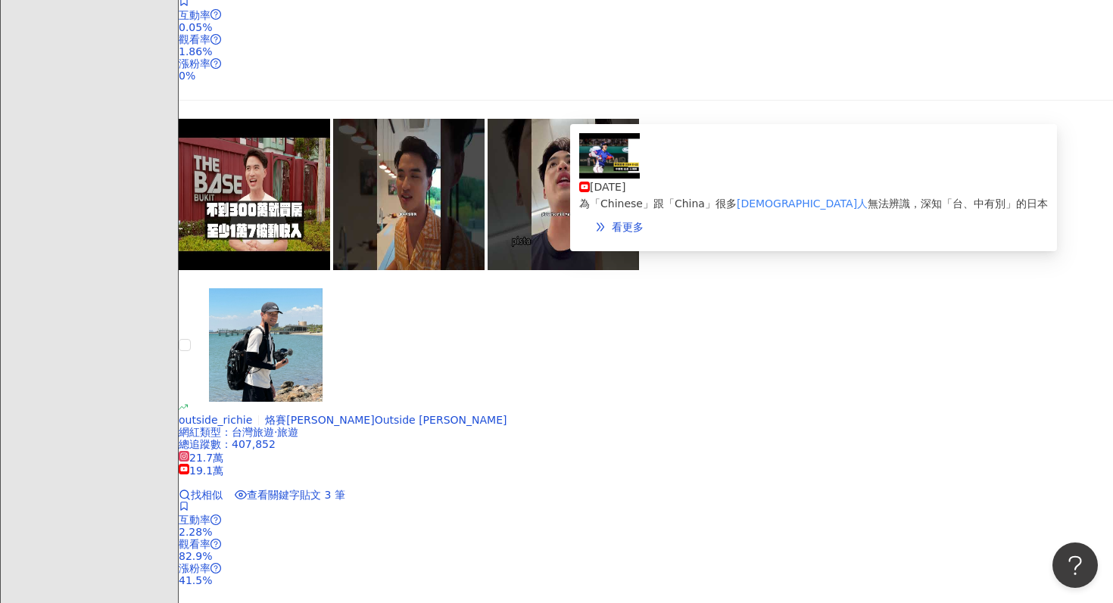
scroll to position [2356, 0]
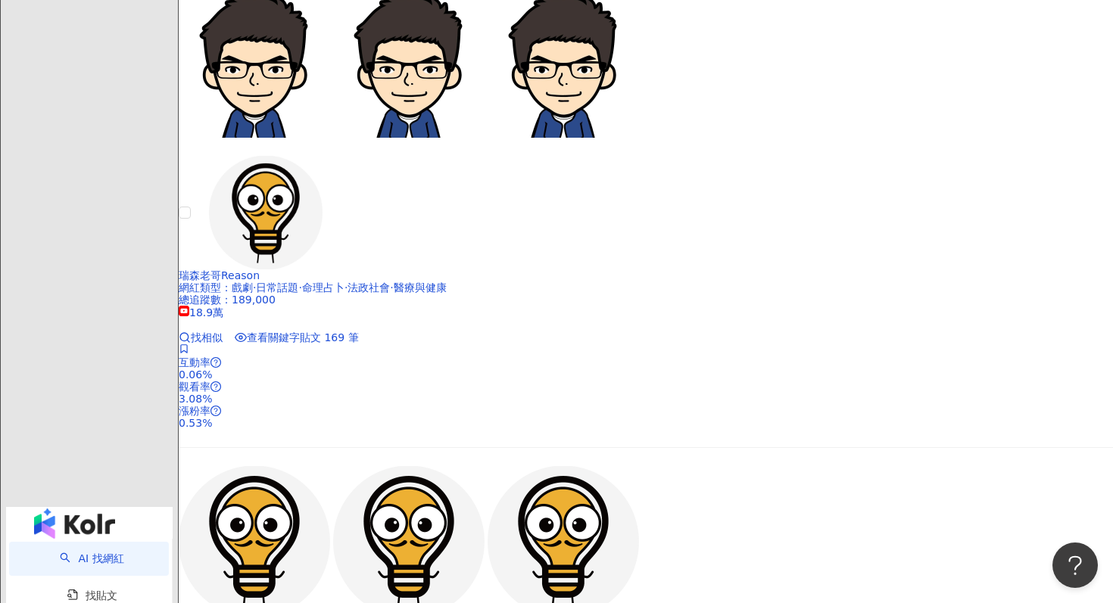
scroll to position [1420, 0]
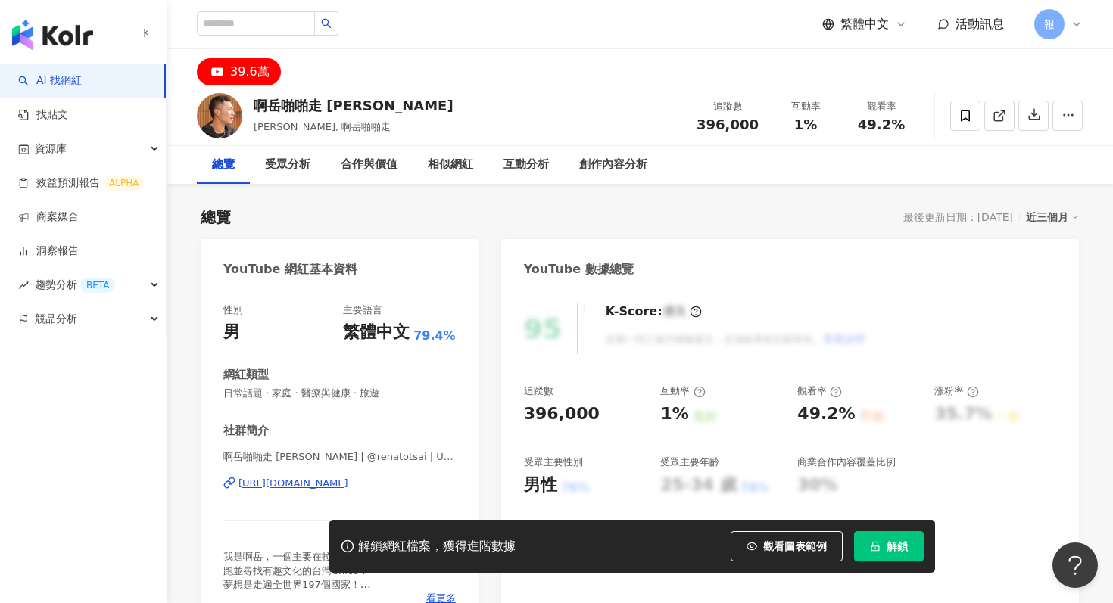
click at [332, 484] on div "[URL][DOMAIN_NAME]" at bounding box center [293, 484] width 110 height 14
